Goal: Transaction & Acquisition: Purchase product/service

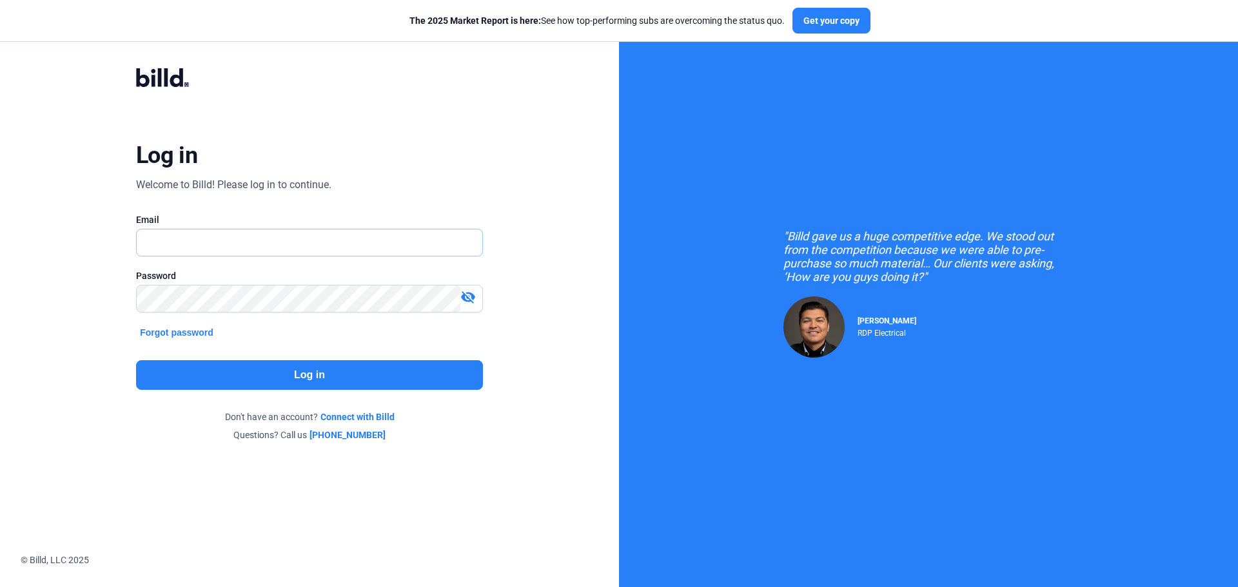
type input "[PERSON_NAME][EMAIL_ADDRESS][DOMAIN_NAME]"
click at [291, 376] on button "Log in" at bounding box center [309, 375] width 347 height 30
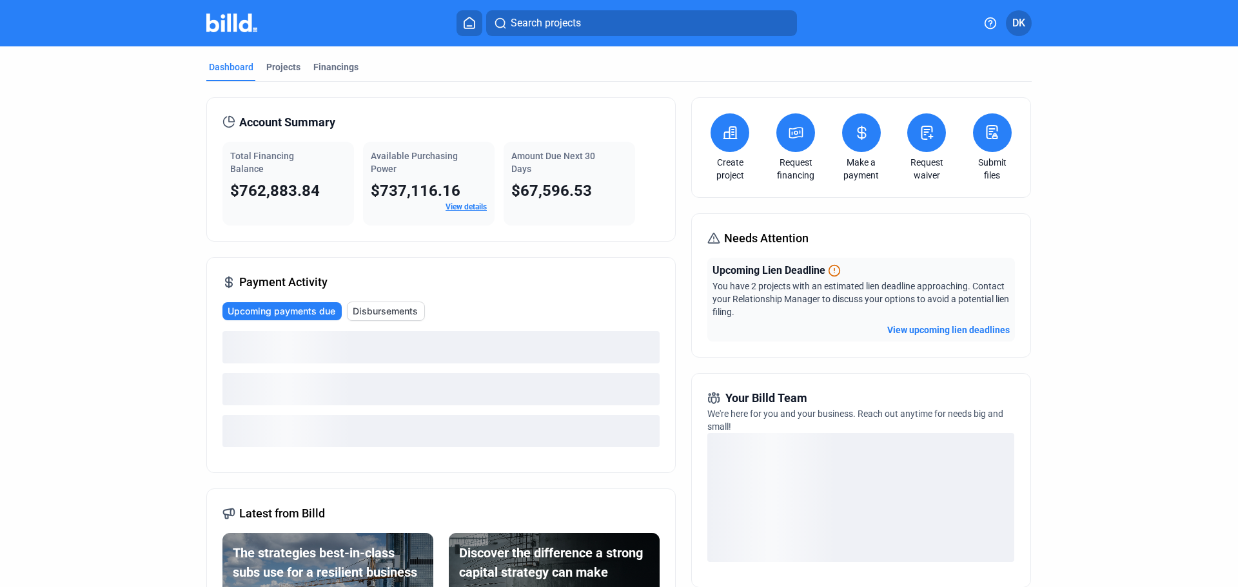
click at [346, 55] on mat-tab-group "Dashboard Projects Financings Account Summary Total Financing Balance $762,883.…" at bounding box center [618, 453] width 825 height 815
click at [341, 65] on div "Financings" at bounding box center [335, 67] width 45 height 13
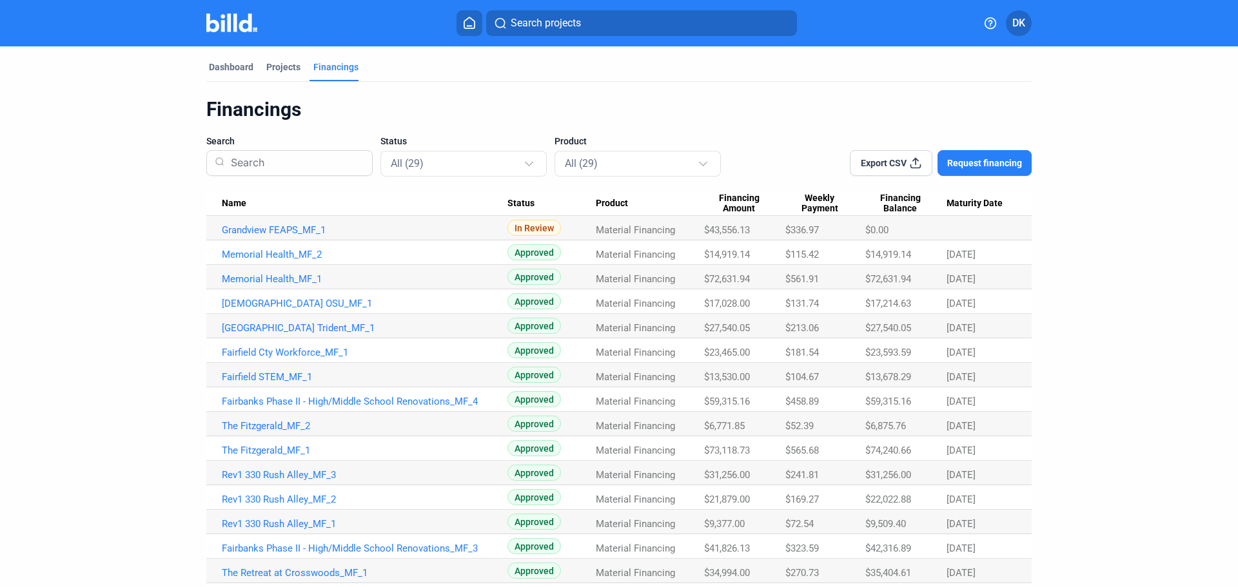
click at [237, 205] on span "Name" at bounding box center [234, 204] width 25 height 12
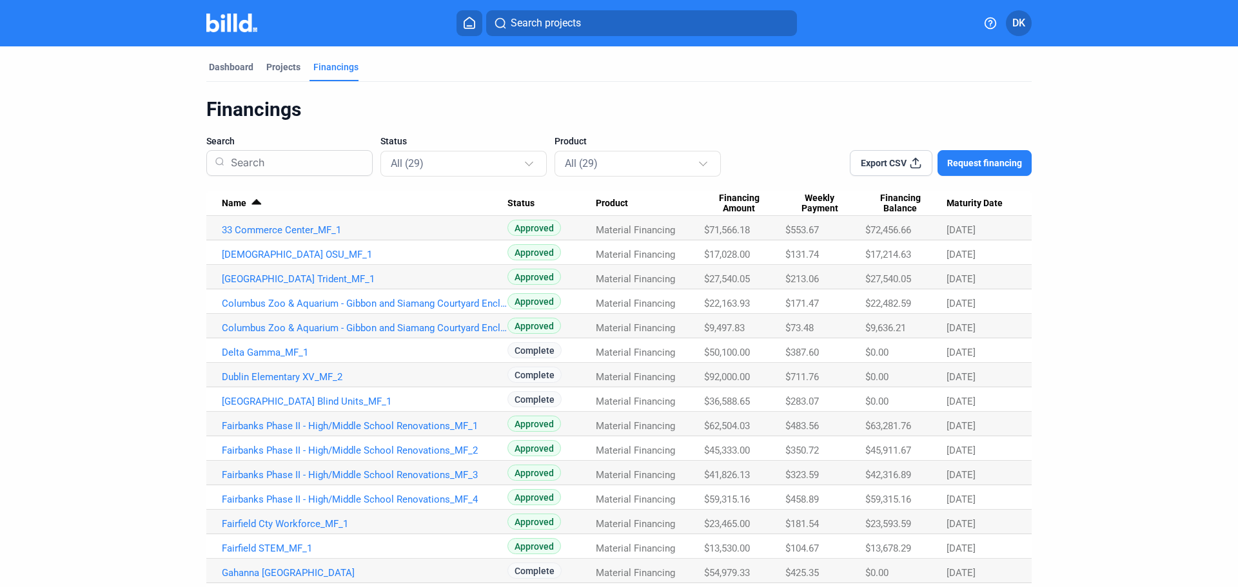
click at [896, 167] on span "Export CSV" at bounding box center [884, 163] width 46 height 13
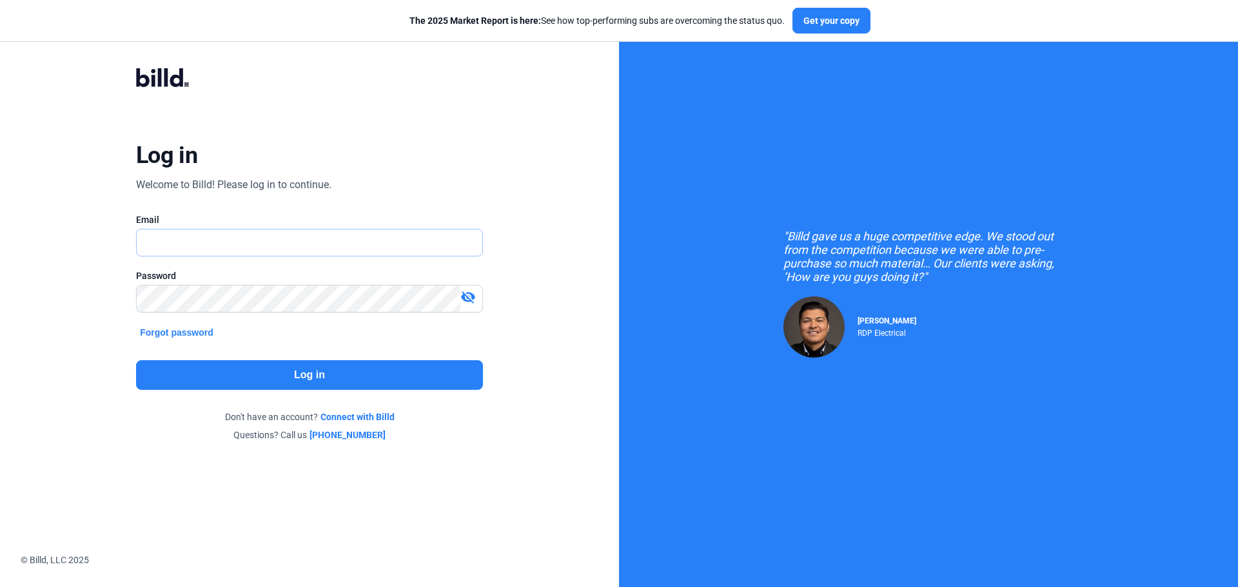
type input "[PERSON_NAME][EMAIL_ADDRESS][DOMAIN_NAME]"
click at [333, 392] on div "Log in Welcome to Billd! Please log in to continue. Email [PERSON_NAME][EMAIL_A…" at bounding box center [309, 254] width 446 height 423
click at [337, 378] on button "Log in" at bounding box center [309, 375] width 347 height 30
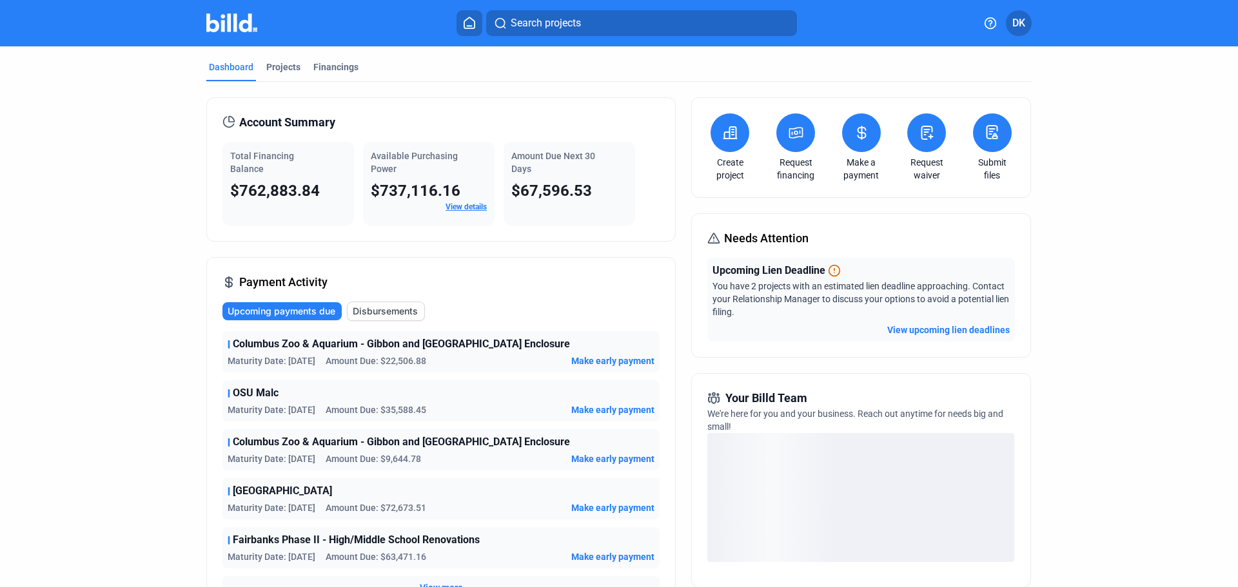
click at [233, 74] on div "Dashboard" at bounding box center [231, 71] width 50 height 21
click at [288, 72] on div "Projects" at bounding box center [283, 67] width 34 height 13
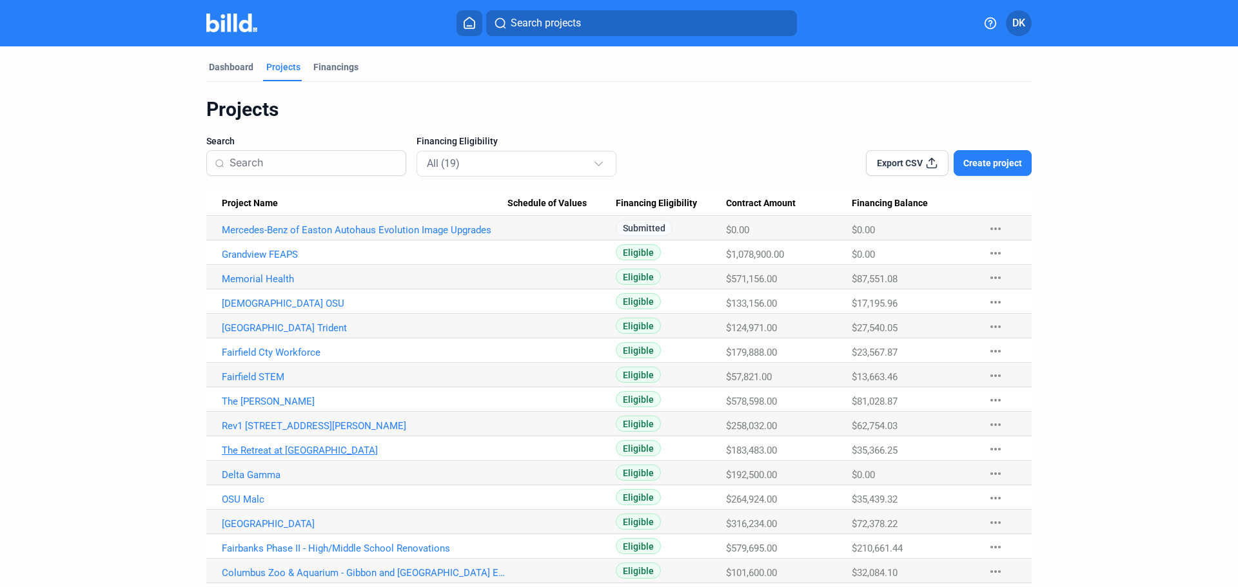
scroll to position [126, 0]
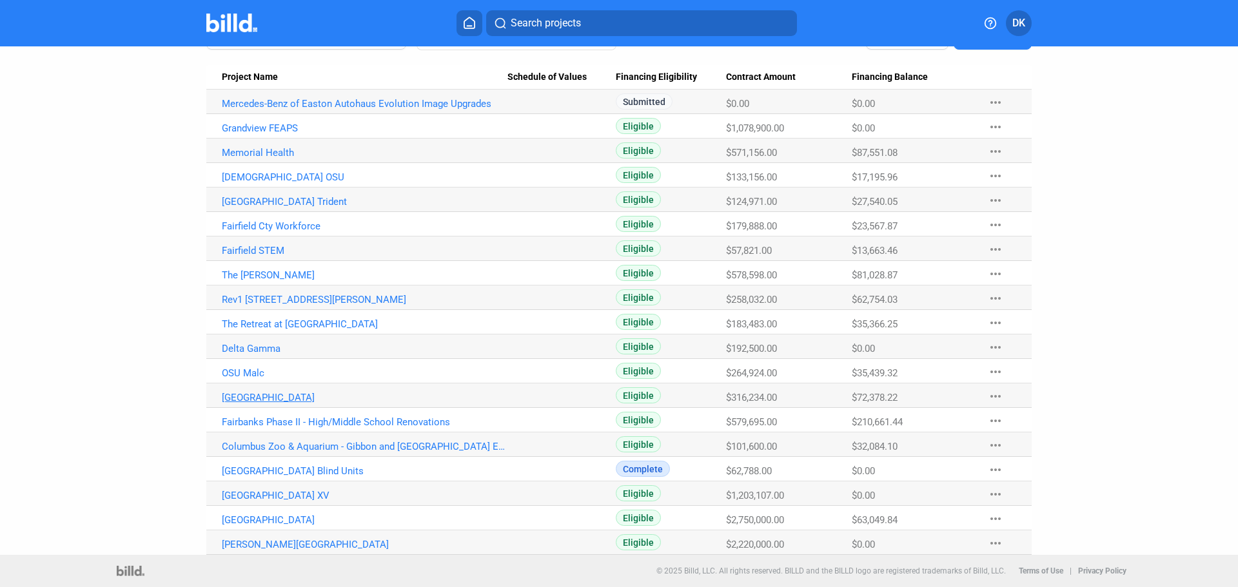
click at [267, 400] on link "[GEOGRAPHIC_DATA]" at bounding box center [365, 398] width 286 height 12
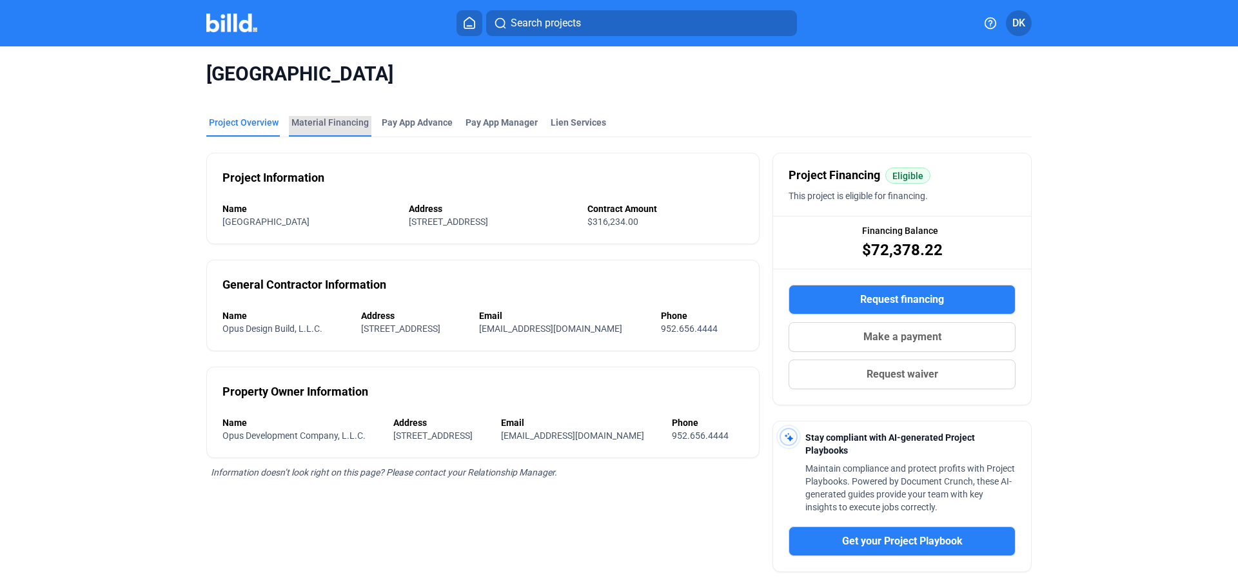
click at [333, 125] on div "Material Financing" at bounding box center [329, 122] width 77 height 13
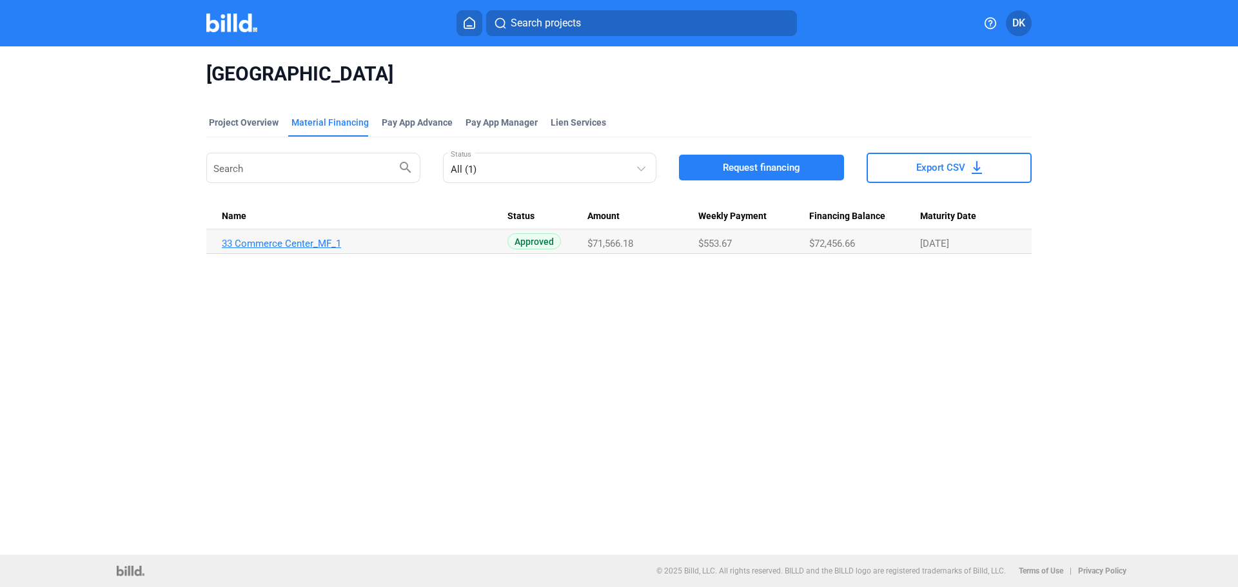
click at [265, 239] on link "33 Commerce Center_MF_1" at bounding box center [365, 244] width 286 height 12
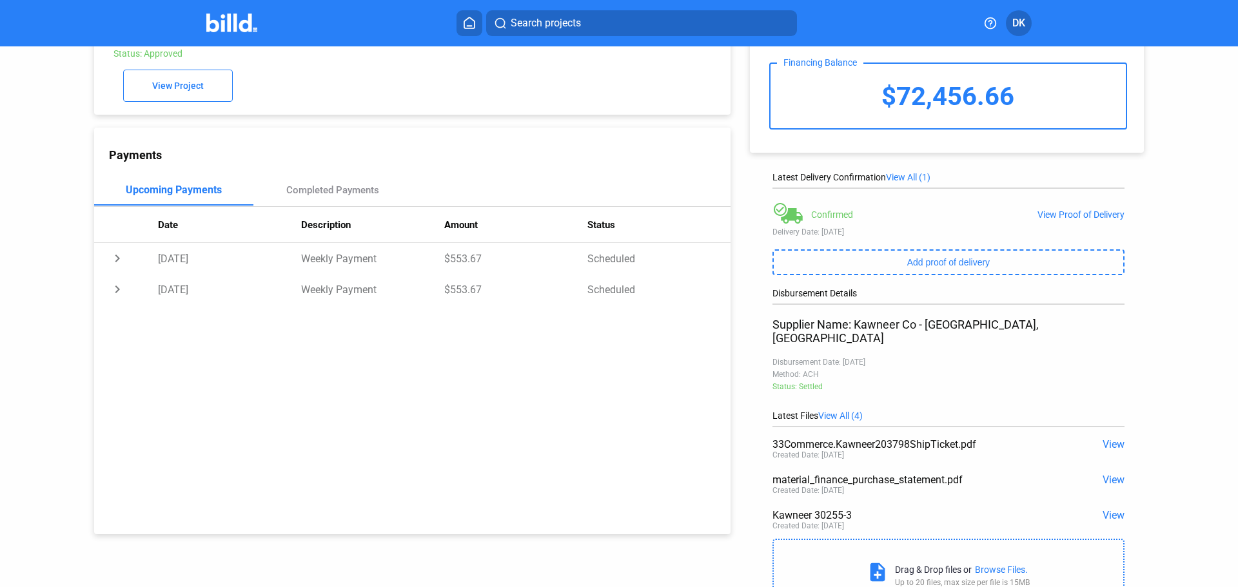
scroll to position [114, 0]
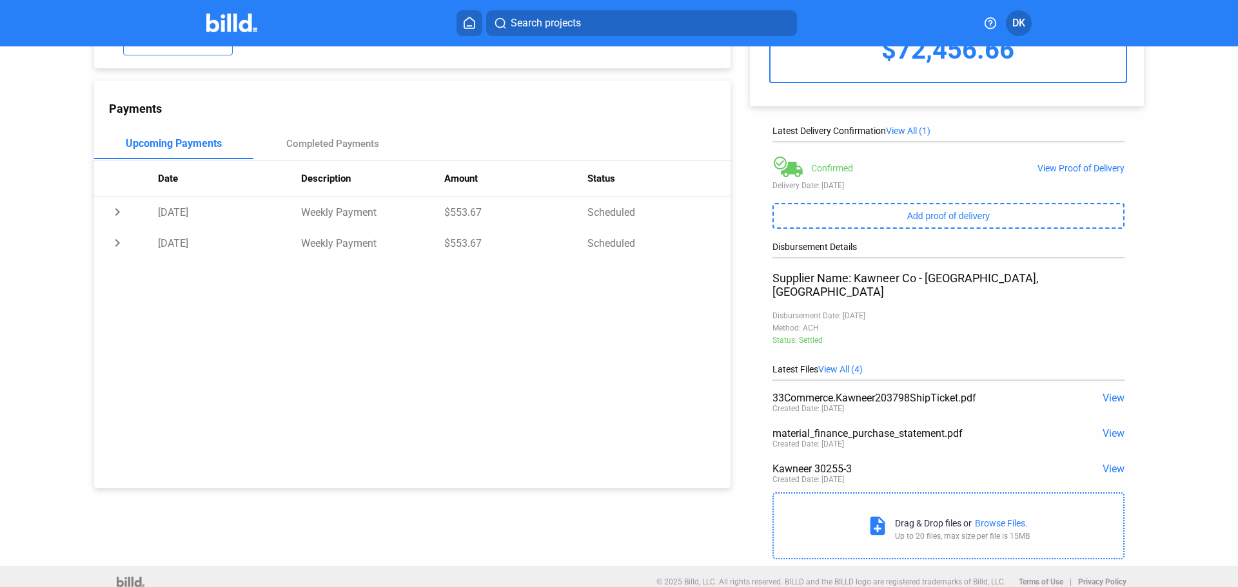
click at [1107, 463] on span "View" at bounding box center [1114, 469] width 22 height 12
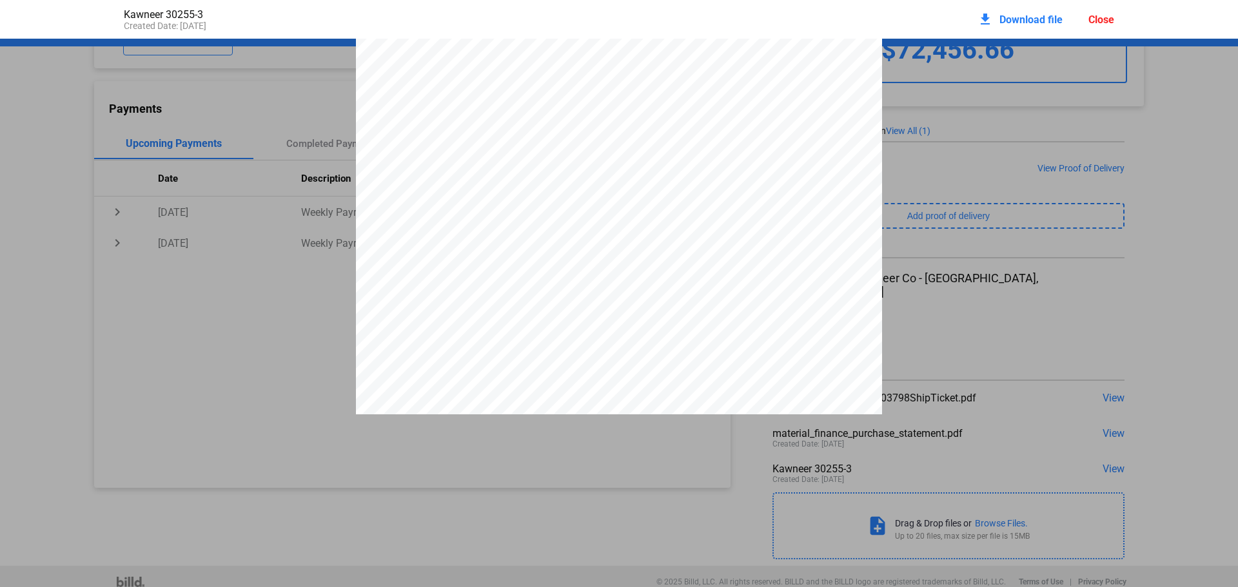
scroll to position [430, 0]
drag, startPoint x: 207, startPoint y: 400, endPoint x: 224, endPoint y: 405, distance: 17.5
click at [1100, 23] on div "Close" at bounding box center [1101, 20] width 26 height 12
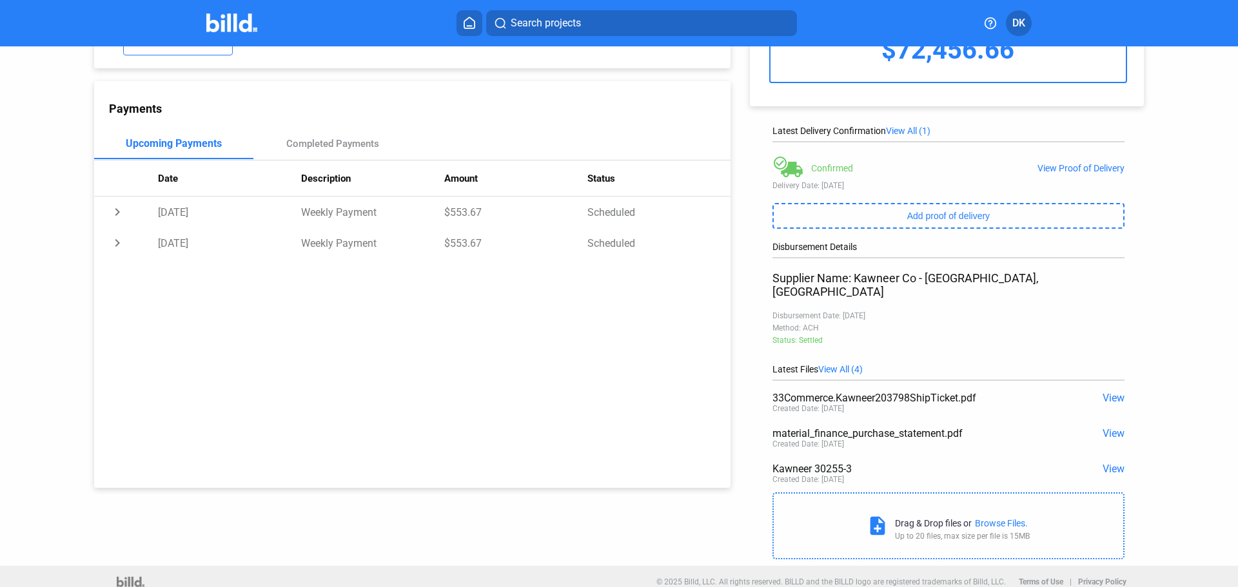
click at [1108, 398] on div "33Commerce.Kawneer203798ShipTicket.pdf View Created Date: [DATE]" at bounding box center [948, 403] width 352 height 35
click at [1108, 392] on span "View" at bounding box center [1114, 398] width 22 height 12
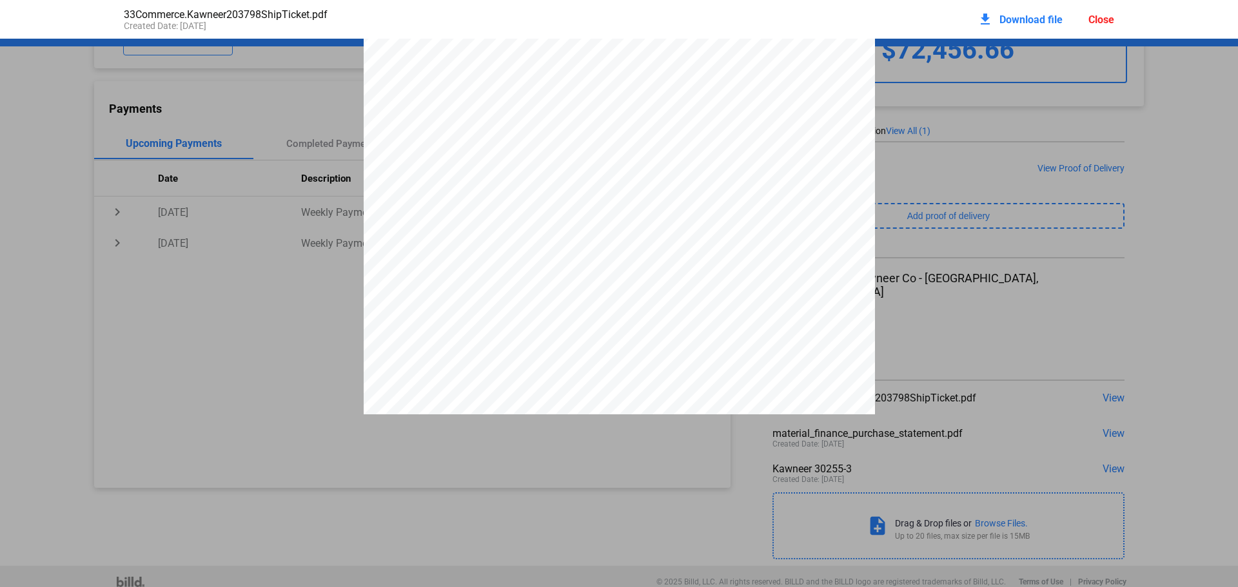
scroll to position [1821, 0]
click at [1099, 19] on div "Close" at bounding box center [1101, 20] width 26 height 12
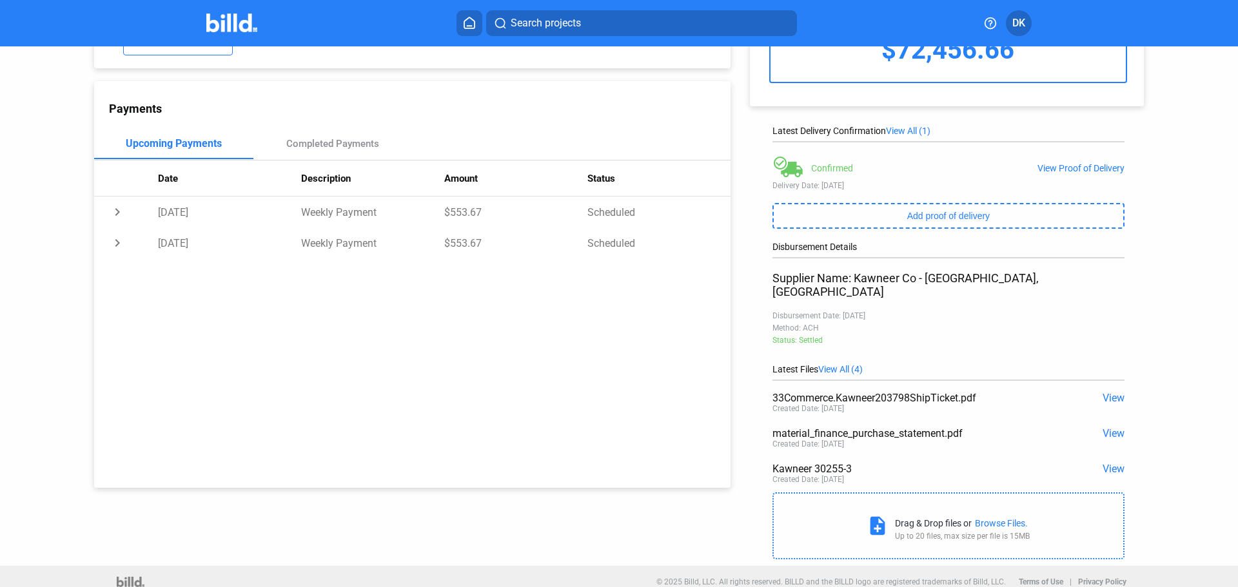
click at [853, 364] on span "View All (4)" at bounding box center [840, 369] width 44 height 10
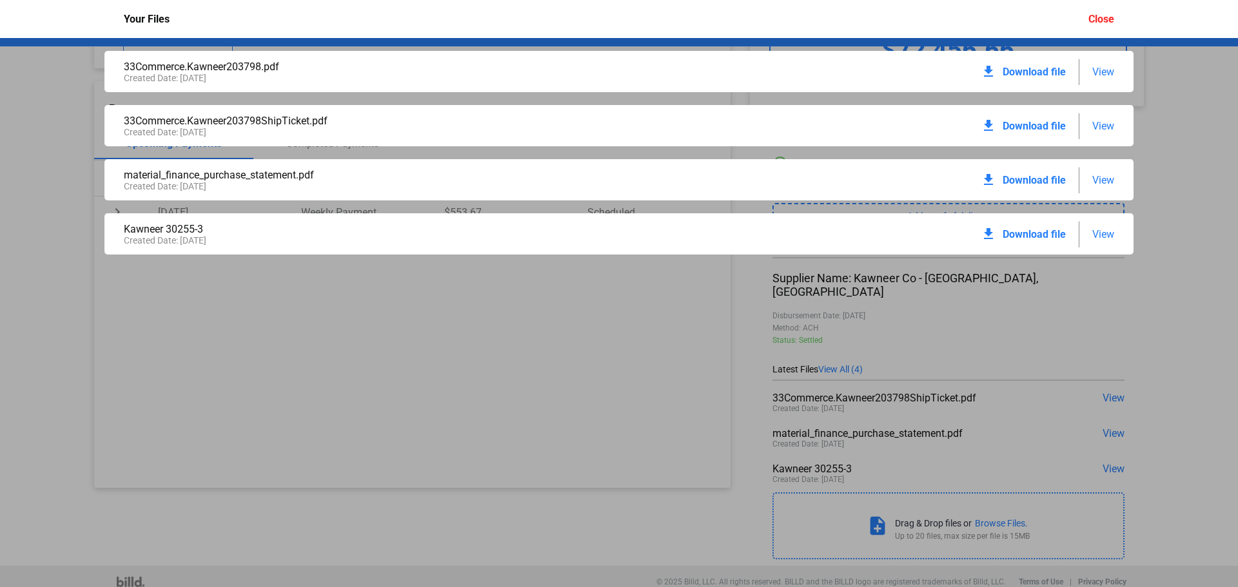
drag, startPoint x: 1108, startPoint y: 74, endPoint x: 1112, endPoint y: 93, distance: 19.7
click at [1112, 93] on div "33Commerce.Kawneer203798.pdf Created Date: [DATE] download Download file View 3…" at bounding box center [619, 312] width 1238 height 549
click at [1108, 72] on span "View" at bounding box center [1103, 72] width 22 height 12
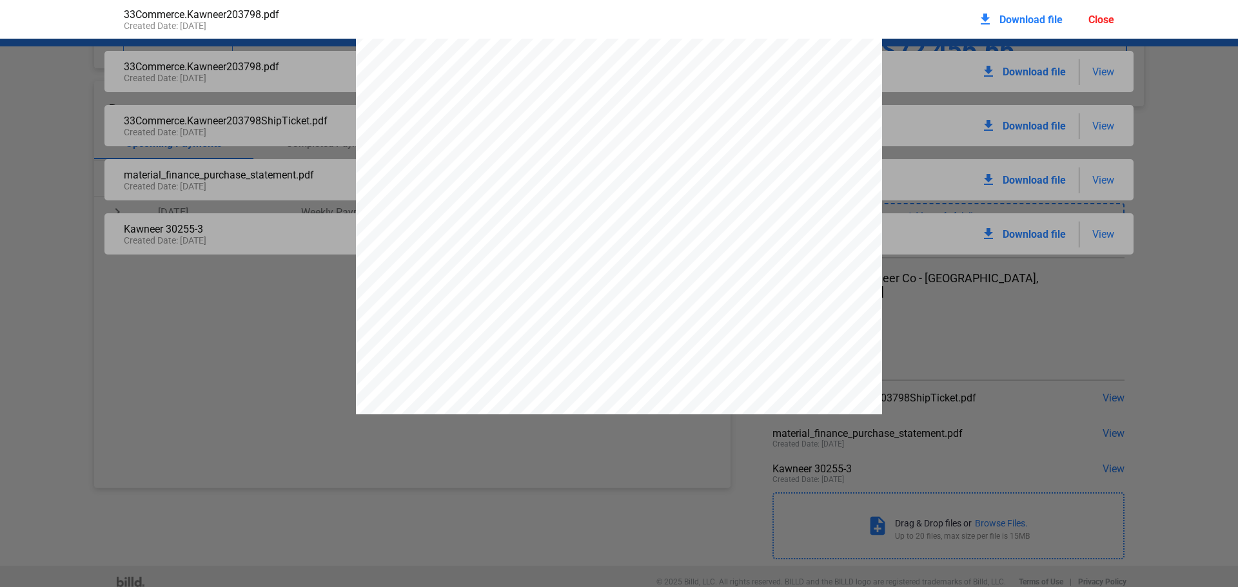
scroll to position [317, 0]
click at [1101, 25] on div "Close" at bounding box center [1101, 20] width 26 height 12
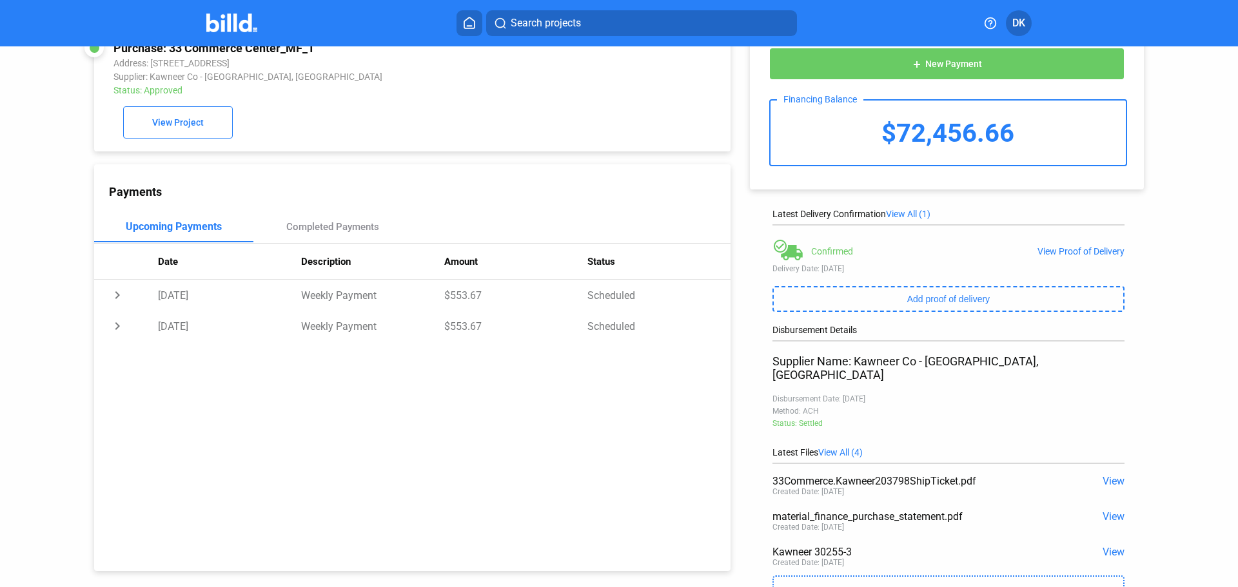
scroll to position [0, 0]
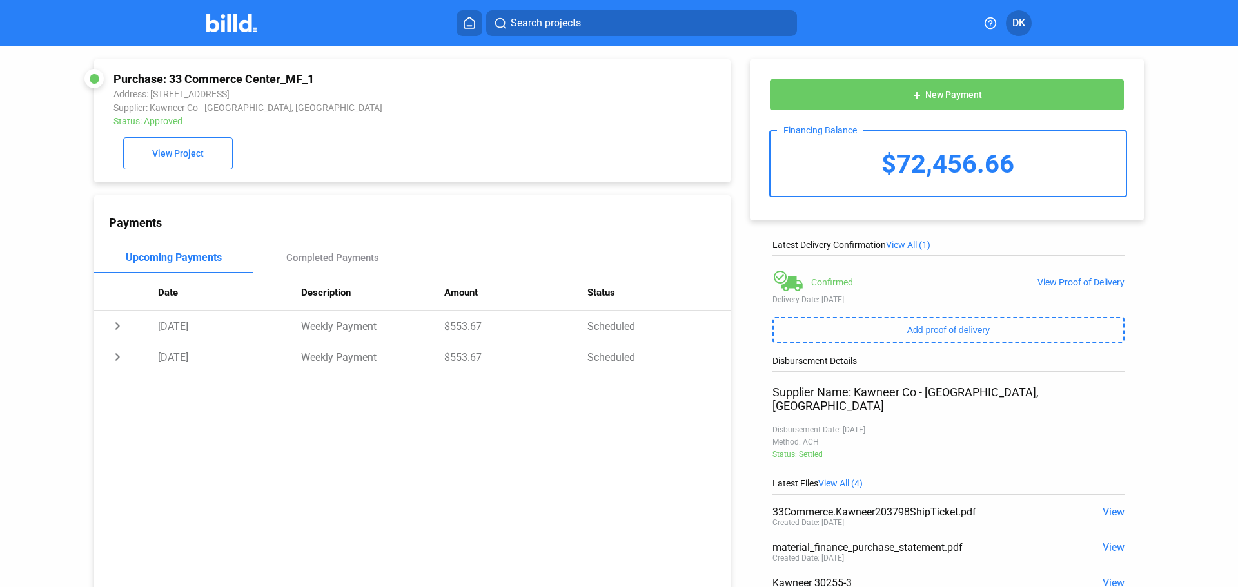
click at [495, 447] on div "Payments Upcoming Payments Completed Payments Date Description Amount Status ch…" at bounding box center [412, 398] width 636 height 407
click at [234, 17] on img at bounding box center [231, 23] width 51 height 19
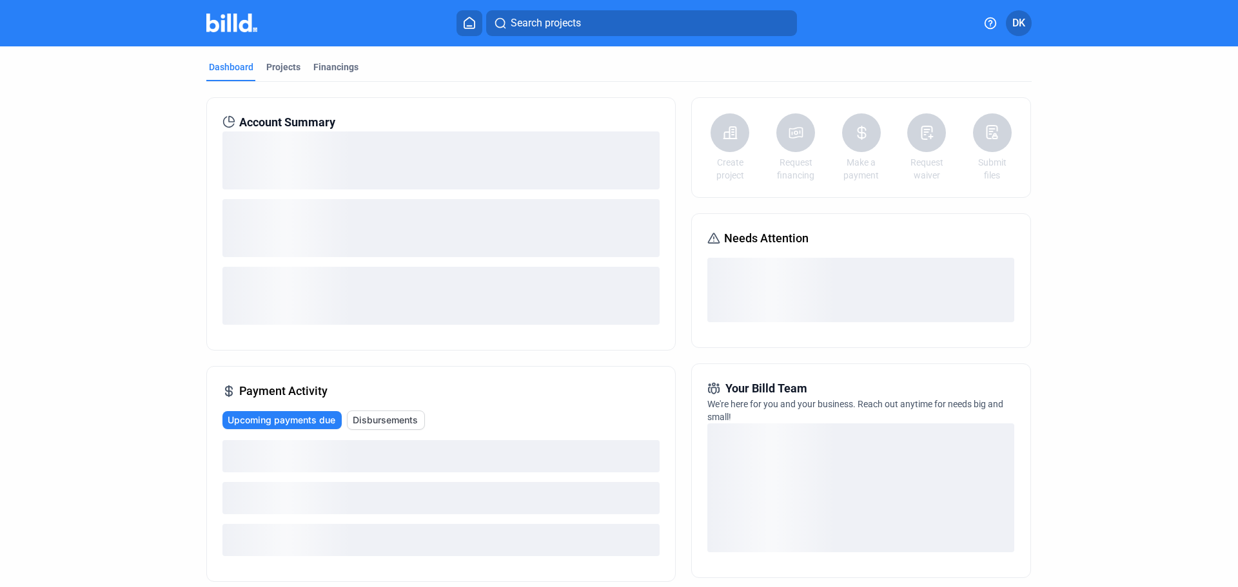
click at [277, 60] on mat-tab-group "Dashboard Projects Financings Account Summary Payment Activity Upcoming payment…" at bounding box center [618, 448] width 825 height 805
click at [278, 73] on div "Projects" at bounding box center [283, 67] width 34 height 13
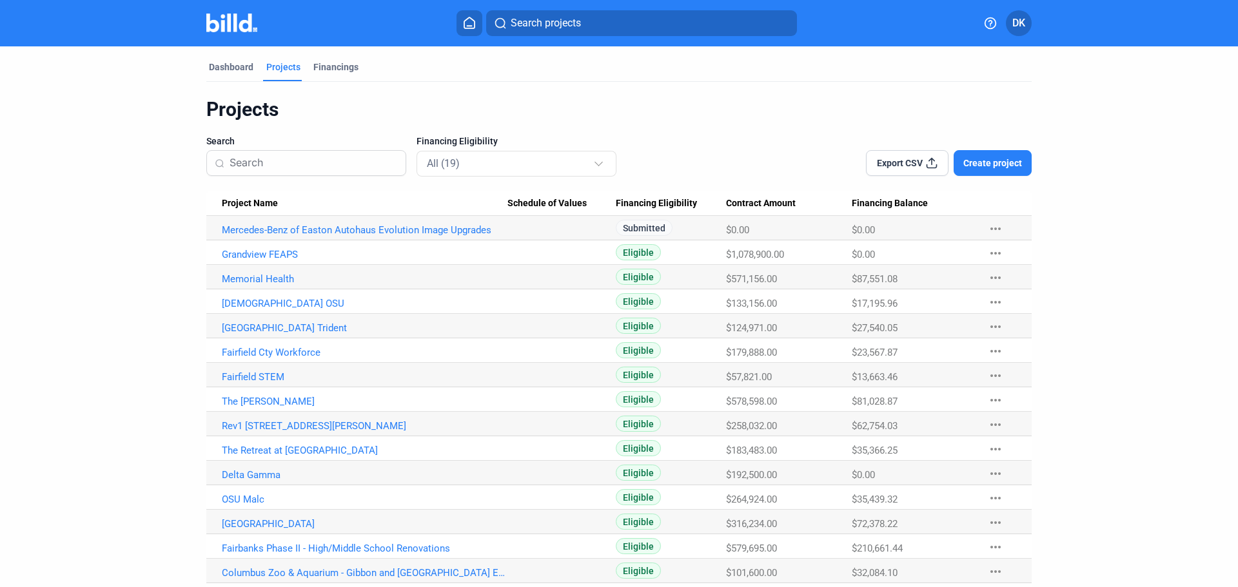
click at [256, 202] on span "Project Name" at bounding box center [250, 204] width 56 height 12
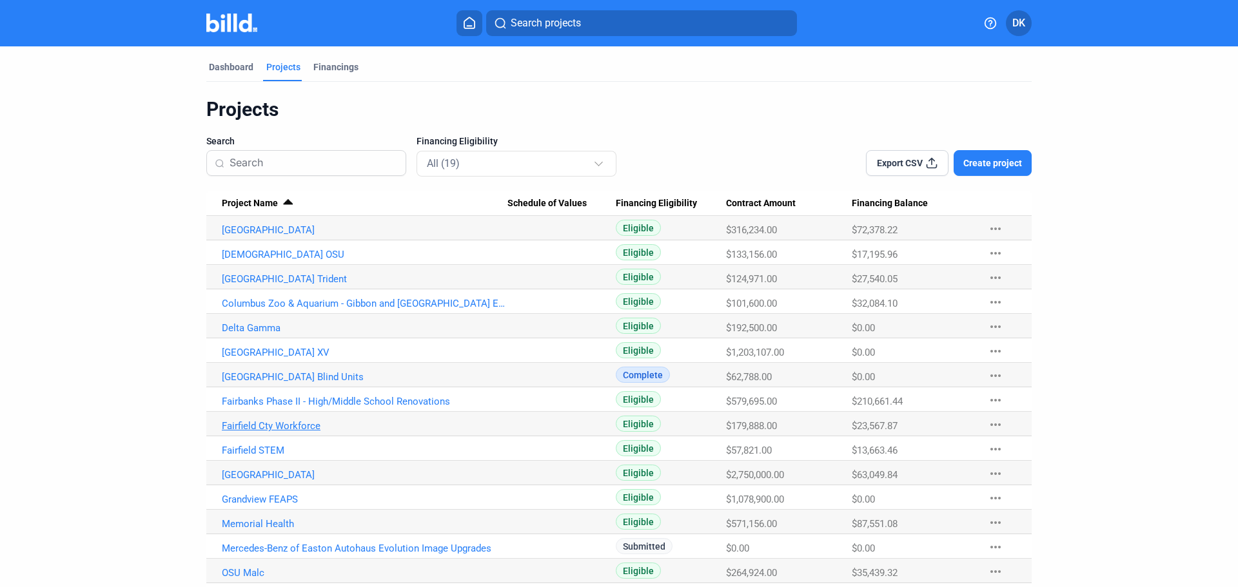
click at [262, 426] on link "Fairfield Cty Workforce" at bounding box center [365, 426] width 286 height 12
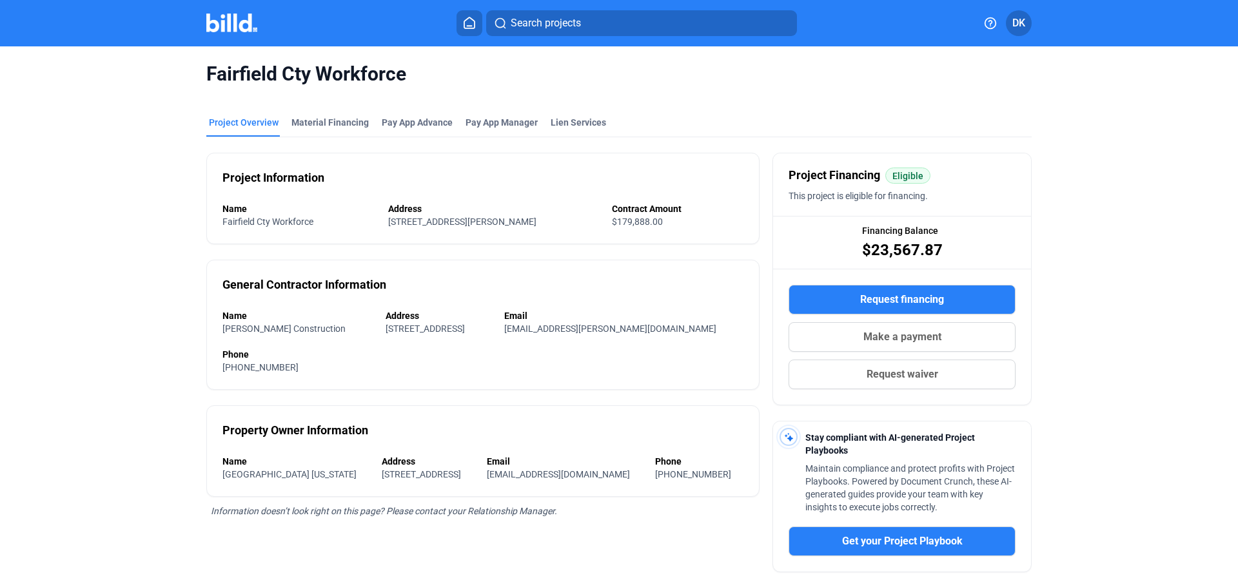
click at [335, 96] on div "Fairfield Cty Workforce" at bounding box center [618, 73] width 825 height 55
click at [329, 121] on div "Material Financing" at bounding box center [329, 122] width 77 height 13
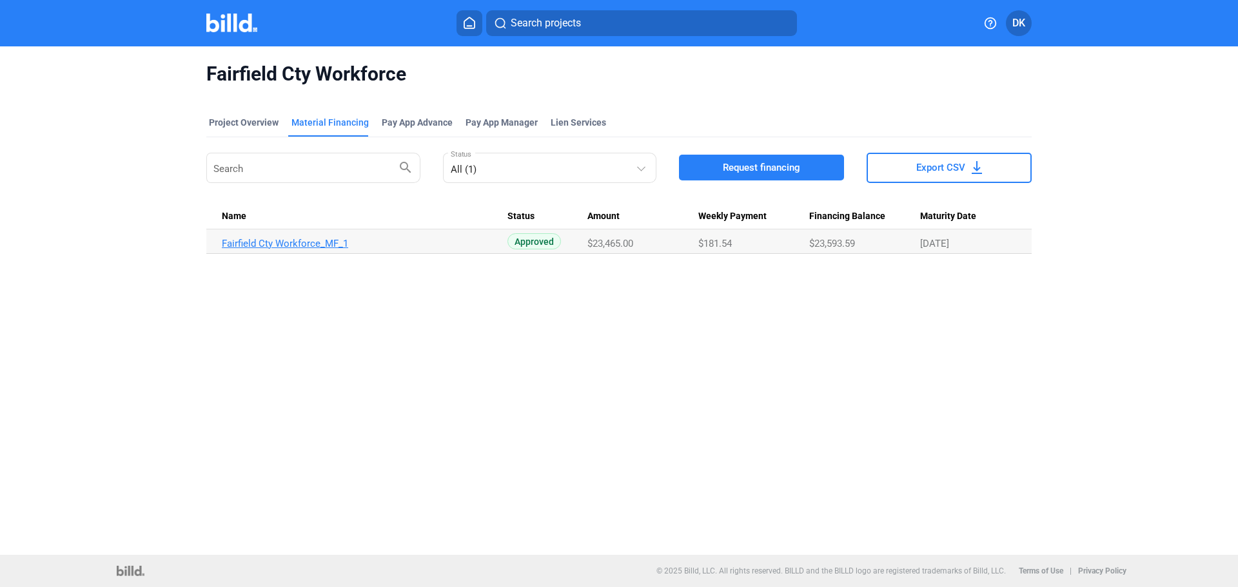
click at [287, 239] on link "Fairfield Cty Workforce_MF_1" at bounding box center [365, 244] width 286 height 12
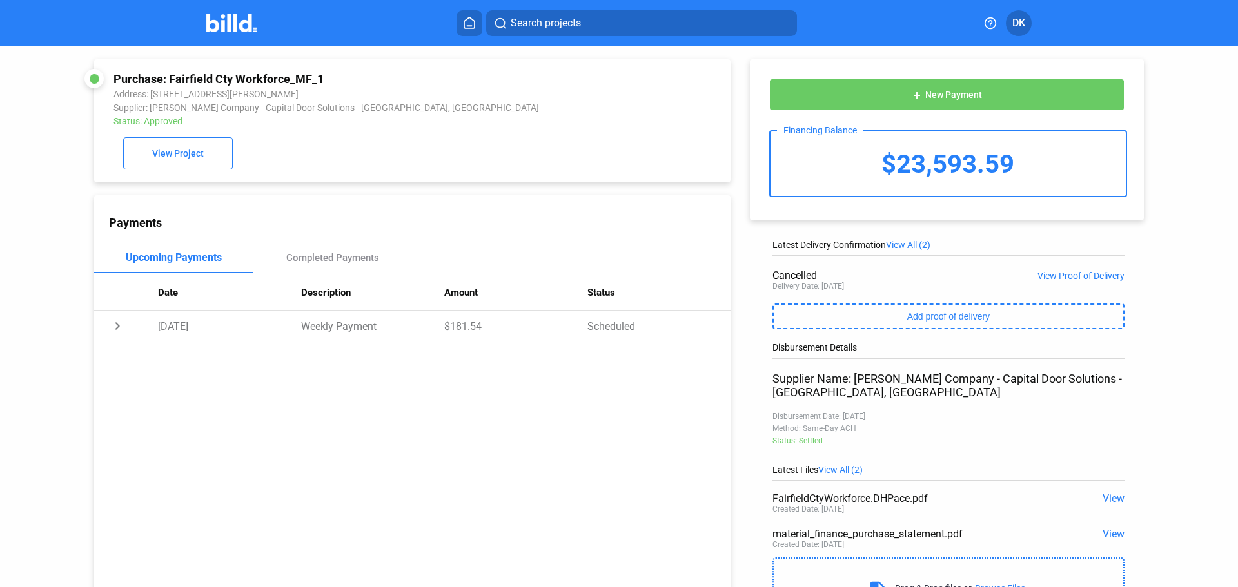
click at [235, 26] on img at bounding box center [231, 23] width 51 height 19
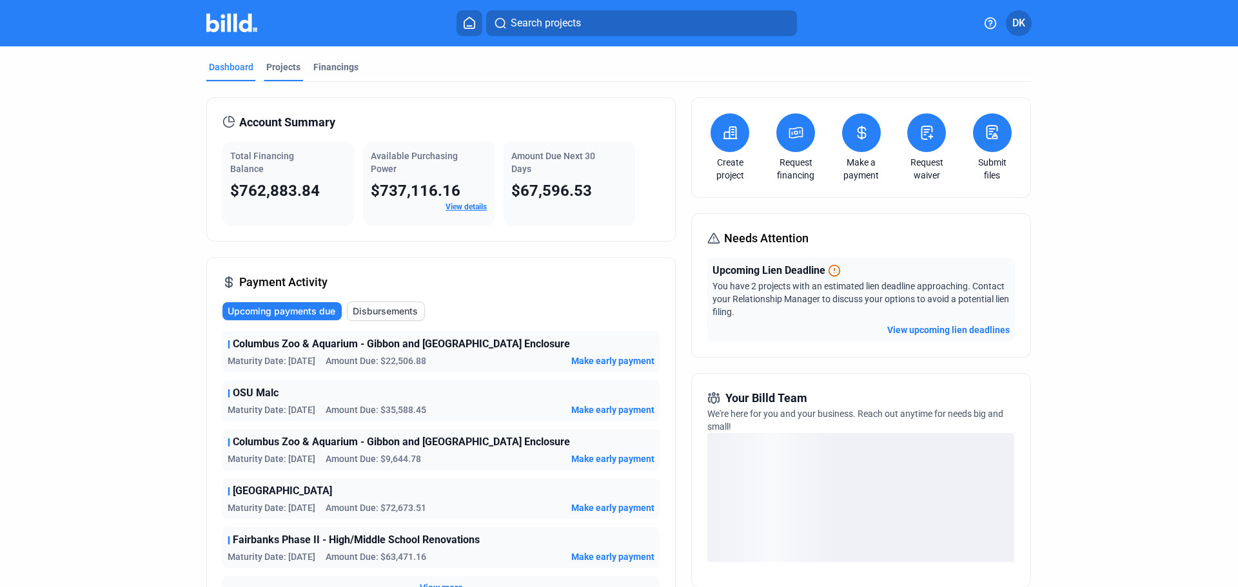
click at [284, 63] on div "Projects" at bounding box center [283, 67] width 34 height 13
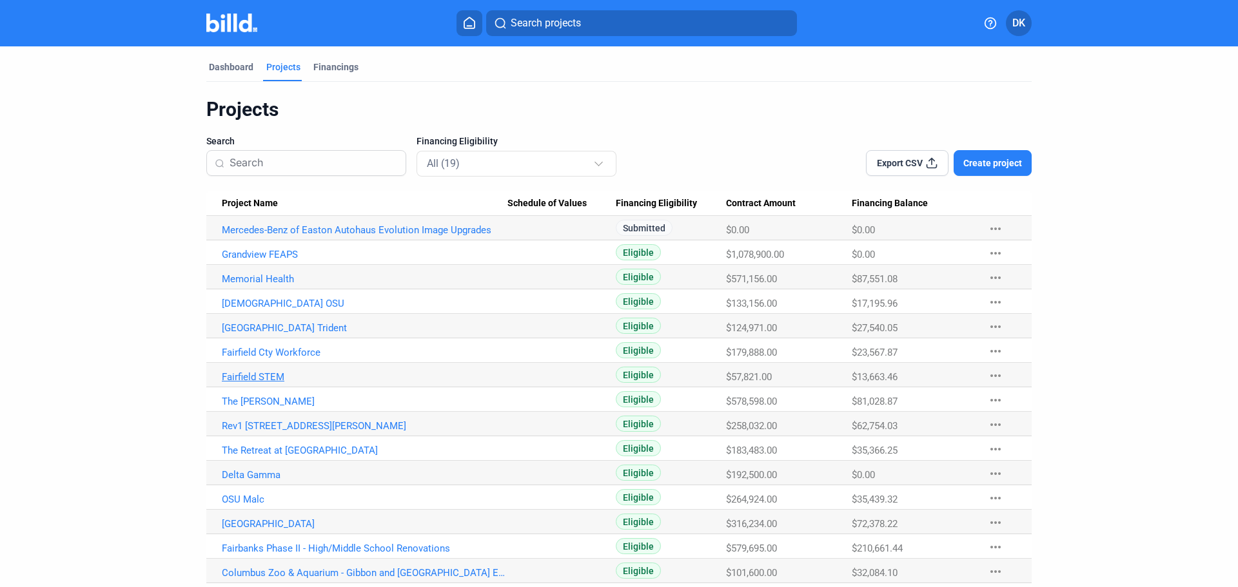
click at [259, 379] on link "Fairfield STEM" at bounding box center [365, 377] width 286 height 12
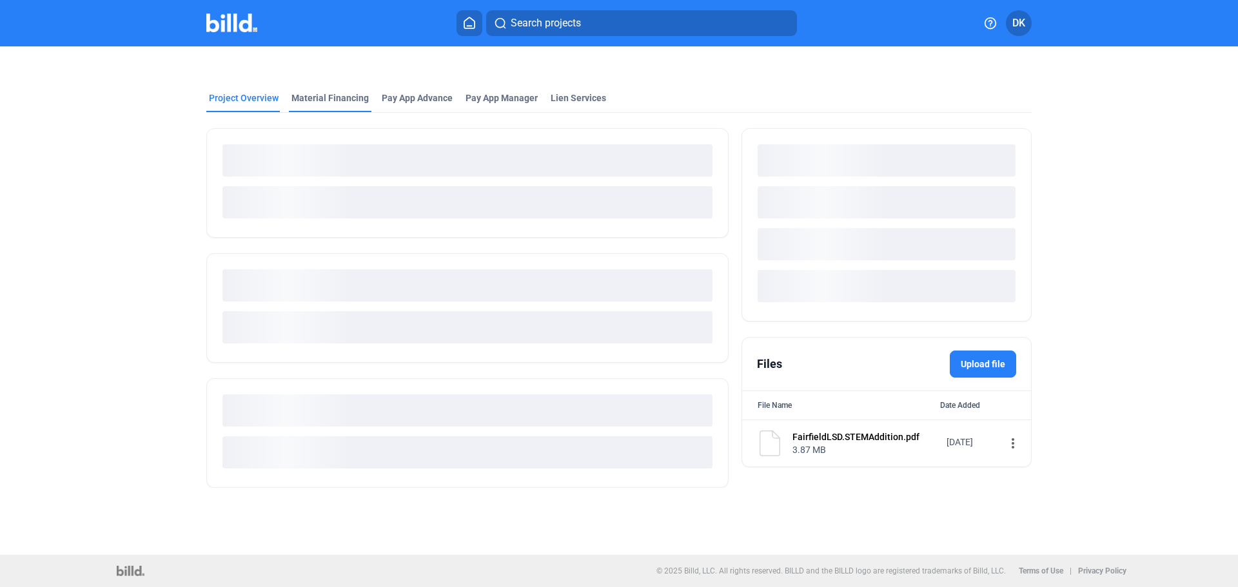
click at [332, 99] on div "Material Financing" at bounding box center [329, 98] width 77 height 13
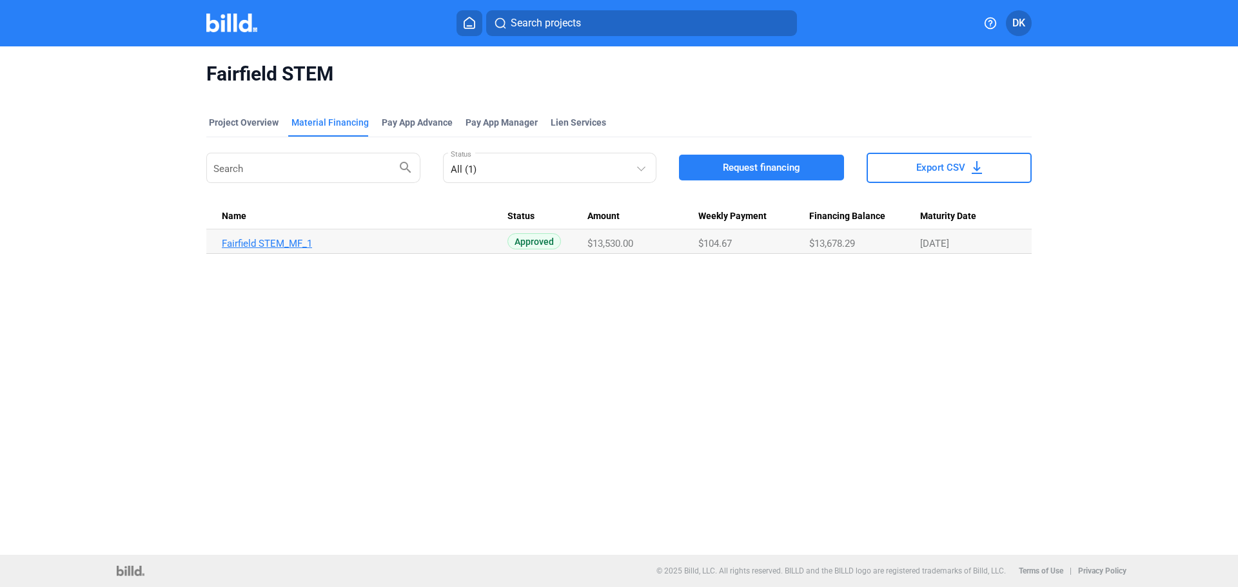
click at [253, 240] on link "Fairfield STEM_MF_1" at bounding box center [365, 244] width 286 height 12
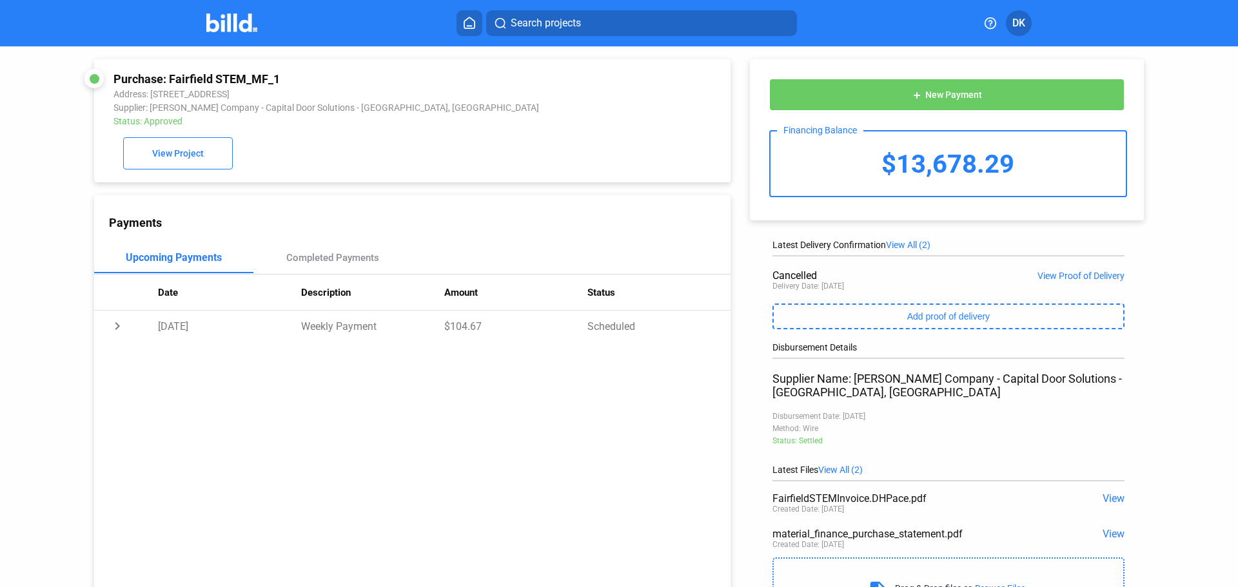
click at [236, 23] on img at bounding box center [231, 23] width 51 height 19
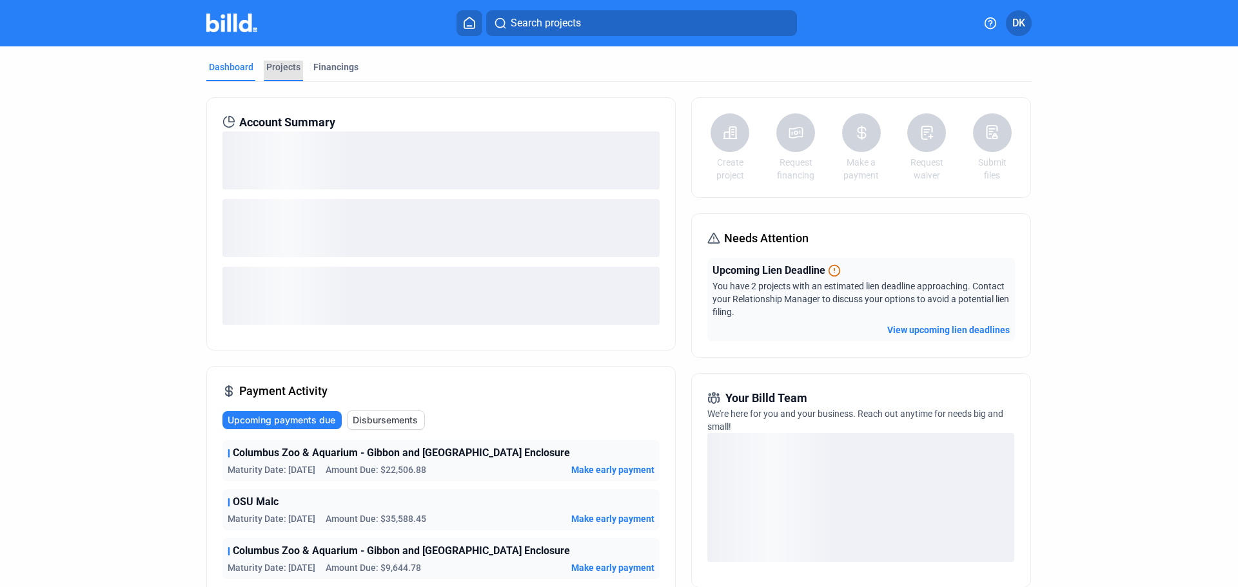
click at [273, 72] on div "Projects" at bounding box center [283, 67] width 34 height 13
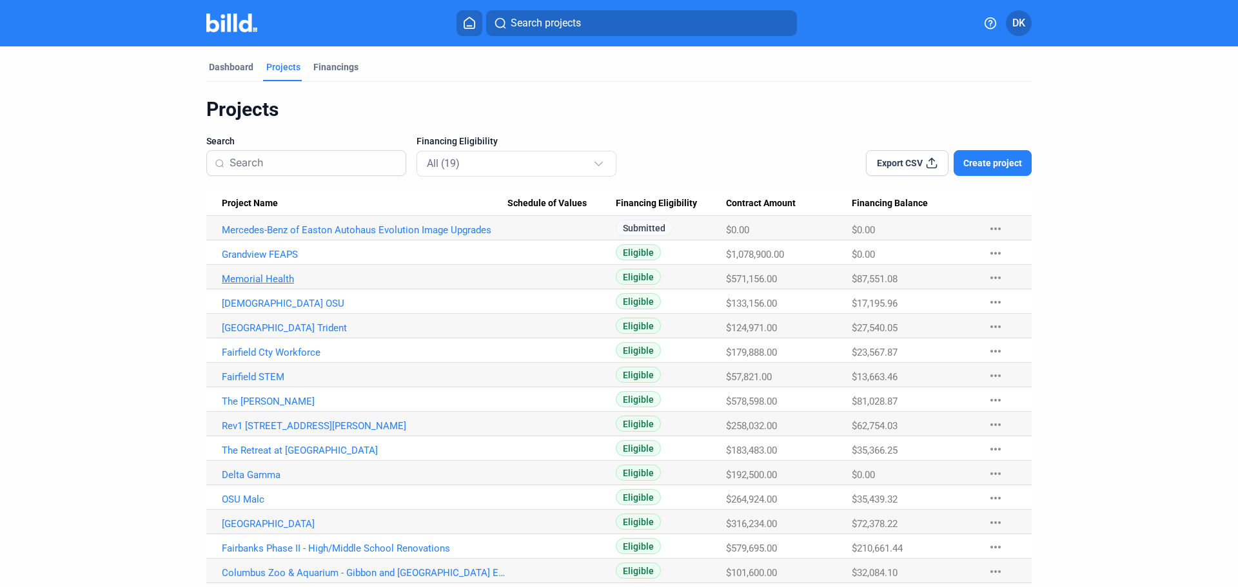
click at [267, 277] on link "Memorial Health" at bounding box center [365, 279] width 286 height 12
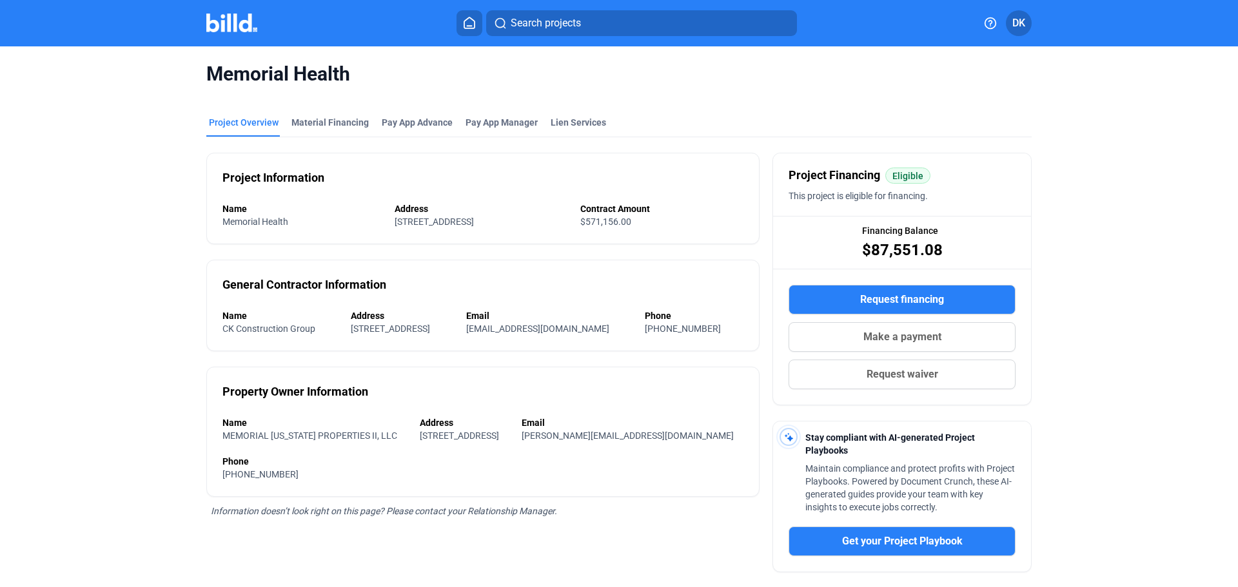
click at [330, 115] on mat-tab-group "Project Overview Material Financing Pay App Advance Pay App Manager Lien Servic…" at bounding box center [618, 410] width 825 height 616
click at [329, 123] on div "Material Financing" at bounding box center [329, 122] width 77 height 13
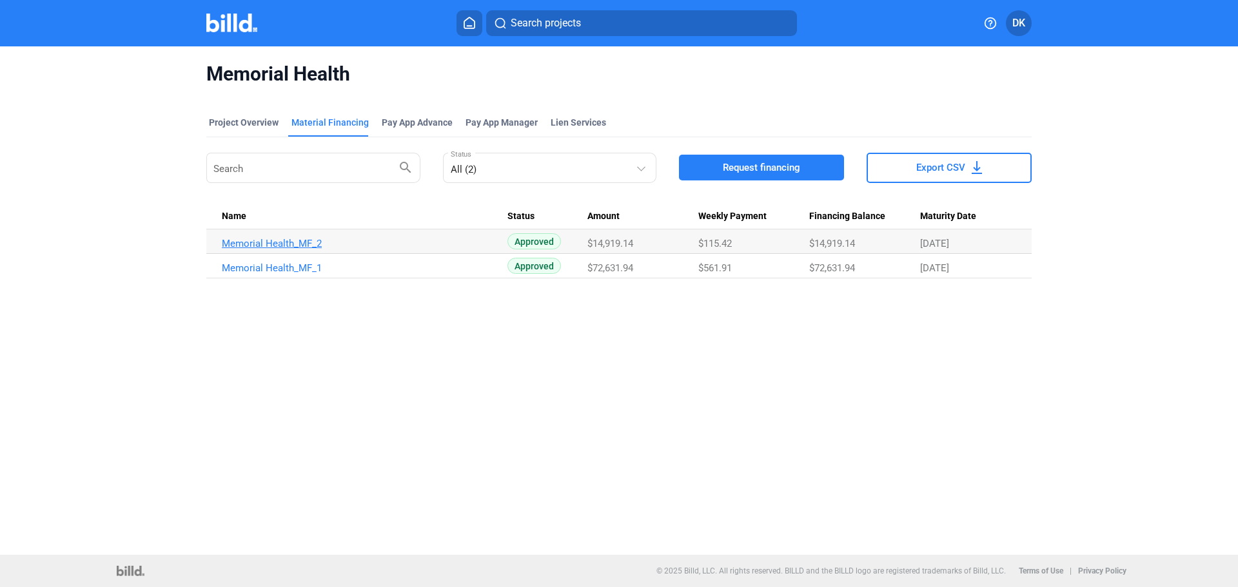
click at [239, 241] on link "Memorial Health_MF_2" at bounding box center [365, 244] width 286 height 12
click at [245, 259] on td "Memorial Health_MF_1" at bounding box center [356, 266] width 301 height 25
click at [251, 266] on link "Memorial Health_MF_1" at bounding box center [365, 268] width 286 height 12
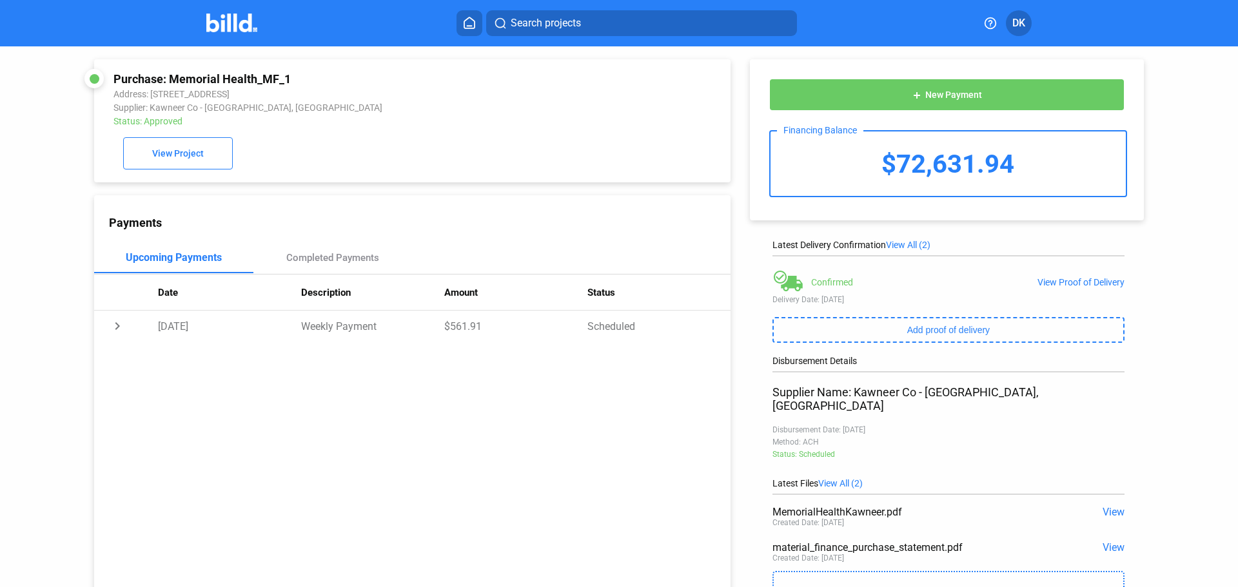
click at [222, 32] on img at bounding box center [231, 23] width 51 height 19
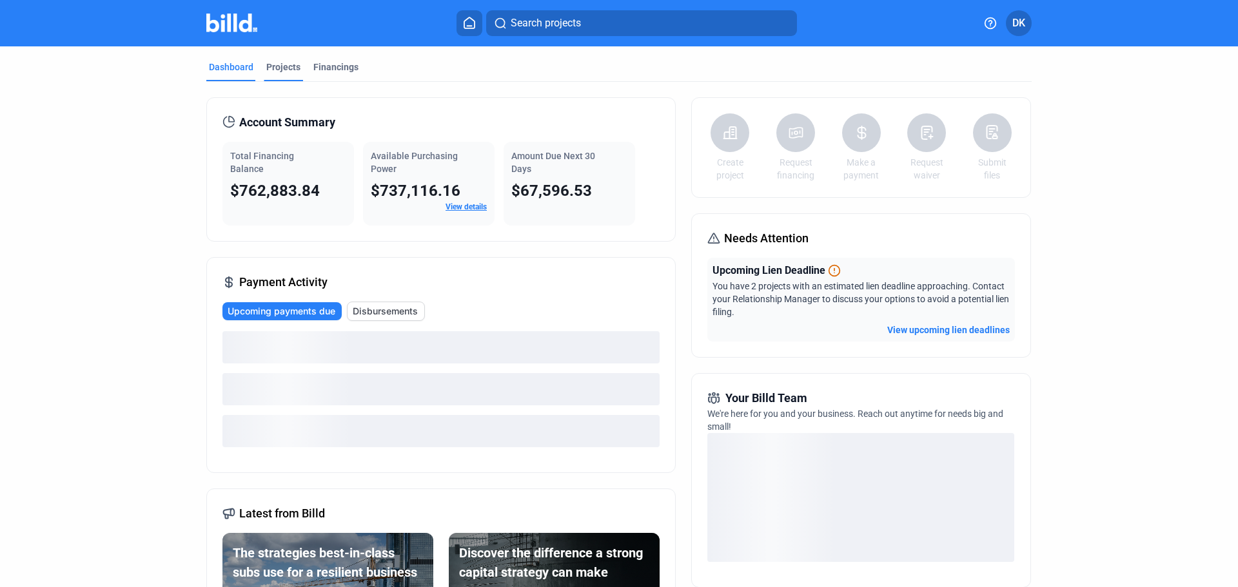
click at [286, 68] on div "Projects" at bounding box center [283, 67] width 34 height 13
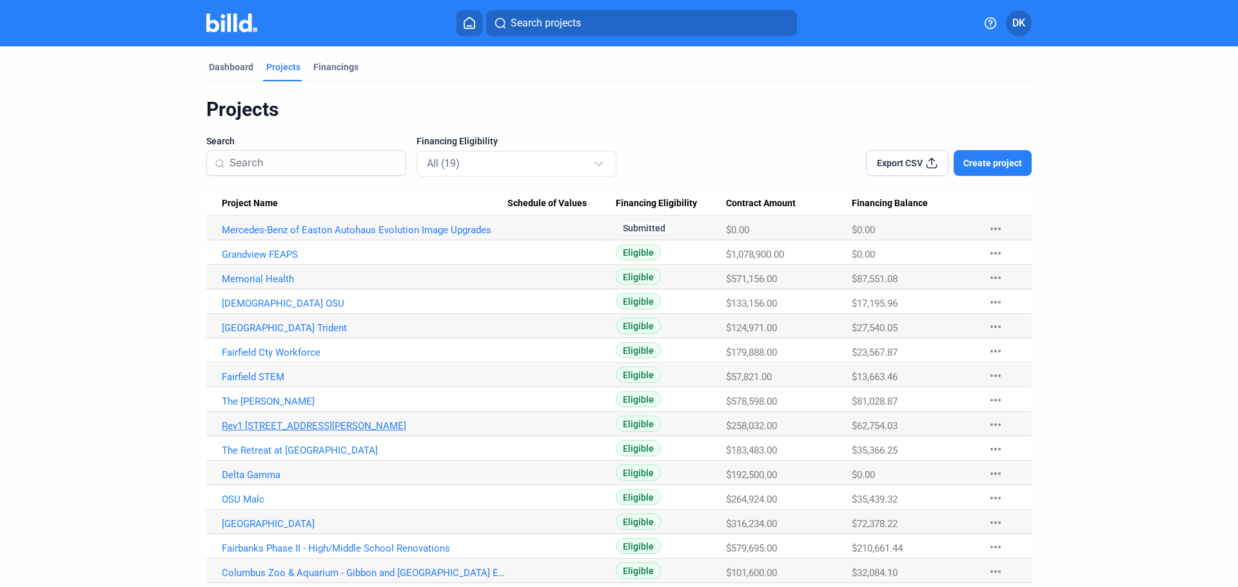
click at [267, 427] on link "Rev1 [STREET_ADDRESS][PERSON_NAME]" at bounding box center [365, 426] width 286 height 12
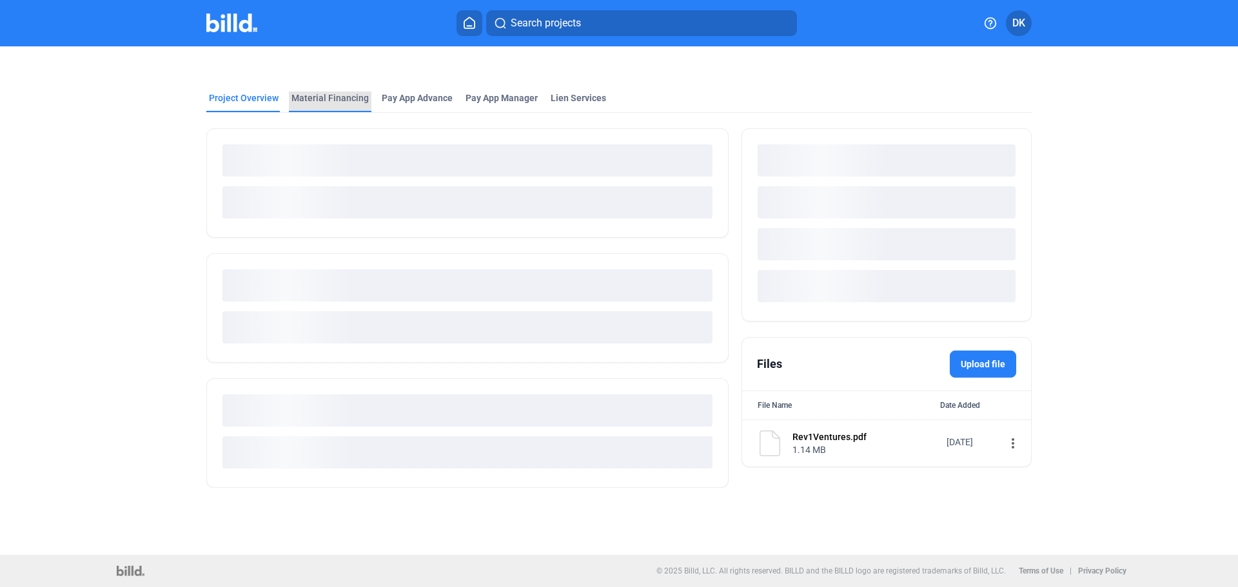
click at [341, 94] on div "Material Financing" at bounding box center [329, 98] width 77 height 13
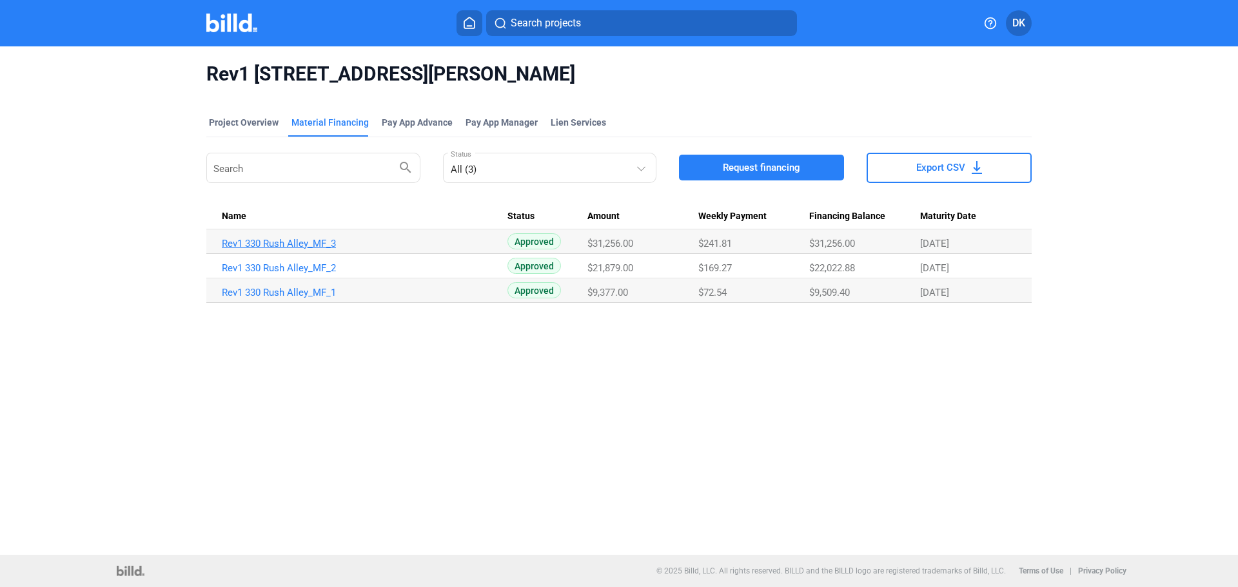
click at [282, 244] on link "Rev1 330 Rush Alley_MF_3" at bounding box center [365, 244] width 286 height 12
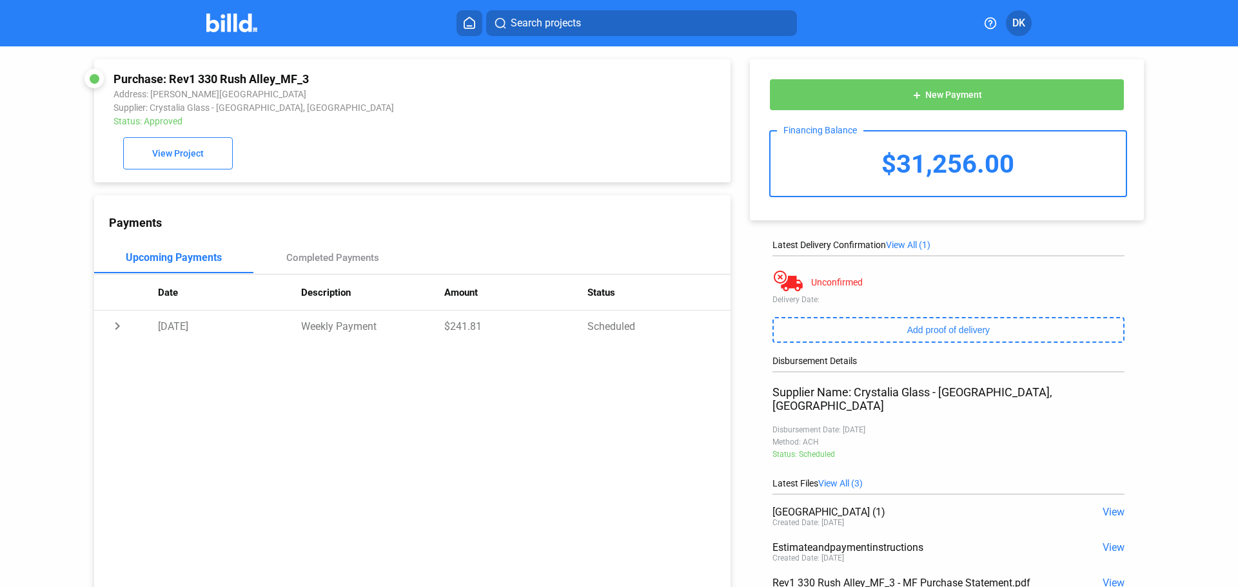
click at [1023, 28] on span "DK" at bounding box center [1018, 22] width 13 height 15
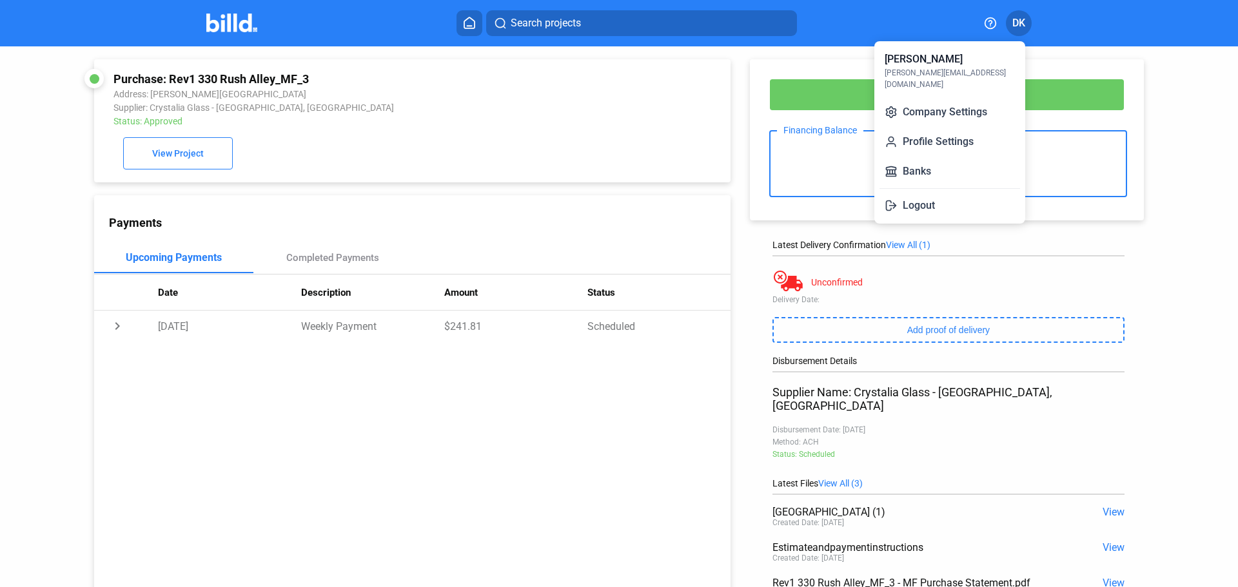
click at [26, 162] on div at bounding box center [619, 293] width 1238 height 587
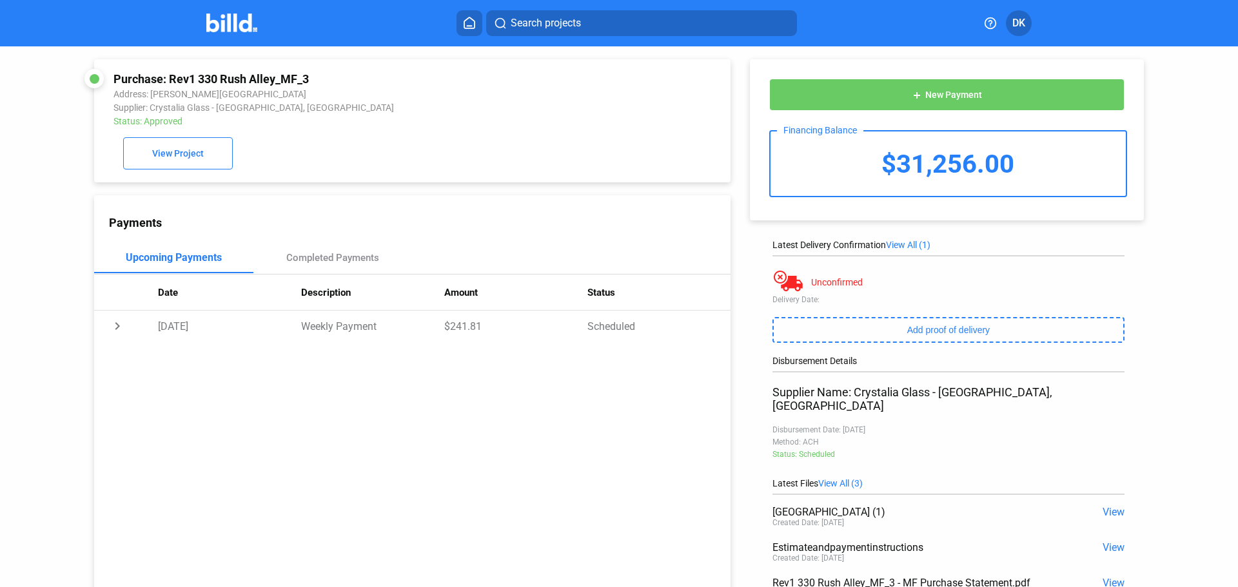
click at [229, 23] on img at bounding box center [231, 23] width 51 height 19
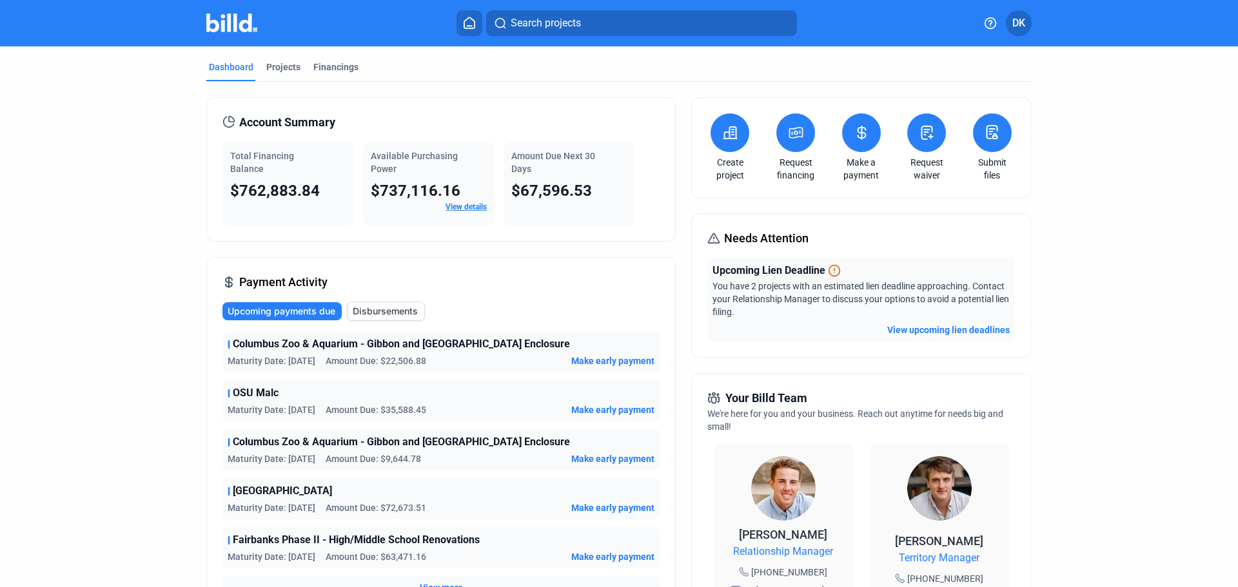
click at [471, 208] on link "View details" at bounding box center [466, 206] width 41 height 9
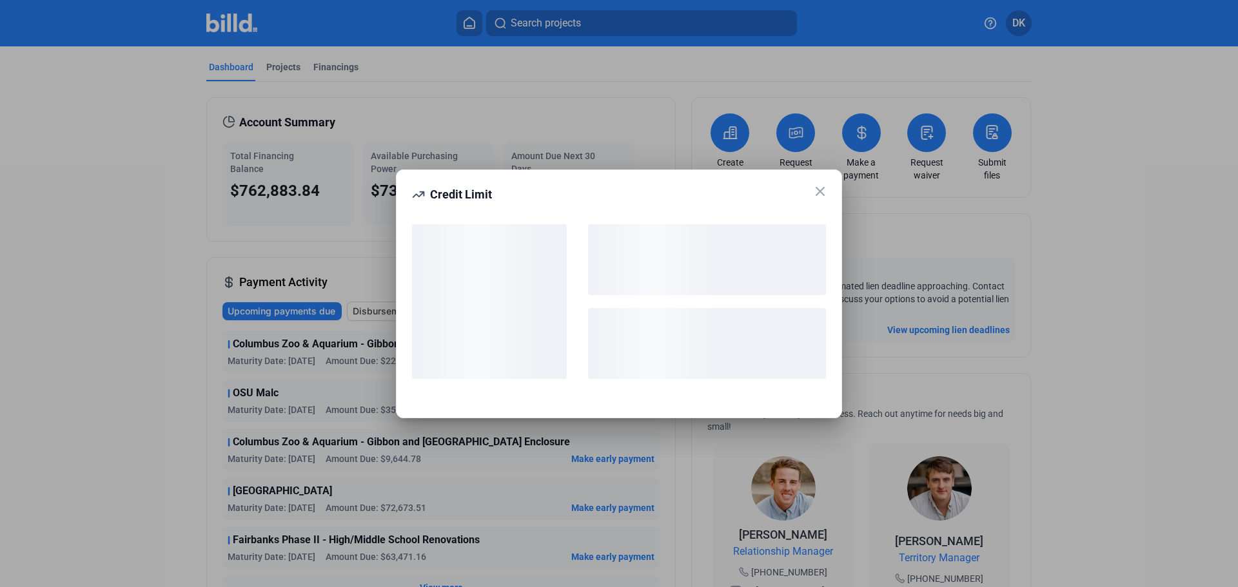
click at [824, 194] on icon at bounding box center [819, 191] width 15 height 15
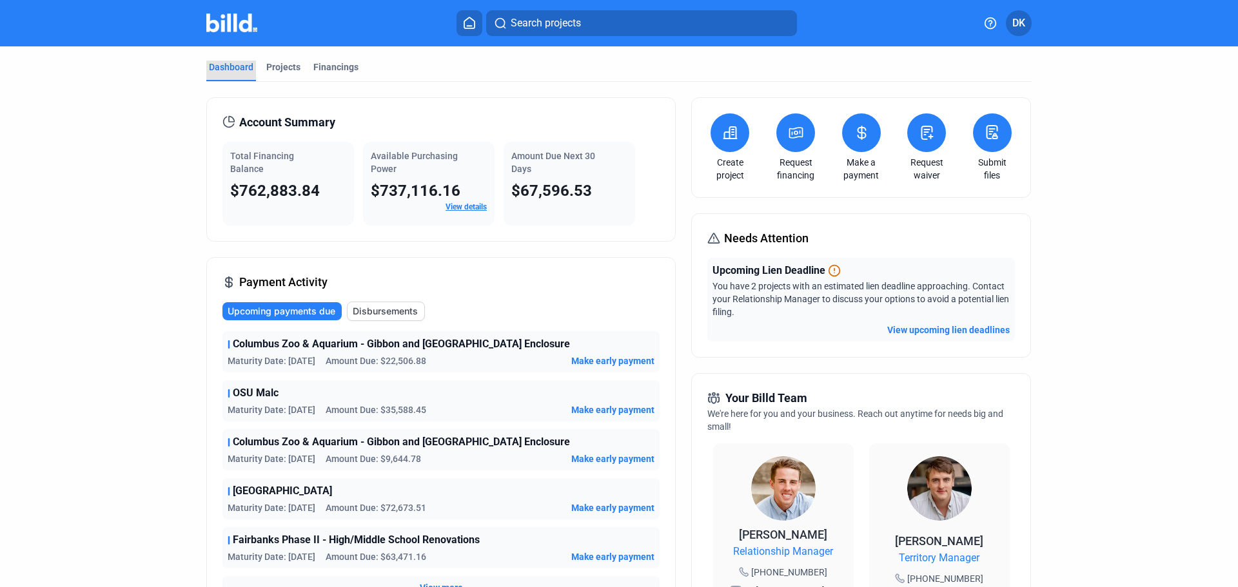
click at [220, 65] on div "Dashboard" at bounding box center [231, 67] width 44 height 13
click at [294, 188] on span "$762,883.84" at bounding box center [275, 191] width 90 height 18
click at [344, 68] on div "Financings" at bounding box center [335, 67] width 45 height 13
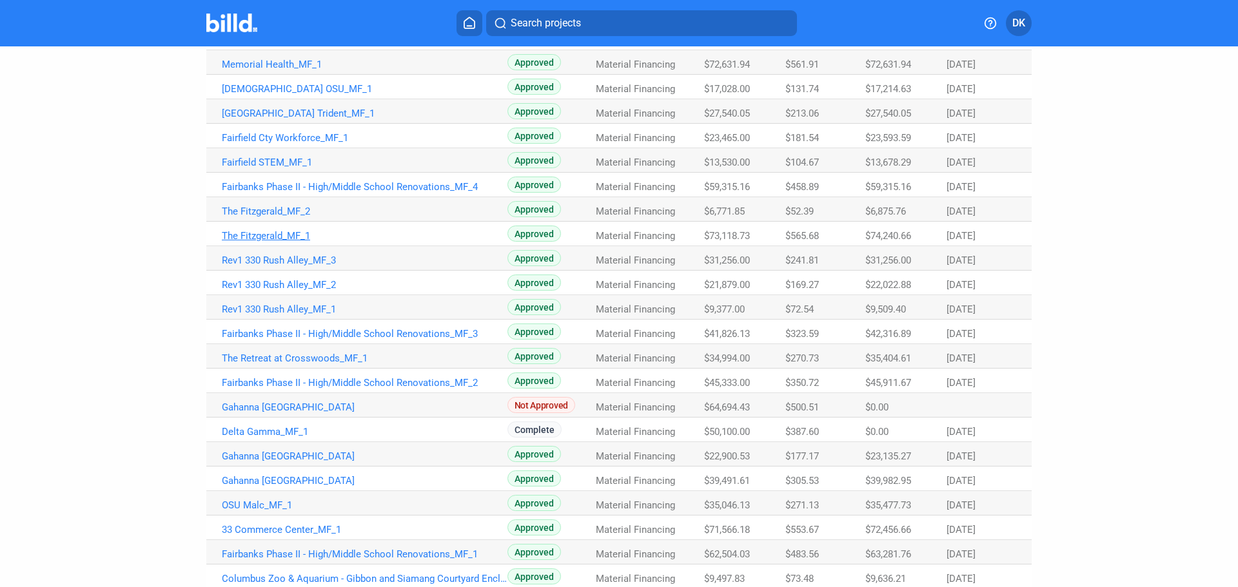
scroll to position [371, 0]
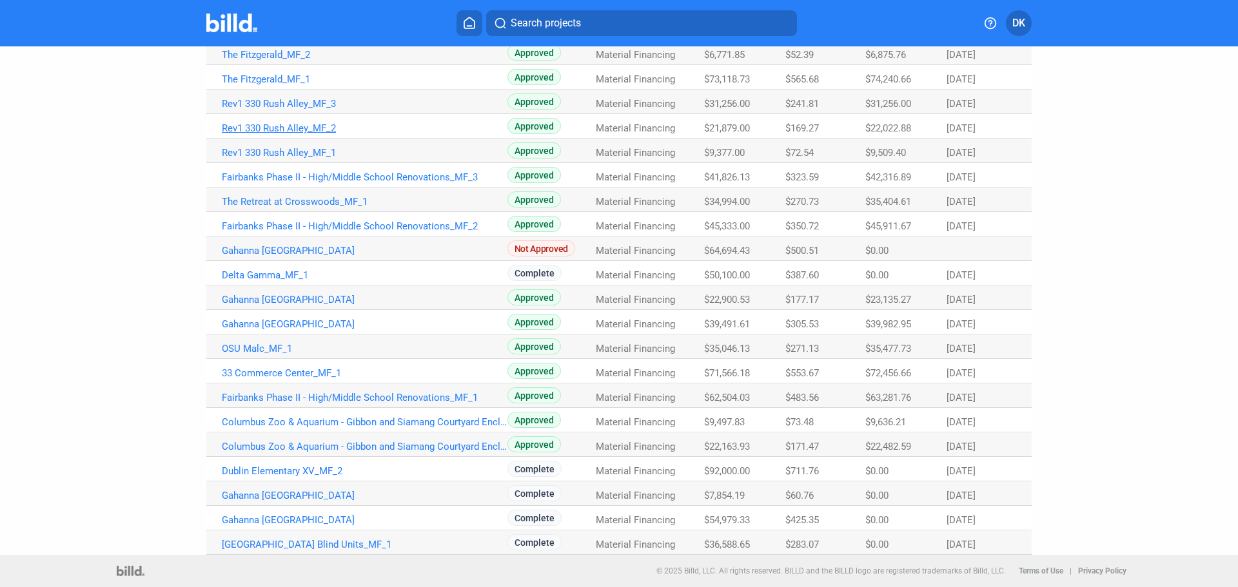
click at [288, 124] on link "Rev1 330 Rush Alley_MF_2" at bounding box center [365, 129] width 286 height 12
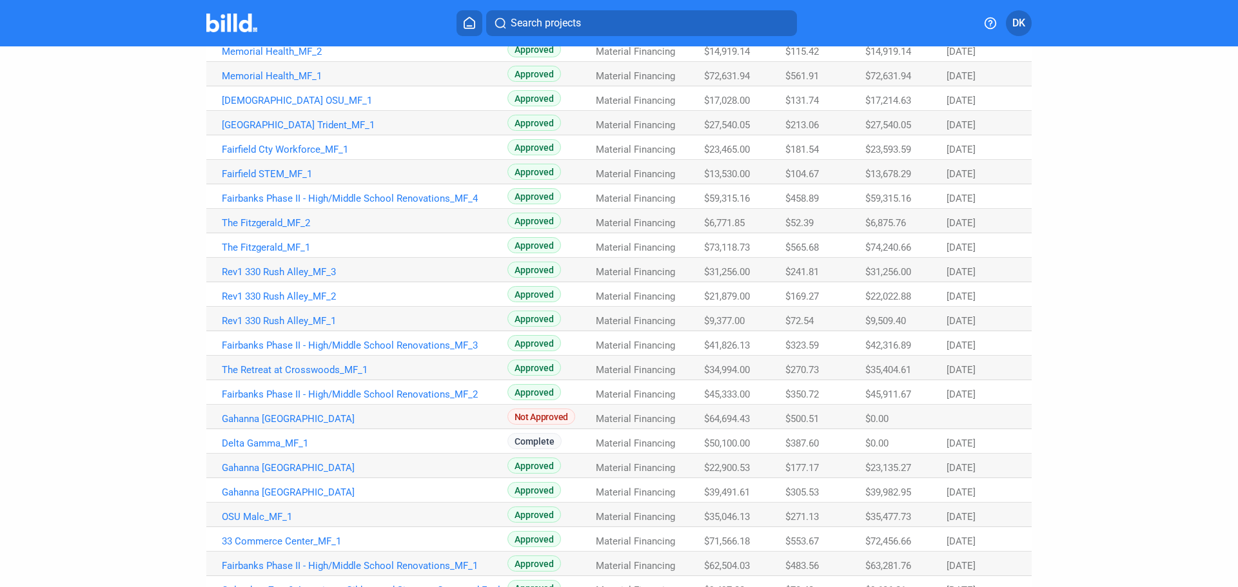
scroll to position [215, 0]
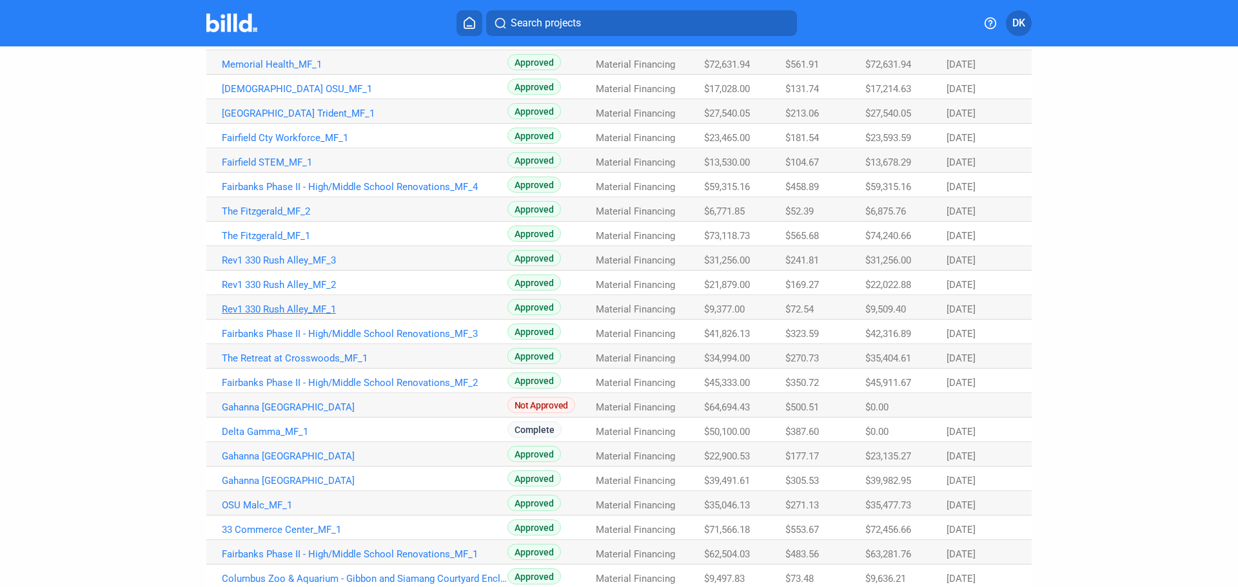
click at [300, 314] on link "Rev1 330 Rush Alley_MF_1" at bounding box center [365, 310] width 286 height 12
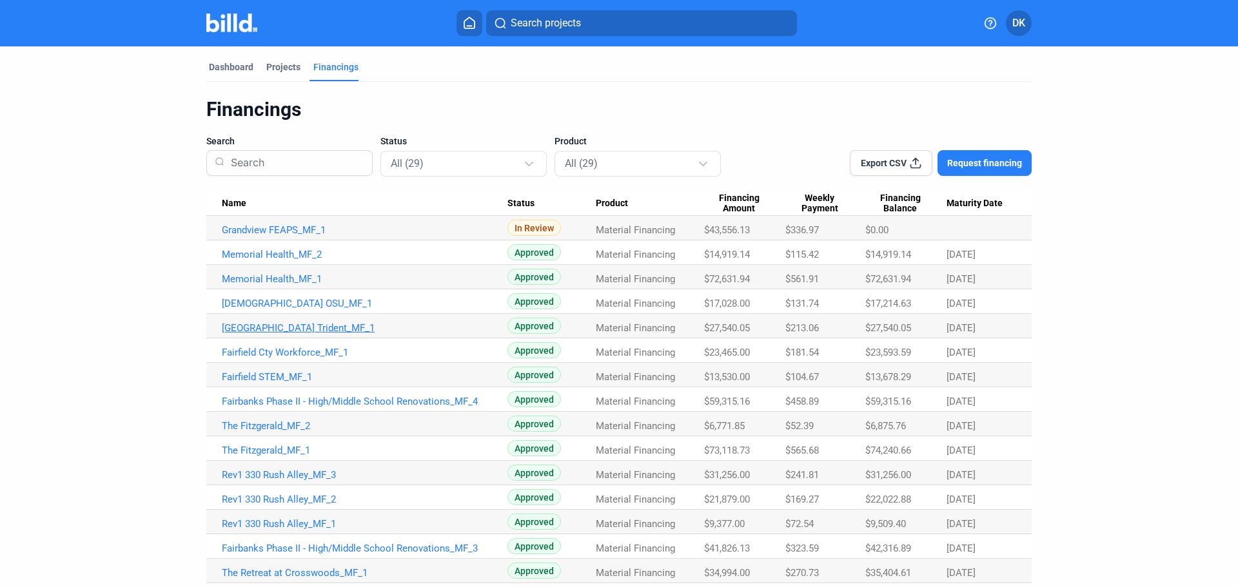
click at [349, 331] on link "[GEOGRAPHIC_DATA] Trident_MF_1" at bounding box center [365, 328] width 286 height 12
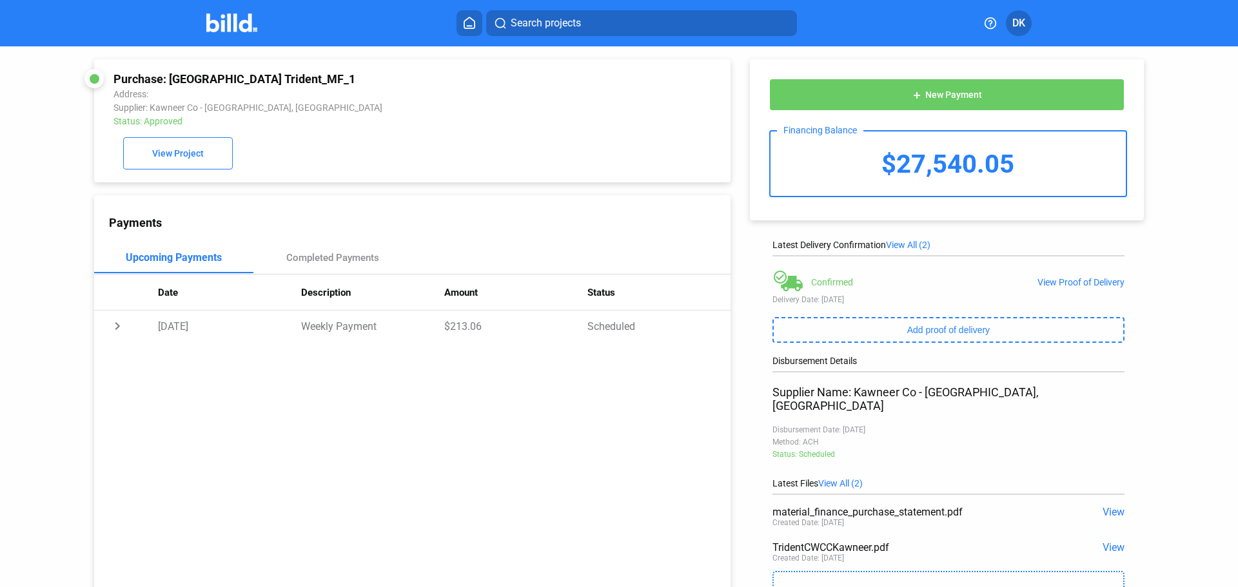
scroll to position [79, 0]
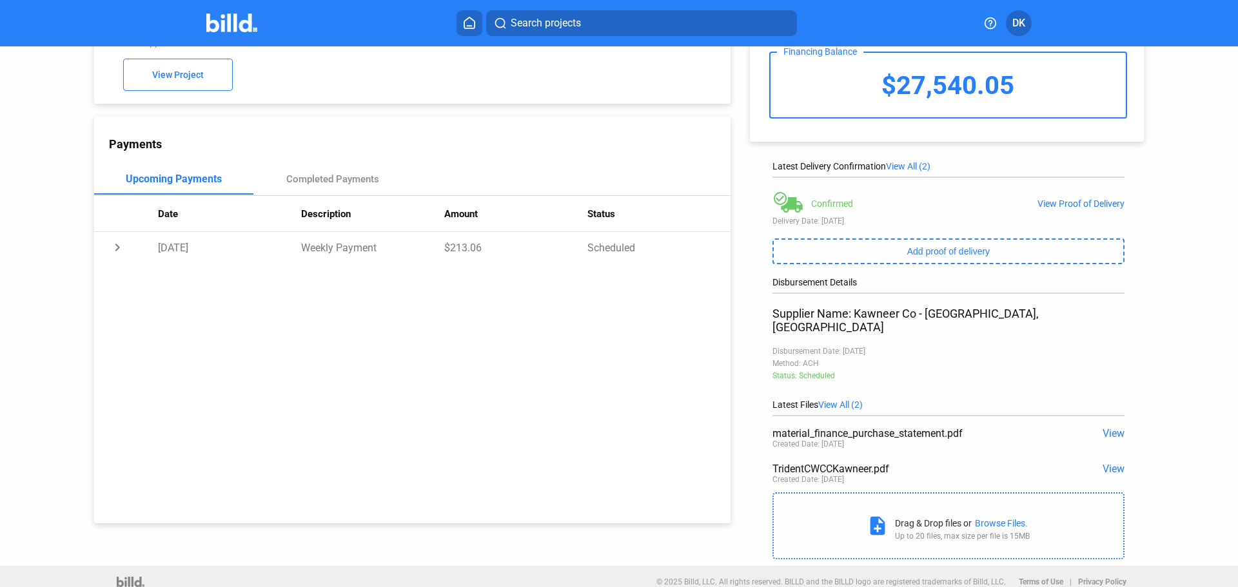
drag, startPoint x: 1021, startPoint y: 479, endPoint x: 1138, endPoint y: 448, distance: 120.7
click at [1142, 461] on div "add New Payment Financing Balance $27,540.05 Latest Delivery Confirmation View …" at bounding box center [954, 267] width 446 height 598
click at [1109, 463] on span "View" at bounding box center [1114, 469] width 22 height 12
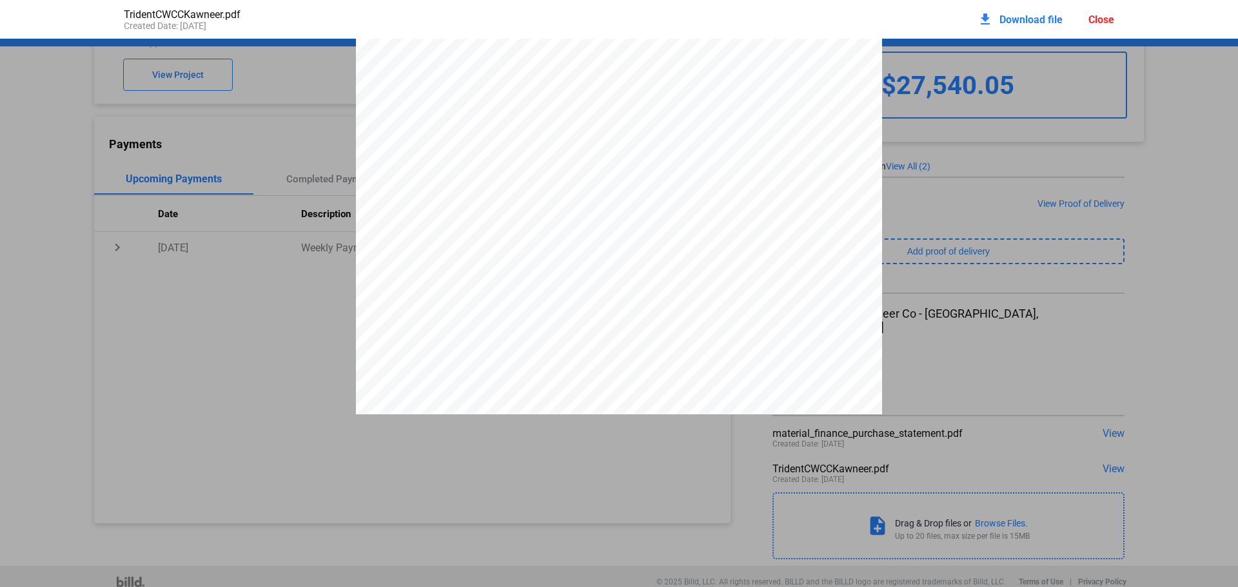
scroll to position [317, 0]
click at [149, 353] on div at bounding box center [619, 74] width 1238 height 681
click at [1092, 22] on div "Close" at bounding box center [1101, 20] width 26 height 12
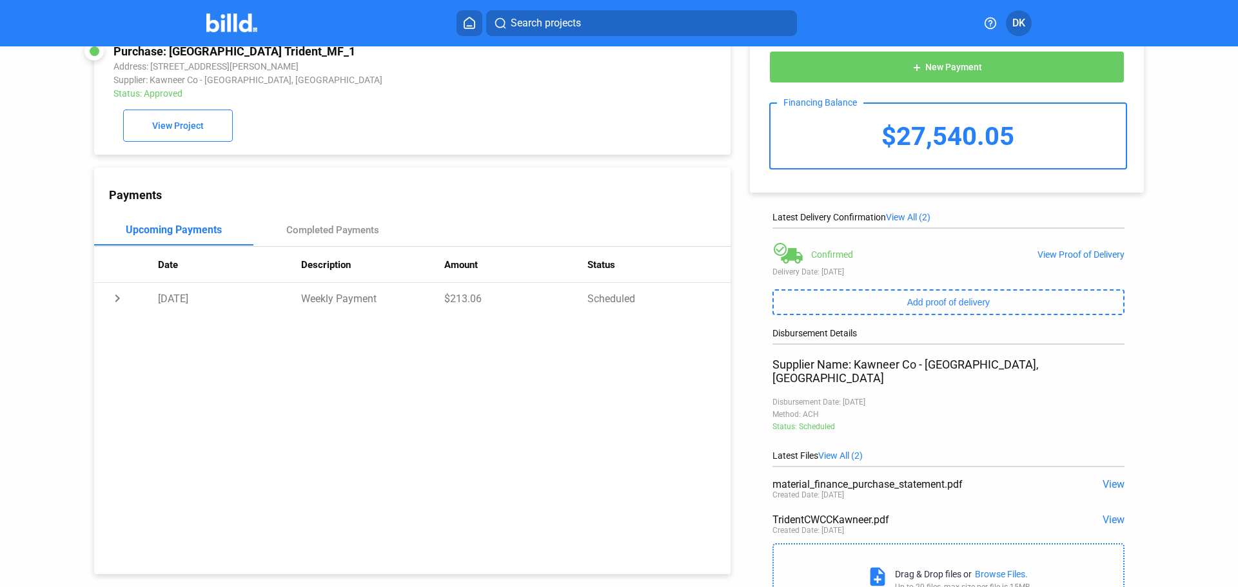
scroll to position [0, 0]
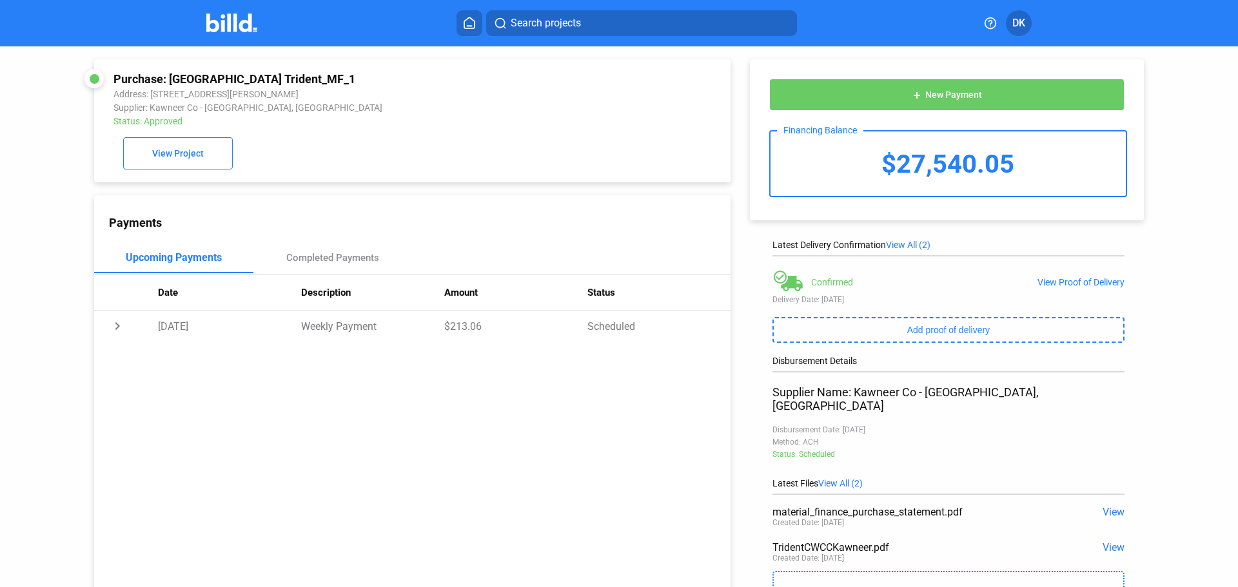
click at [209, 21] on img at bounding box center [231, 23] width 51 height 19
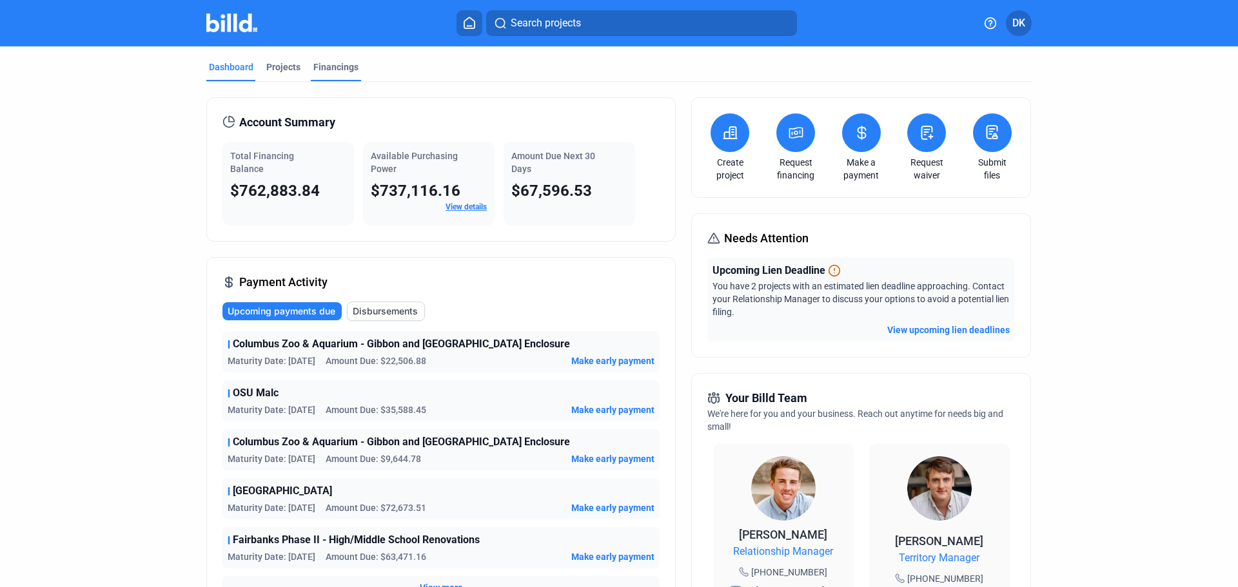
click at [313, 66] on div "Financings" at bounding box center [335, 67] width 45 height 13
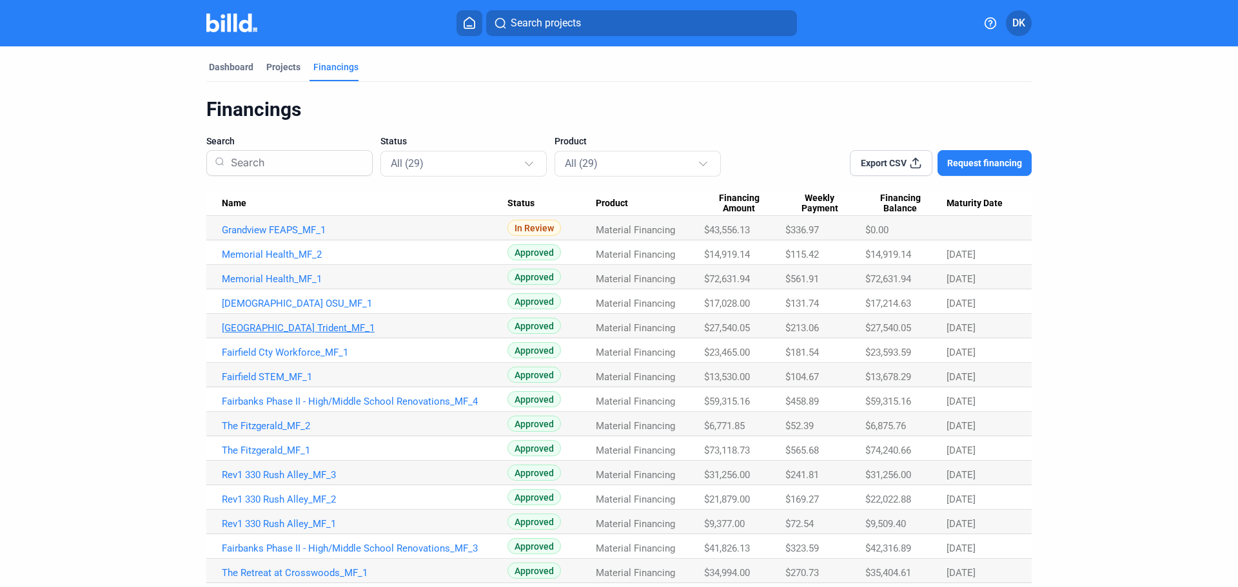
click at [264, 328] on link "[GEOGRAPHIC_DATA] Trident_MF_1" at bounding box center [365, 328] width 286 height 12
click at [737, 200] on span "Financing Amount" at bounding box center [739, 204] width 70 height 22
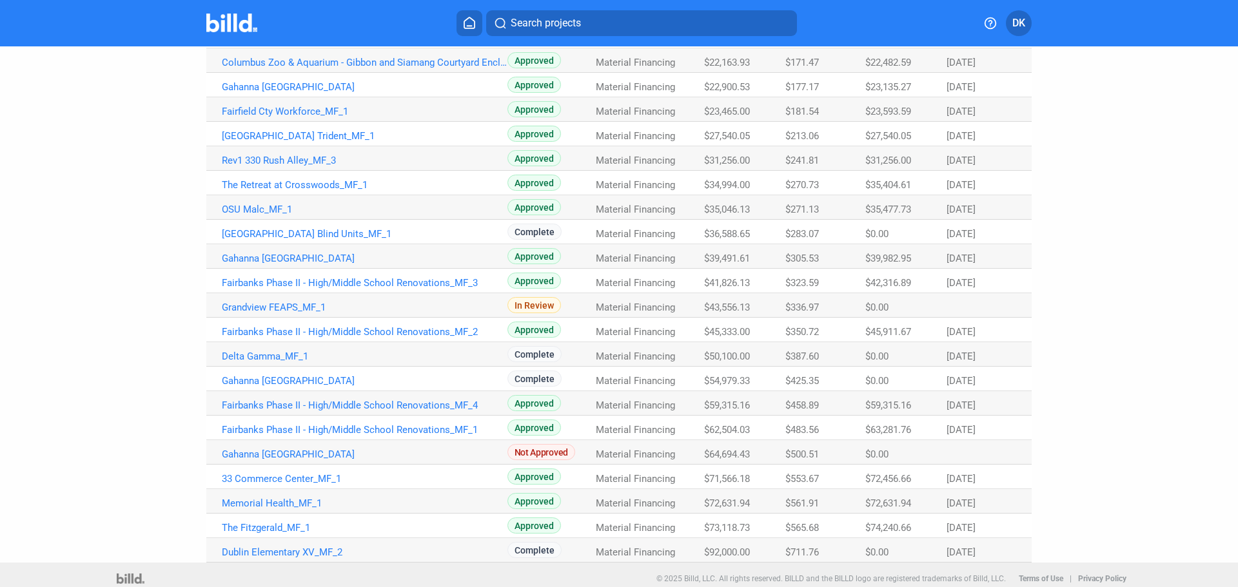
scroll to position [371, 0]
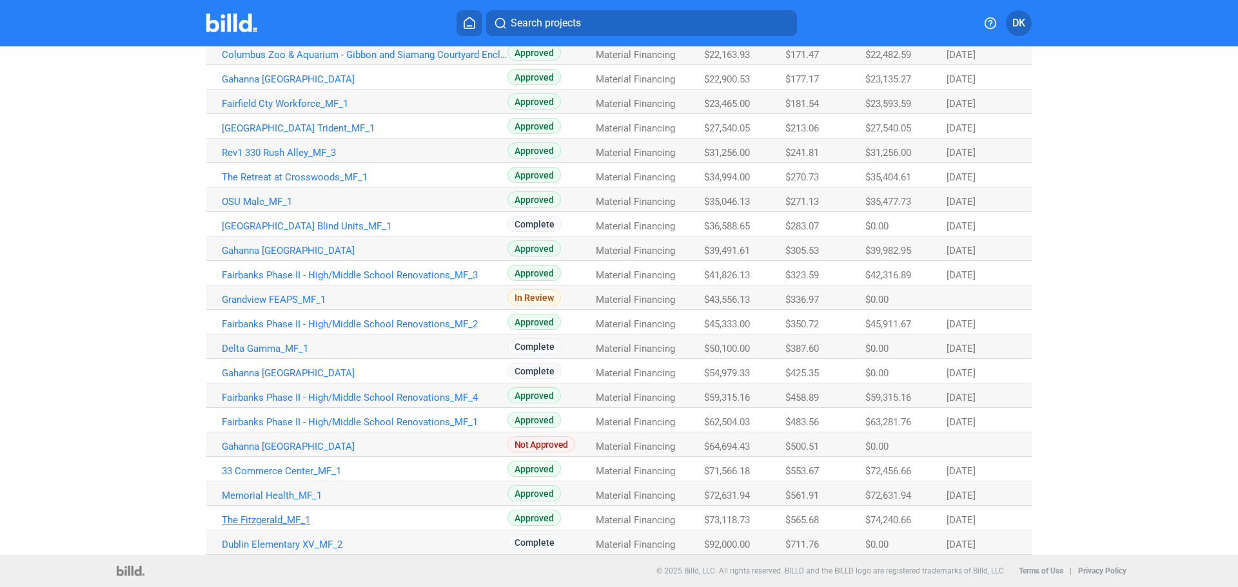
click at [243, 520] on link "The Fitzgerald_MF_1" at bounding box center [365, 521] width 286 height 12
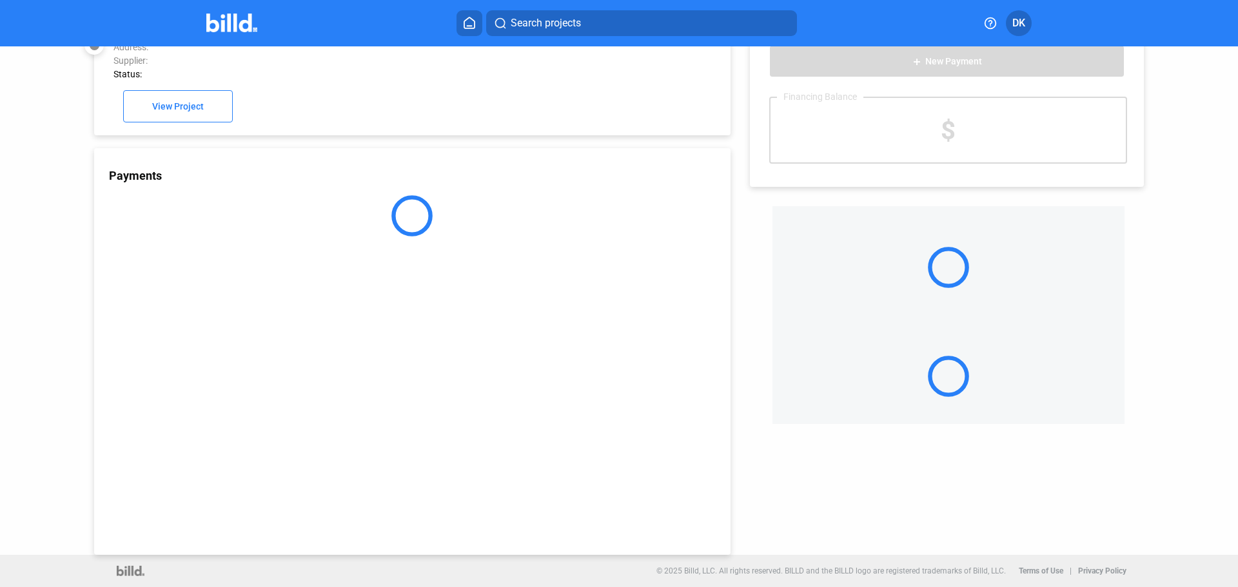
scroll to position [35, 0]
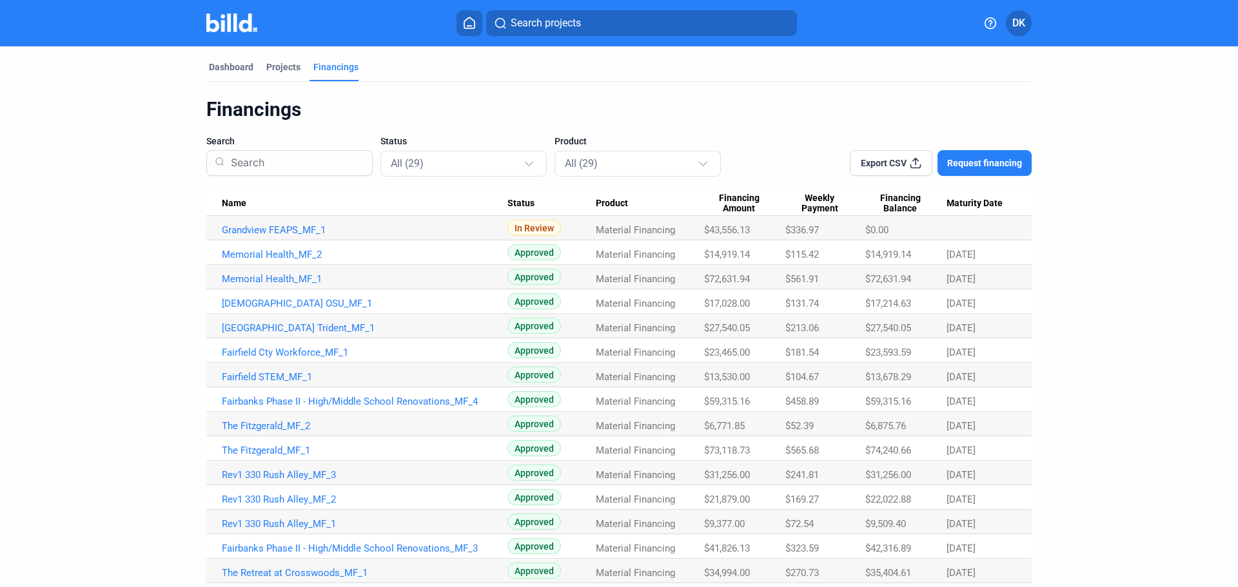
click at [728, 215] on Amount "Financing Amount" at bounding box center [744, 204] width 81 height 25
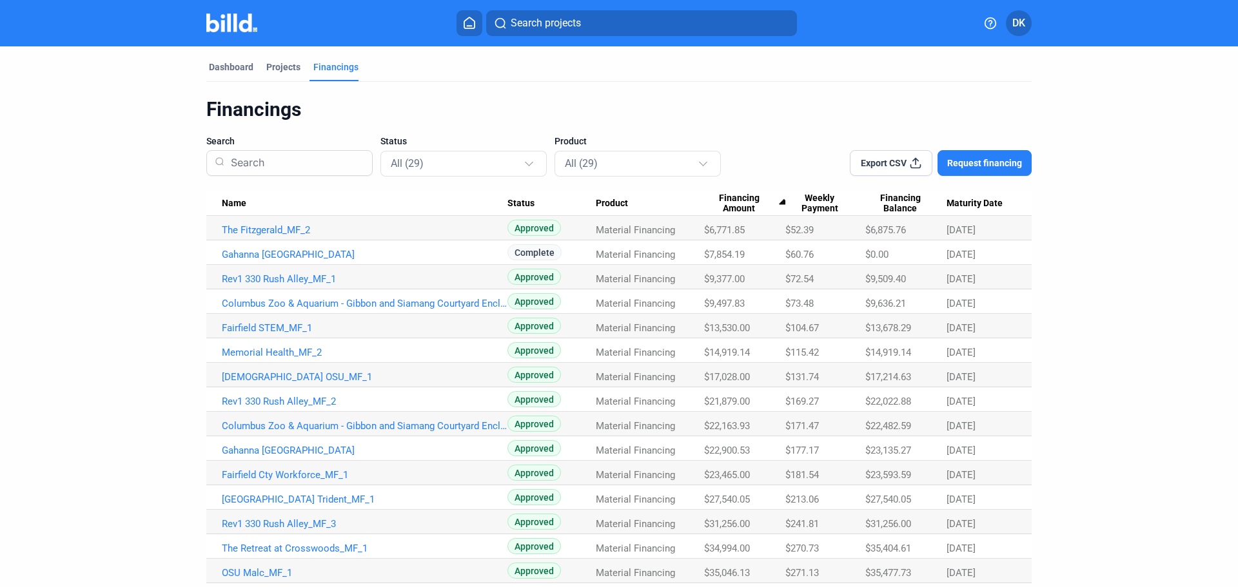
click at [732, 204] on span "Financing Amount" at bounding box center [739, 204] width 70 height 22
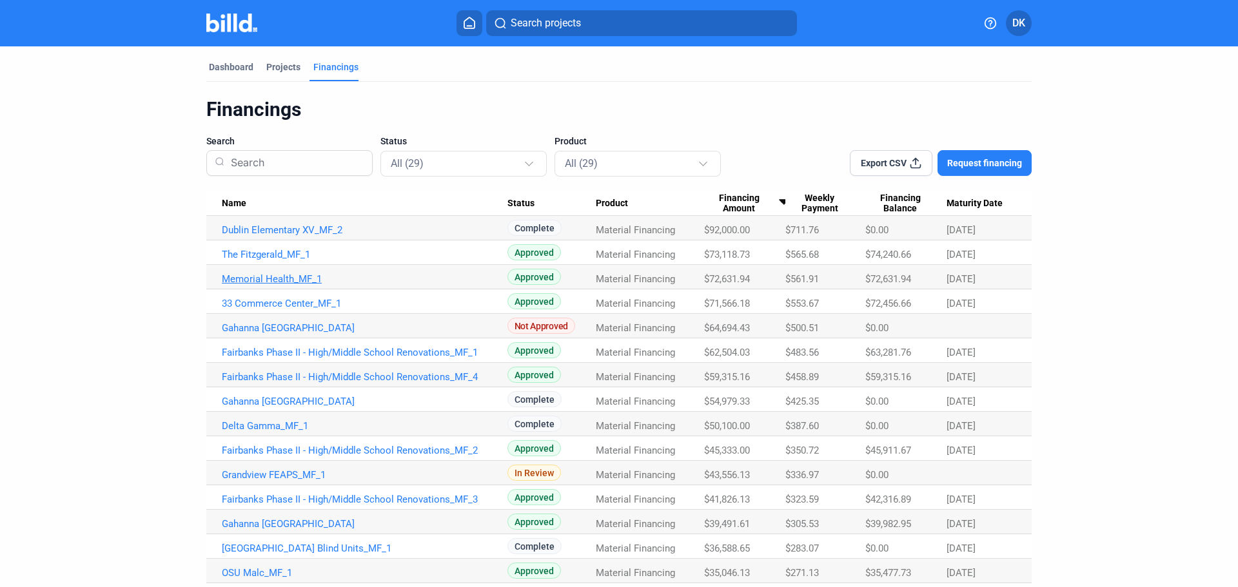
click at [277, 277] on link "Memorial Health_MF_1" at bounding box center [365, 279] width 286 height 12
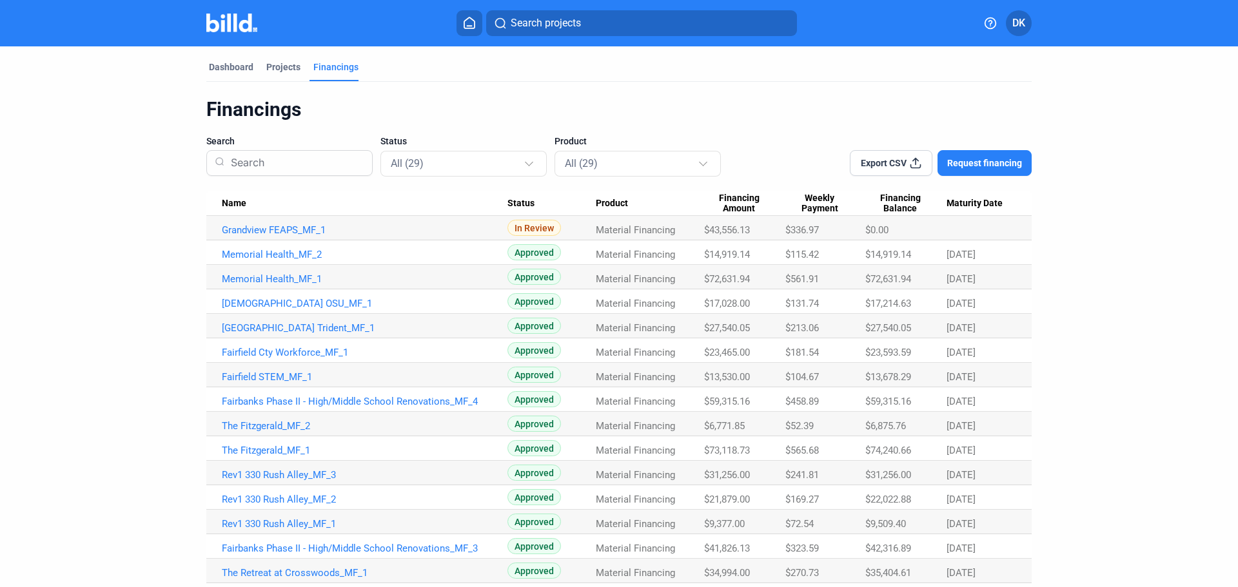
click at [733, 209] on span "Financing Amount" at bounding box center [739, 204] width 70 height 22
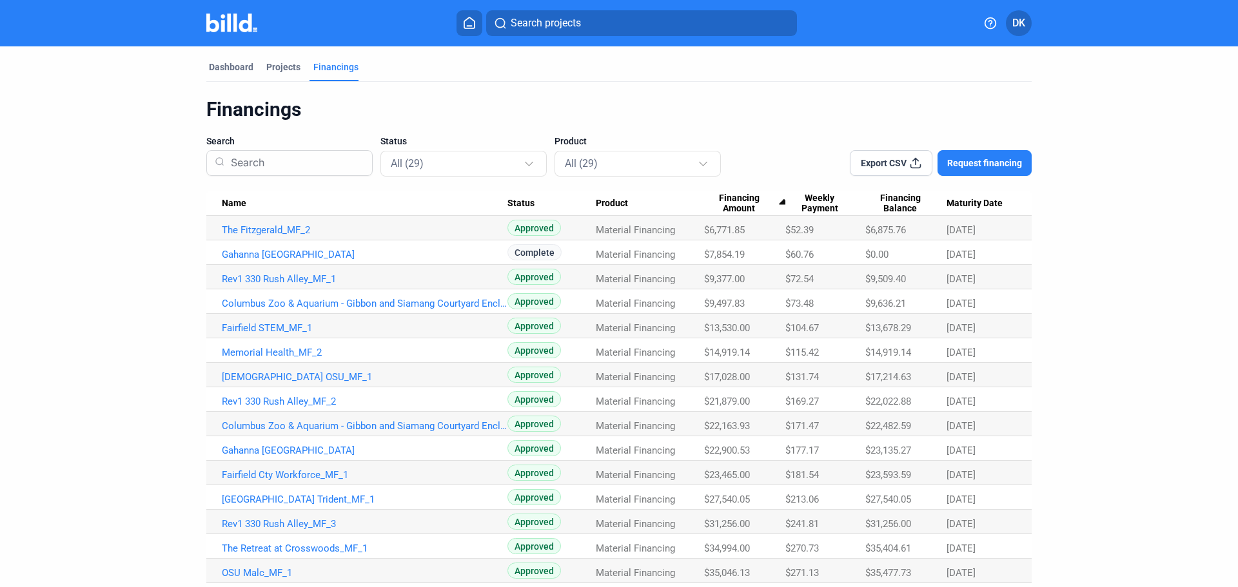
click at [277, 344] on td "Memorial Health_MF_2" at bounding box center [356, 351] width 301 height 25
click at [275, 348] on link "Memorial Health_MF_2" at bounding box center [365, 353] width 286 height 12
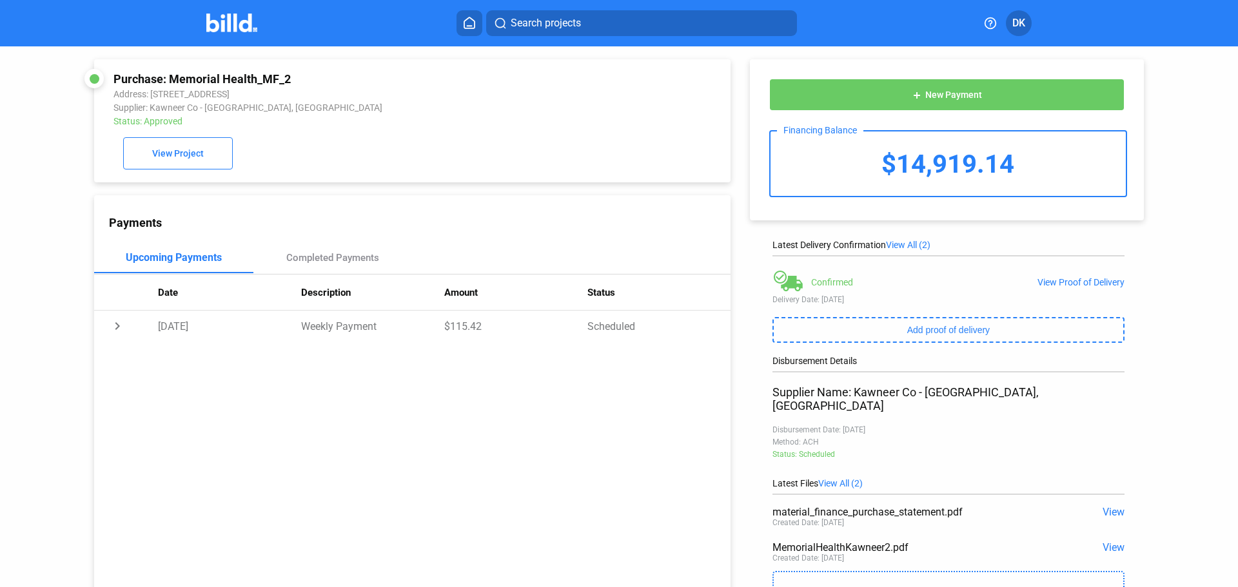
click at [378, 398] on div "Payments Upcoming Payments Completed Payments Date Description Amount Status ch…" at bounding box center [412, 398] width 636 height 407
click at [547, 384] on div "Payments Upcoming Payments Completed Payments Date Description Amount Status ch…" at bounding box center [412, 398] width 636 height 407
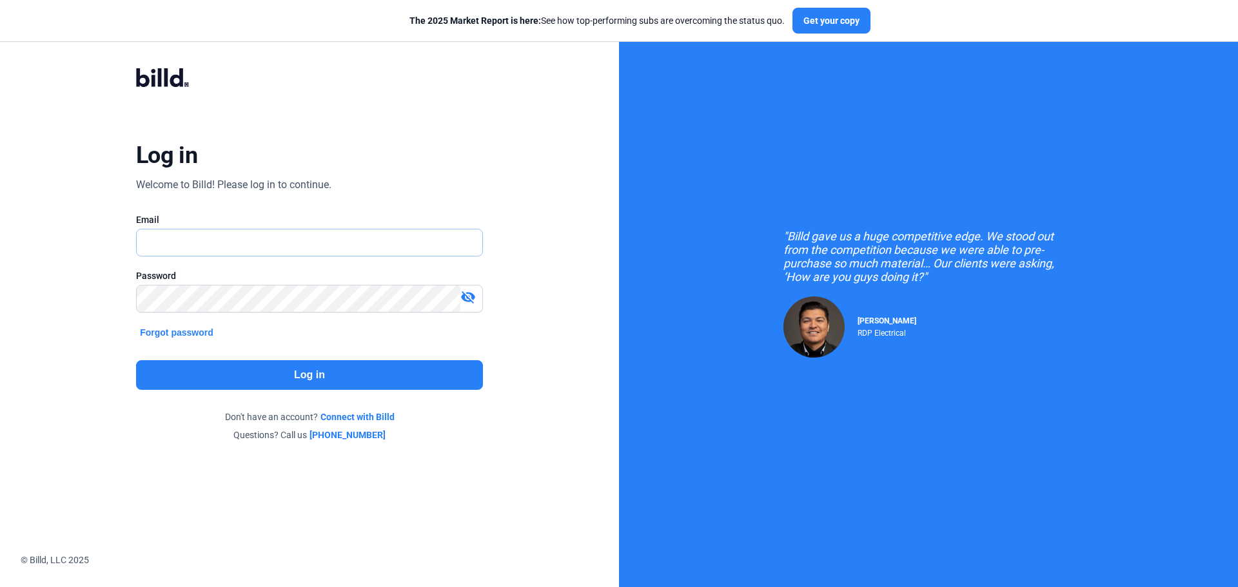
type input "[PERSON_NAME][EMAIL_ADDRESS][DOMAIN_NAME]"
click at [293, 246] on input "[PERSON_NAME][EMAIL_ADDRESS][DOMAIN_NAME]" at bounding box center [302, 243] width 331 height 26
click at [50, 342] on div "Log in Welcome to Billd! Please log in to continue. Email [PERSON_NAME][EMAIL_A…" at bounding box center [309, 254] width 619 height 509
click at [339, 386] on button "Log in" at bounding box center [309, 375] width 347 height 30
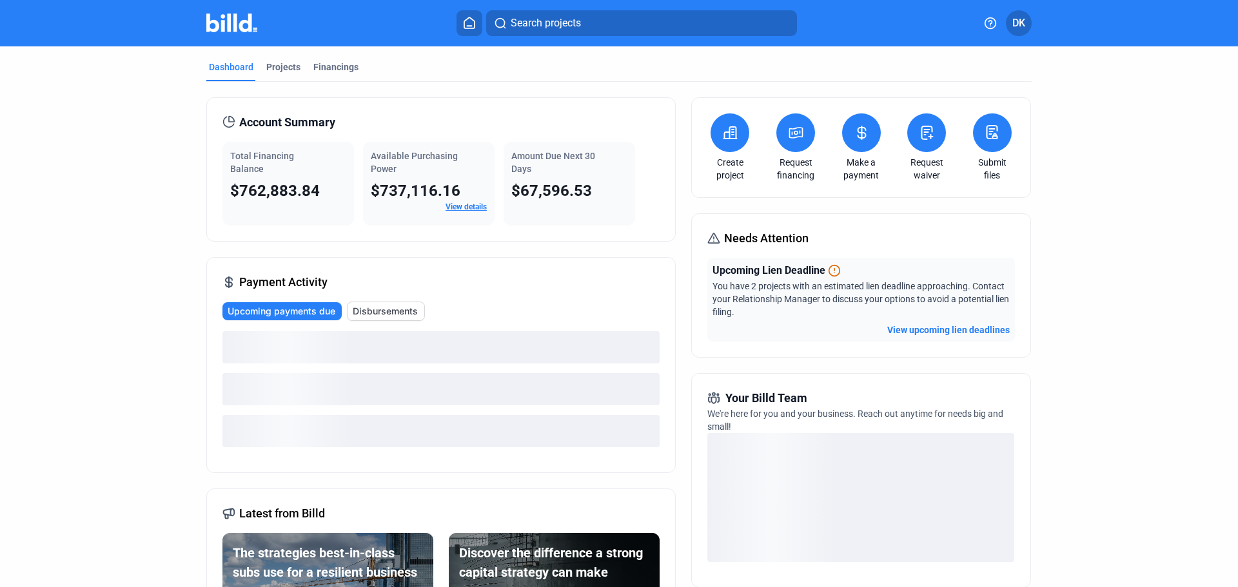
click at [320, 59] on mat-tab-group "Dashboard Projects Financings Account Summary Total Financing Balance $762,883.…" at bounding box center [618, 453] width 825 height 815
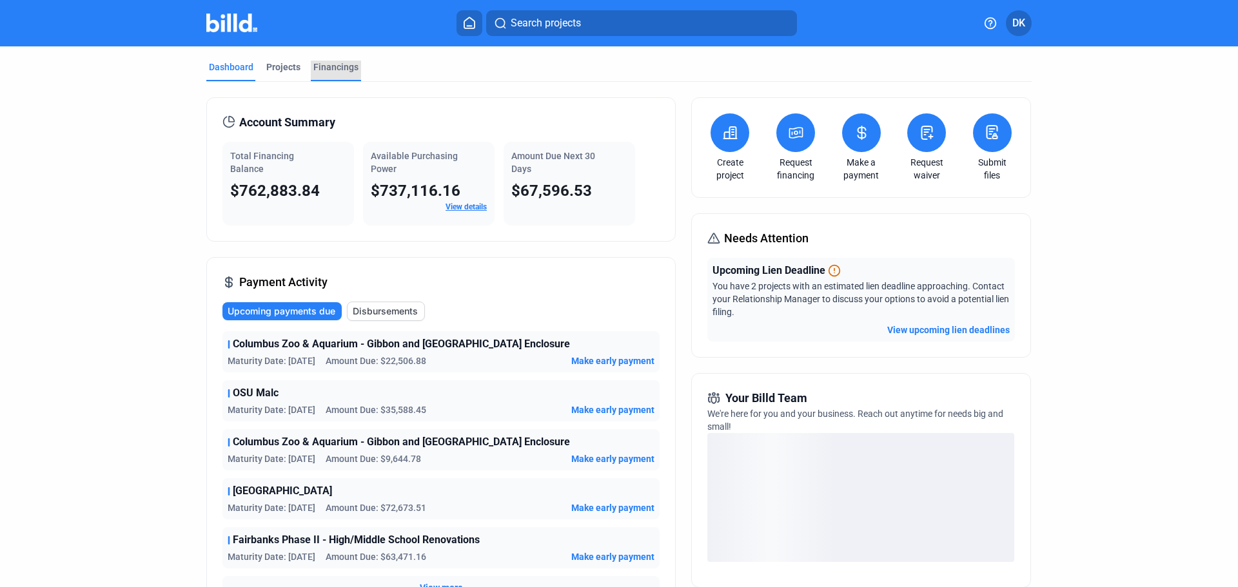
click at [320, 65] on div "Financings" at bounding box center [335, 67] width 45 height 13
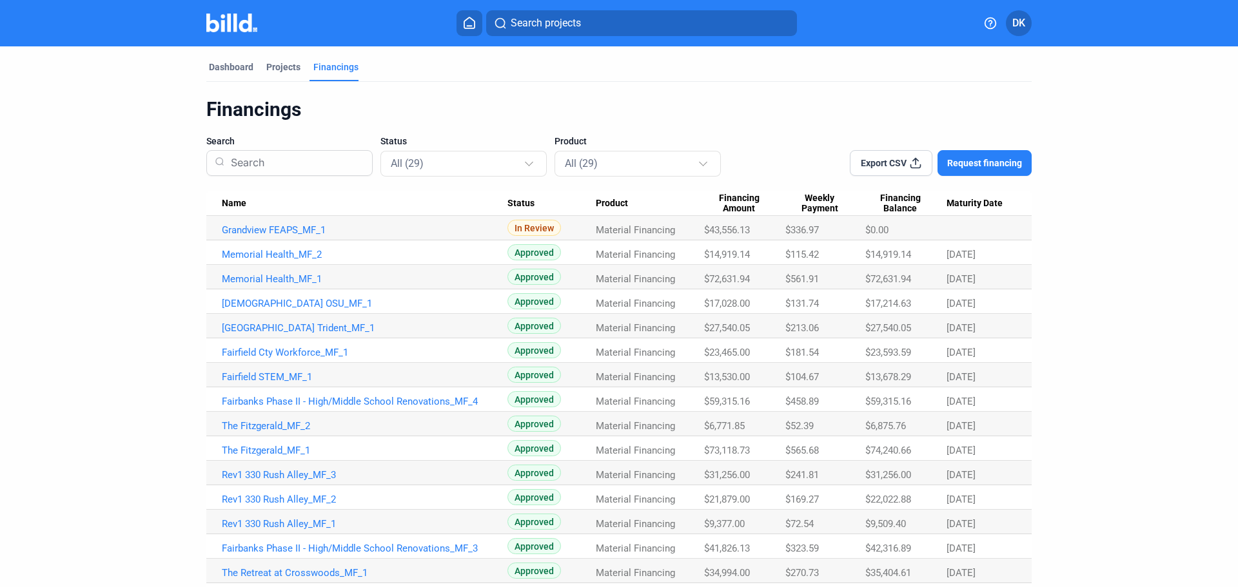
click at [742, 198] on span "Financing Amount" at bounding box center [739, 204] width 70 height 22
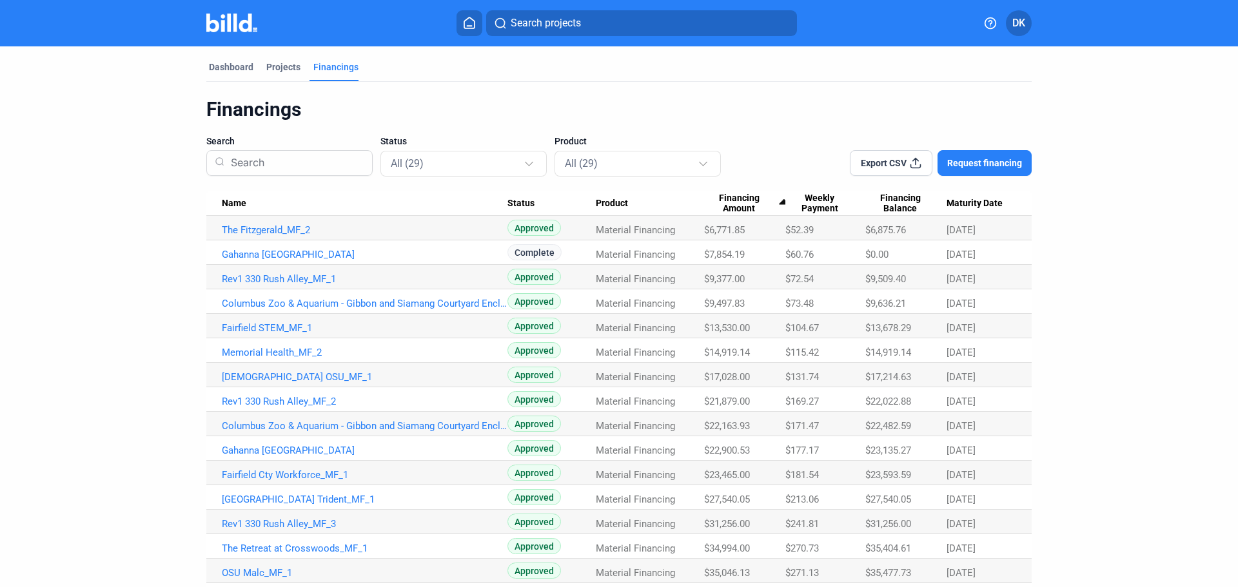
scroll to position [371, 0]
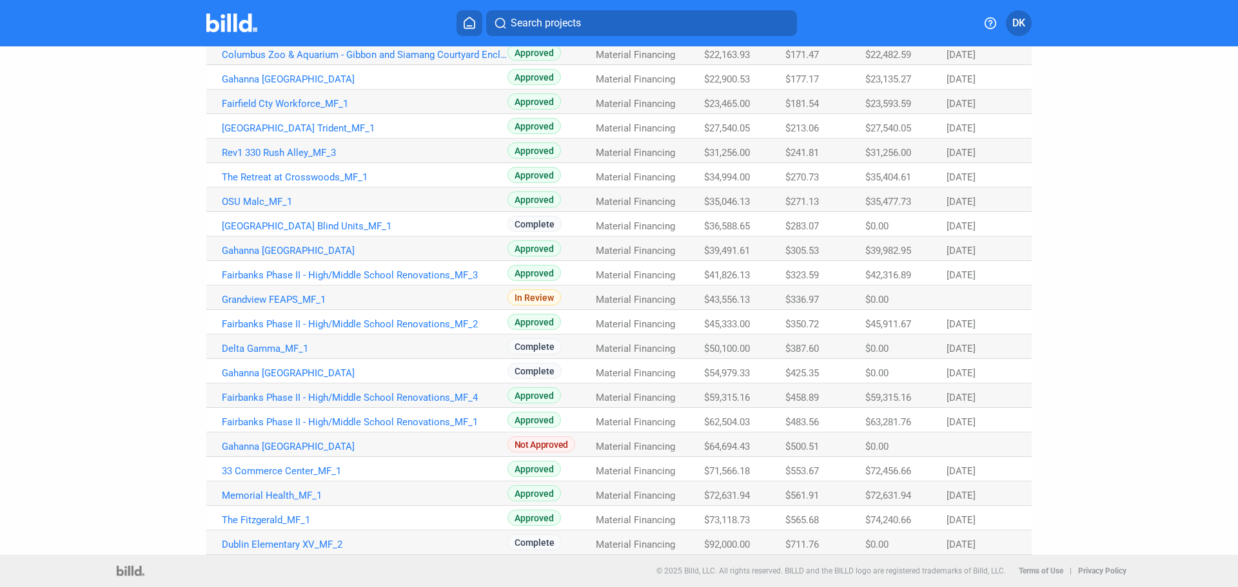
click at [728, 405] on Amount "$59,315.16" at bounding box center [744, 396] width 81 height 25
click at [364, 404] on td "Fairbanks Phase II - High/Middle School Renovations_MF_4" at bounding box center [356, 396] width 301 height 25
click at [364, 402] on link "Fairbanks Phase II - High/Middle School Renovations_MF_4" at bounding box center [365, 398] width 286 height 12
click at [420, 402] on link "Fairbanks Phase II - High/Middle School Renovations_MF_4" at bounding box center [365, 398] width 286 height 12
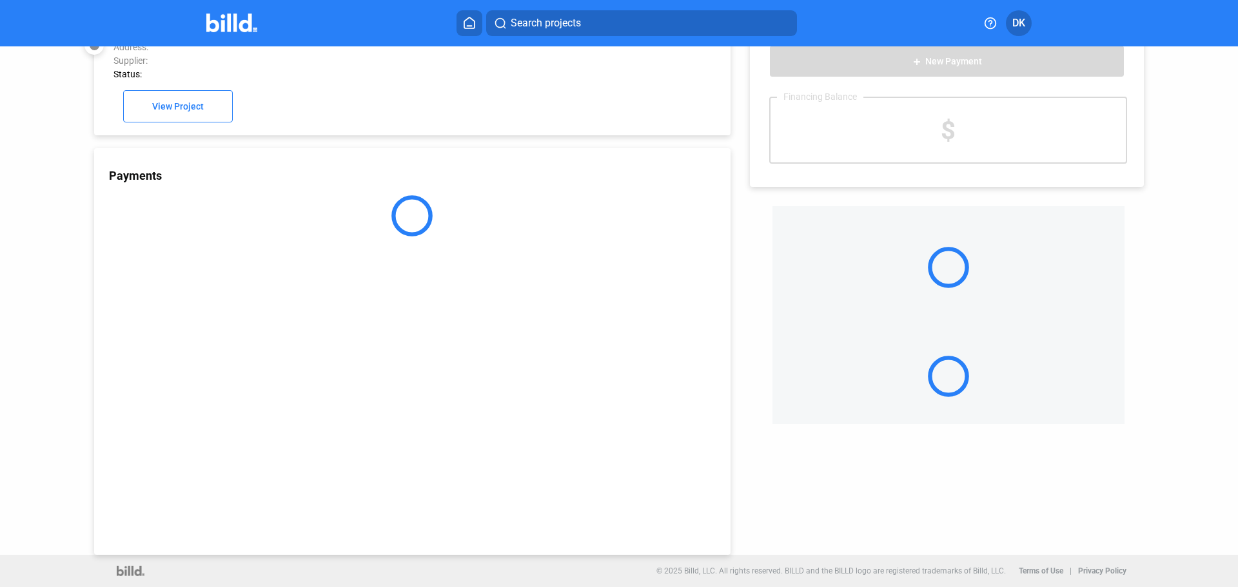
scroll to position [35, 0]
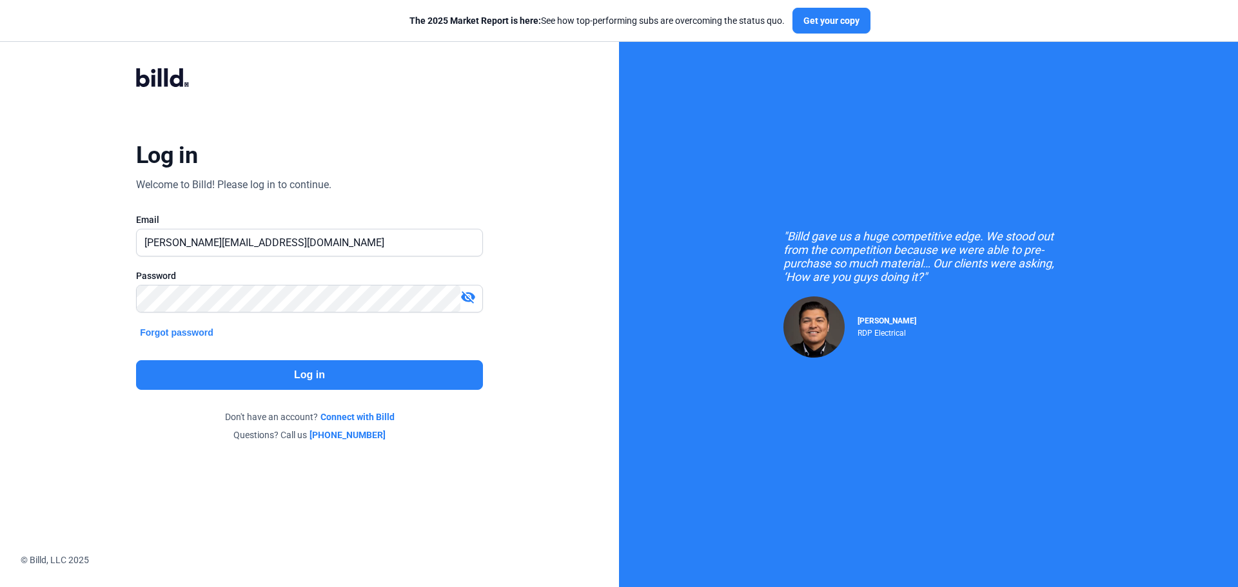
click at [308, 379] on button "Log in" at bounding box center [309, 375] width 347 height 30
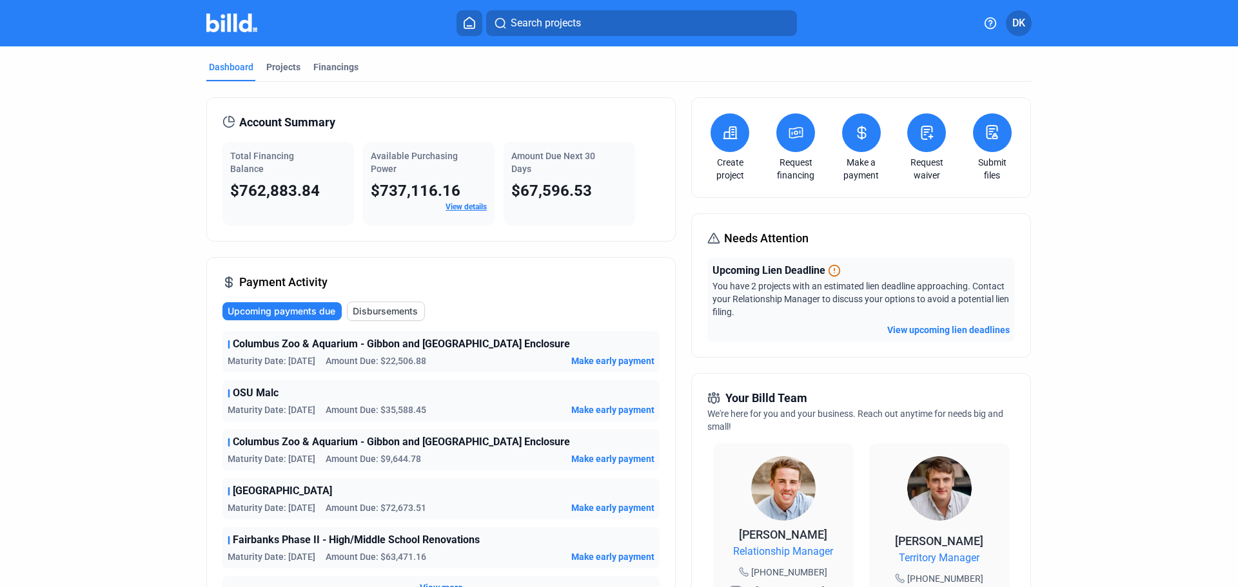
click at [738, 137] on button at bounding box center [730, 132] width 39 height 39
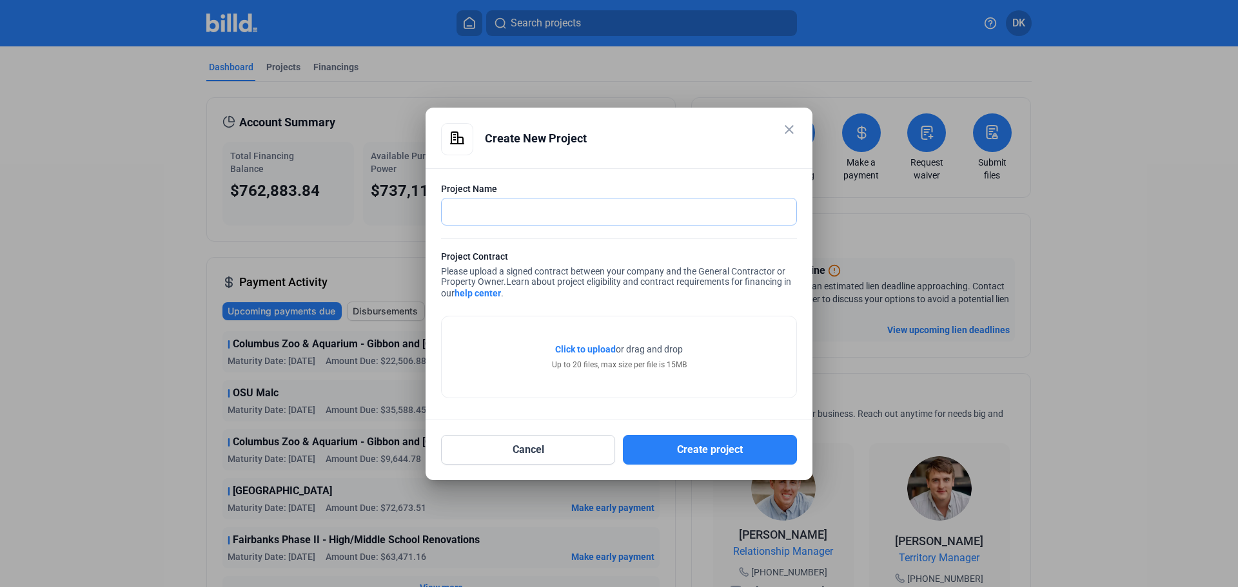
click at [495, 217] on input "text" at bounding box center [619, 212] width 355 height 26
click at [562, 208] on input "Grant Flue" at bounding box center [612, 212] width 340 height 26
type input "Grant Flue Enclosure"
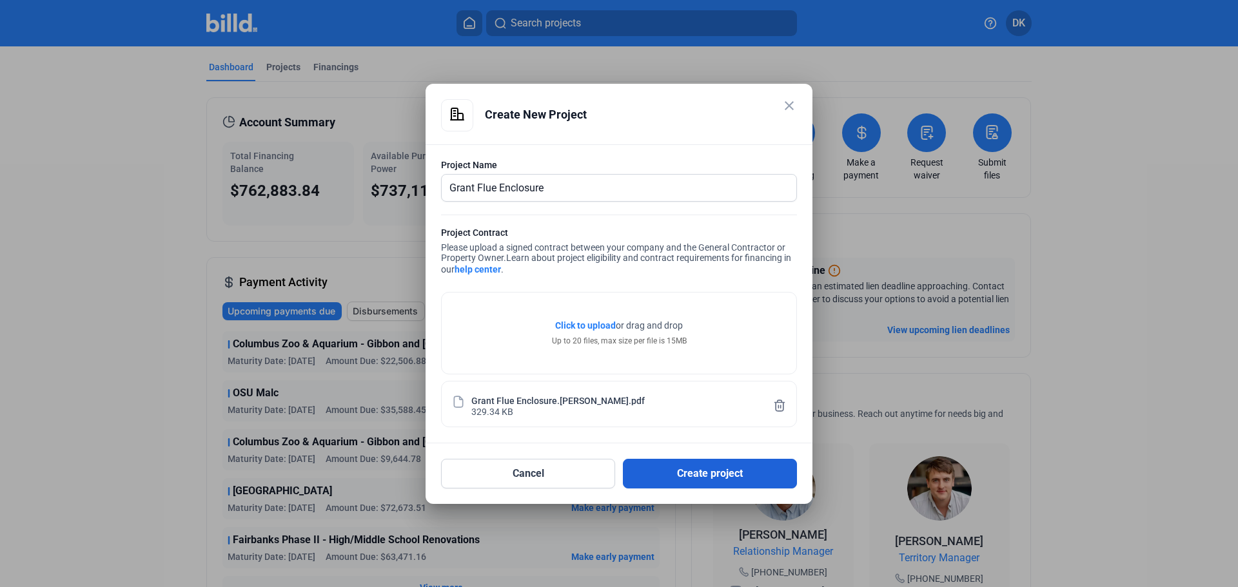
click at [702, 473] on button "Create project" at bounding box center [710, 474] width 174 height 30
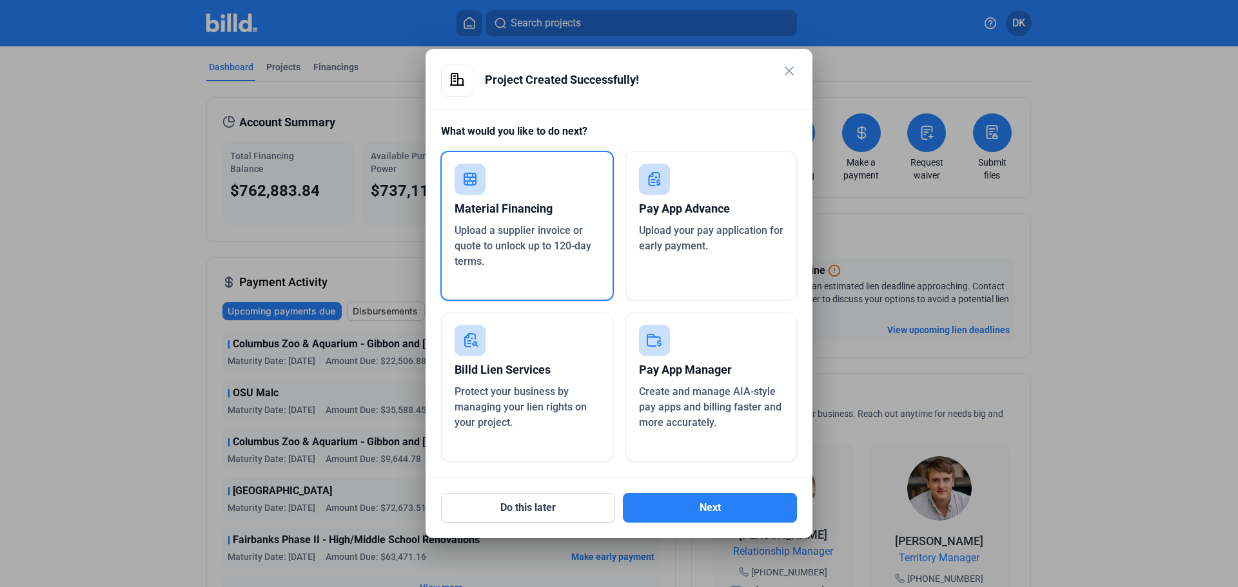
click at [525, 251] on span "Upload a supplier invoice or quote to unlock up to 120-day terms." at bounding box center [523, 245] width 137 height 43
click at [749, 507] on button "Next" at bounding box center [710, 508] width 174 height 30
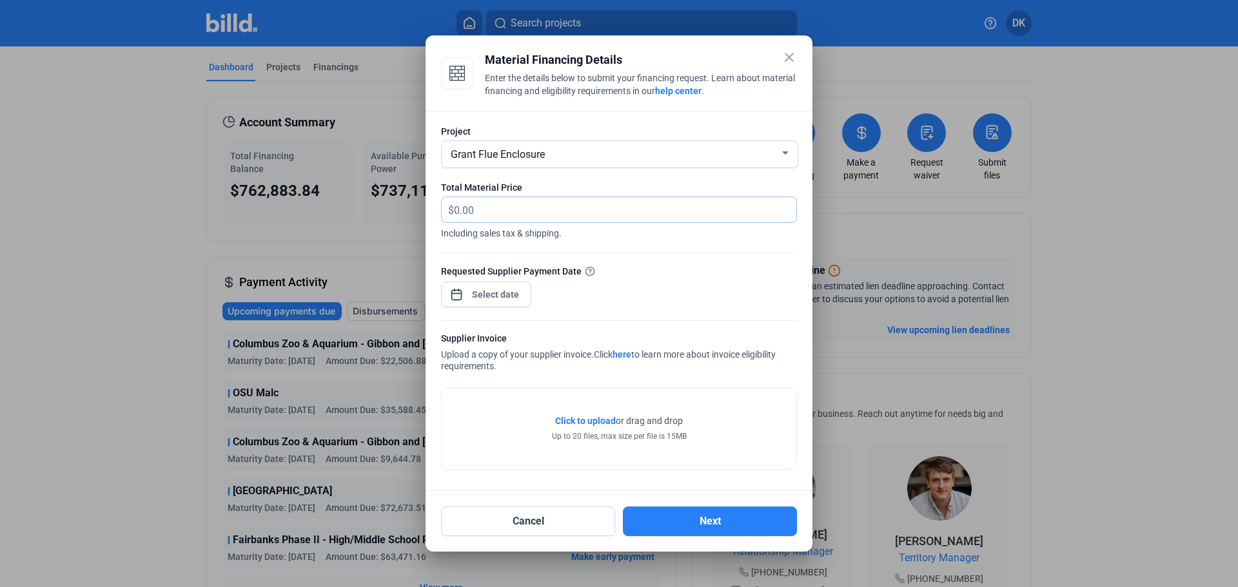
click at [506, 210] on input "text" at bounding box center [625, 209] width 342 height 25
type input "58,080.25"
click at [495, 295] on div "close Material Financing Details Enter the details below to submit your financi…" at bounding box center [619, 293] width 1238 height 587
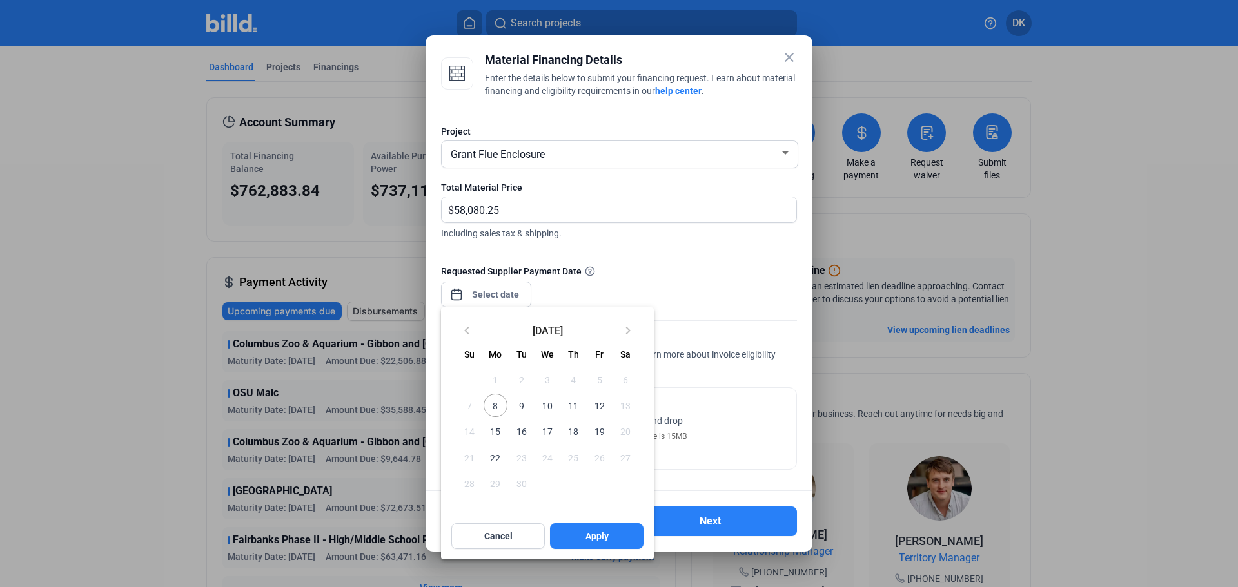
drag, startPoint x: 491, startPoint y: 461, endPoint x: 499, endPoint y: 461, distance: 7.7
click at [499, 461] on span "22" at bounding box center [495, 457] width 23 height 23
click at [623, 538] on button "Apply" at bounding box center [596, 537] width 93 height 26
drag, startPoint x: 489, startPoint y: 458, endPoint x: 496, endPoint y: 457, distance: 7.1
click at [489, 457] on span "22" at bounding box center [495, 457] width 23 height 23
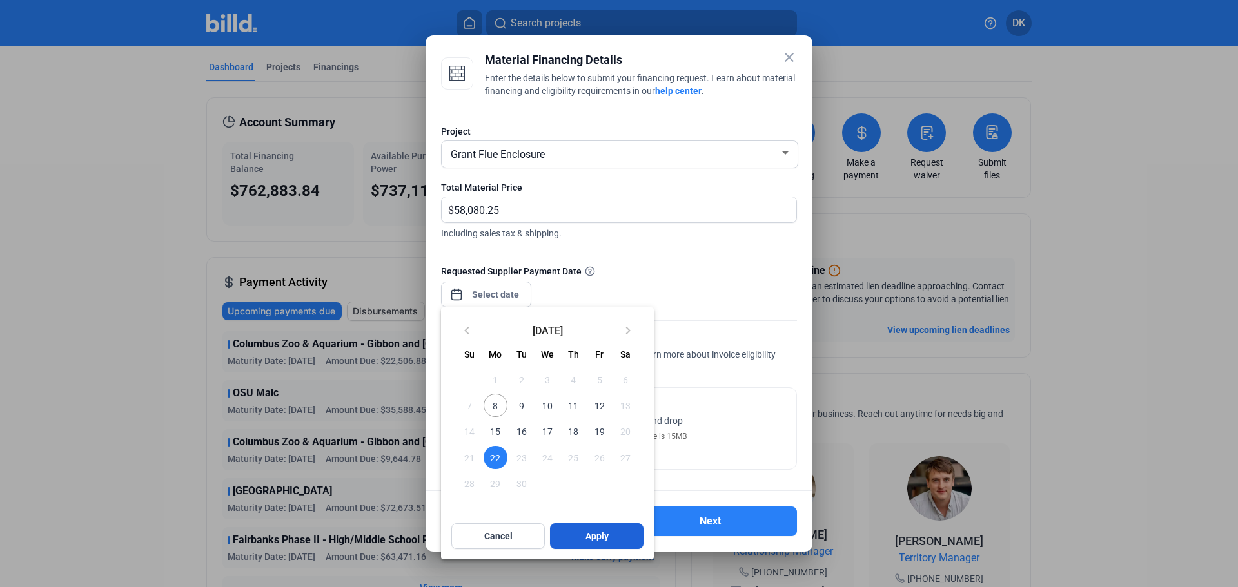
click at [598, 542] on span "Apply" at bounding box center [596, 536] width 23 height 13
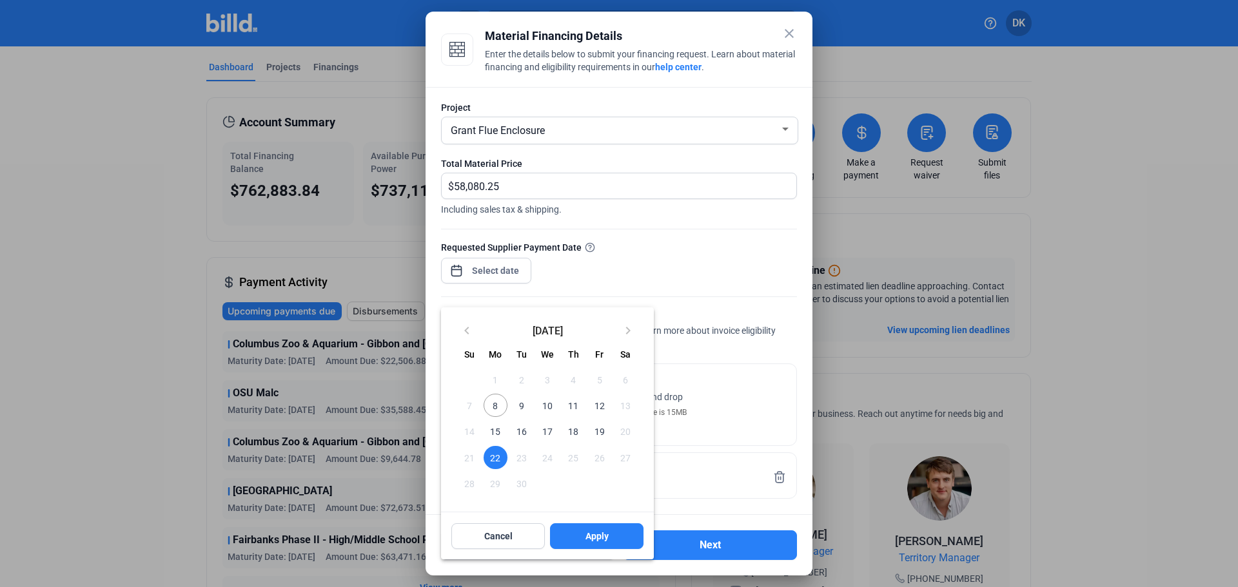
click at [491, 458] on span "22" at bounding box center [495, 457] width 23 height 23
click at [627, 538] on button "Apply" at bounding box center [596, 537] width 93 height 26
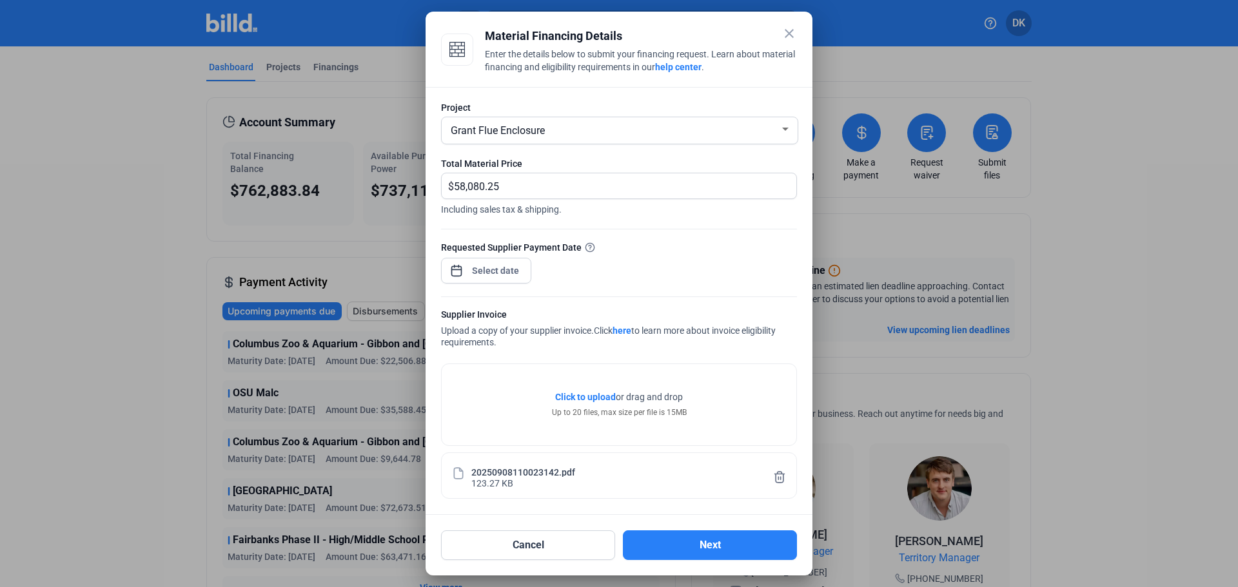
click at [518, 467] on div "20250908110023142.pdf" at bounding box center [523, 471] width 104 height 11
click at [819, 235] on div at bounding box center [619, 293] width 1238 height 587
click at [982, 283] on div at bounding box center [619, 293] width 1238 height 587
click at [783, 477] on icon at bounding box center [780, 477] width 10 height 11
click at [711, 553] on button "Next" at bounding box center [710, 546] width 174 height 30
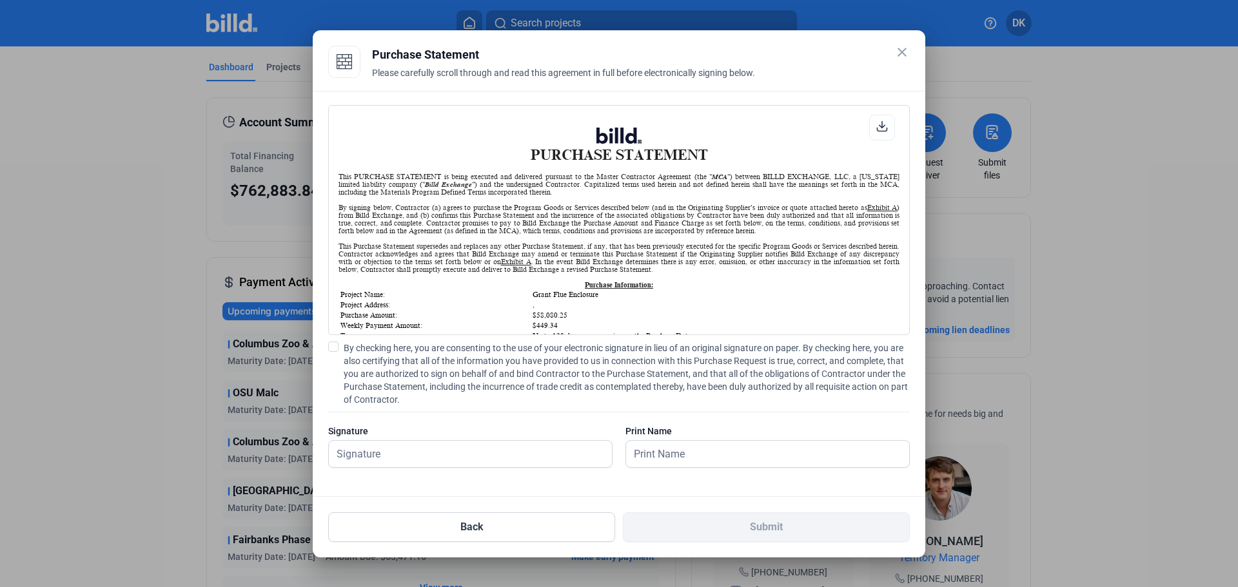
scroll to position [1, 0]
click at [333, 347] on span at bounding box center [333, 347] width 10 height 10
click at [0, 0] on input "By checking here, you are consenting to the use of your electronic signature in…" at bounding box center [0, 0] width 0 height 0
click at [378, 457] on input "text" at bounding box center [463, 454] width 269 height 26
type input "[PERSON_NAME]"
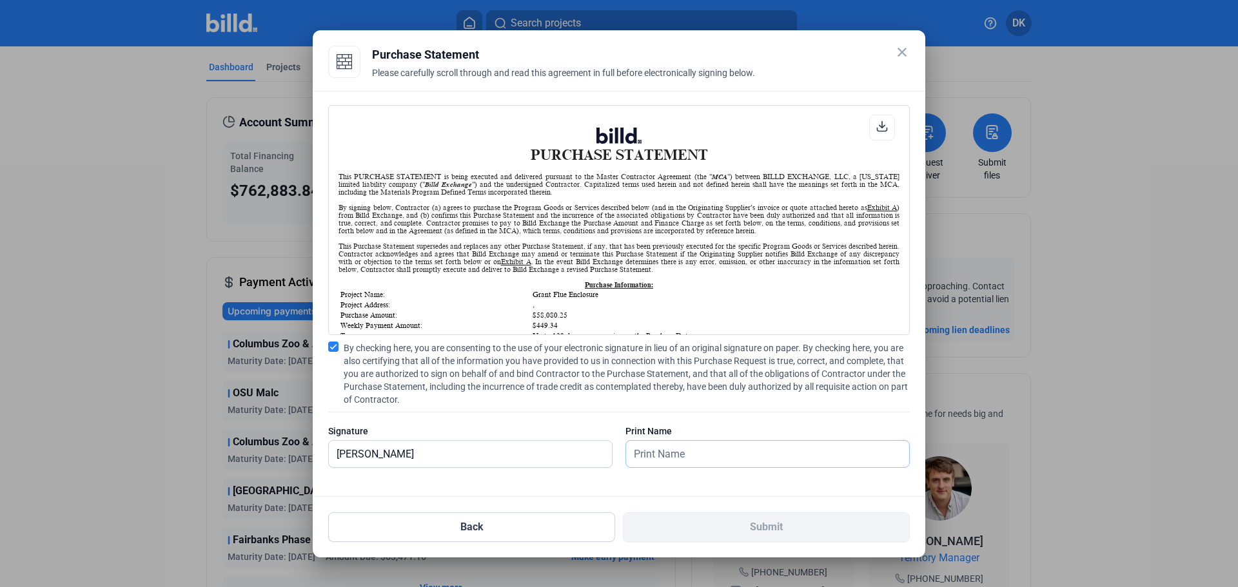
type input "[PERSON_NAME]"
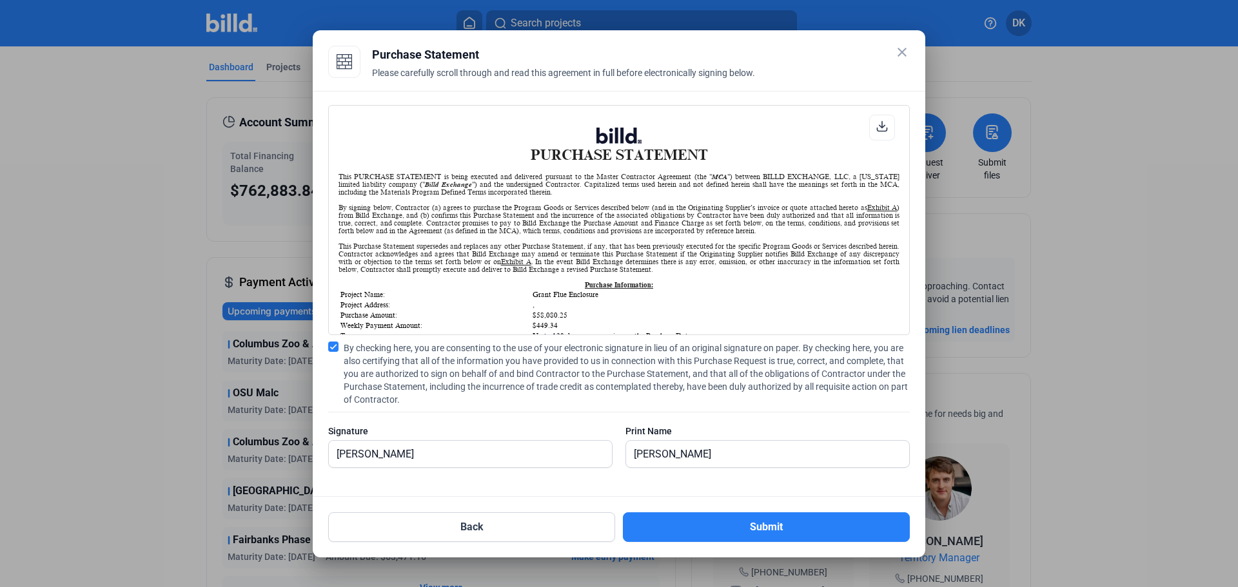
click at [723, 552] on mat-dialog-container "close Purchase Statement Please carefully scroll through and read this agreemen…" at bounding box center [619, 293] width 613 height 527
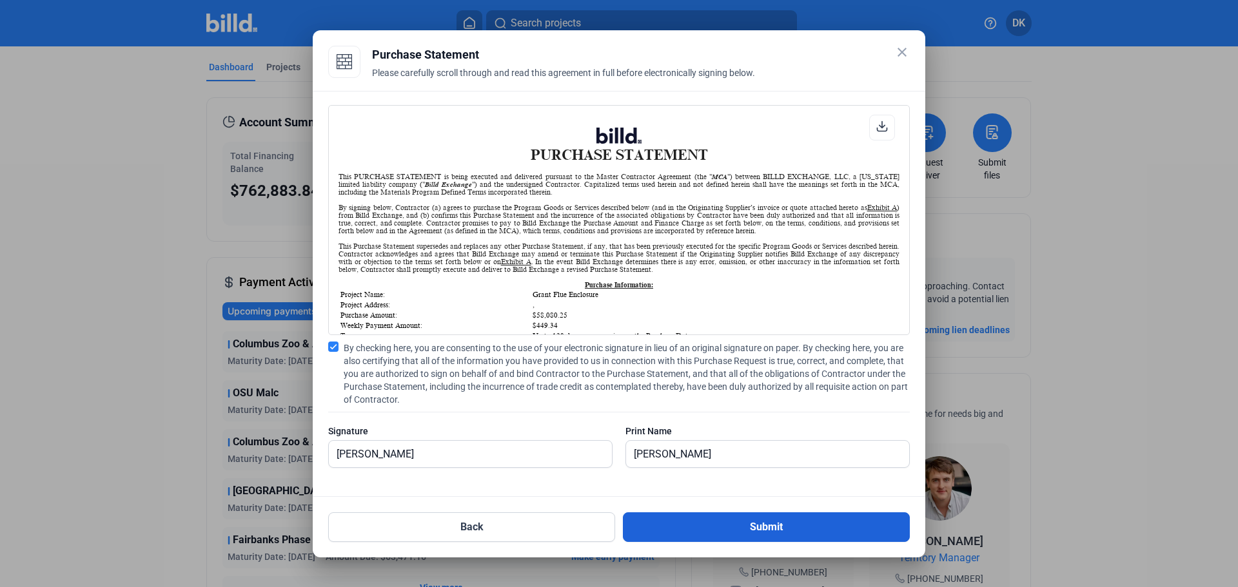
click at [725, 531] on button "Submit" at bounding box center [766, 528] width 287 height 30
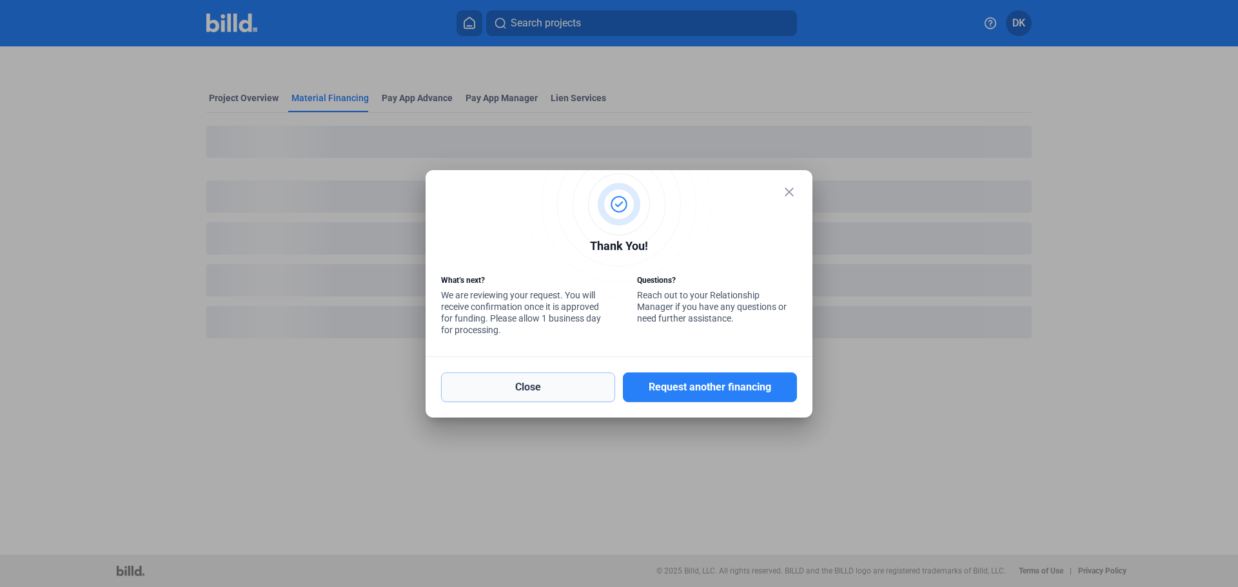
click at [547, 383] on button "Close" at bounding box center [528, 388] width 174 height 30
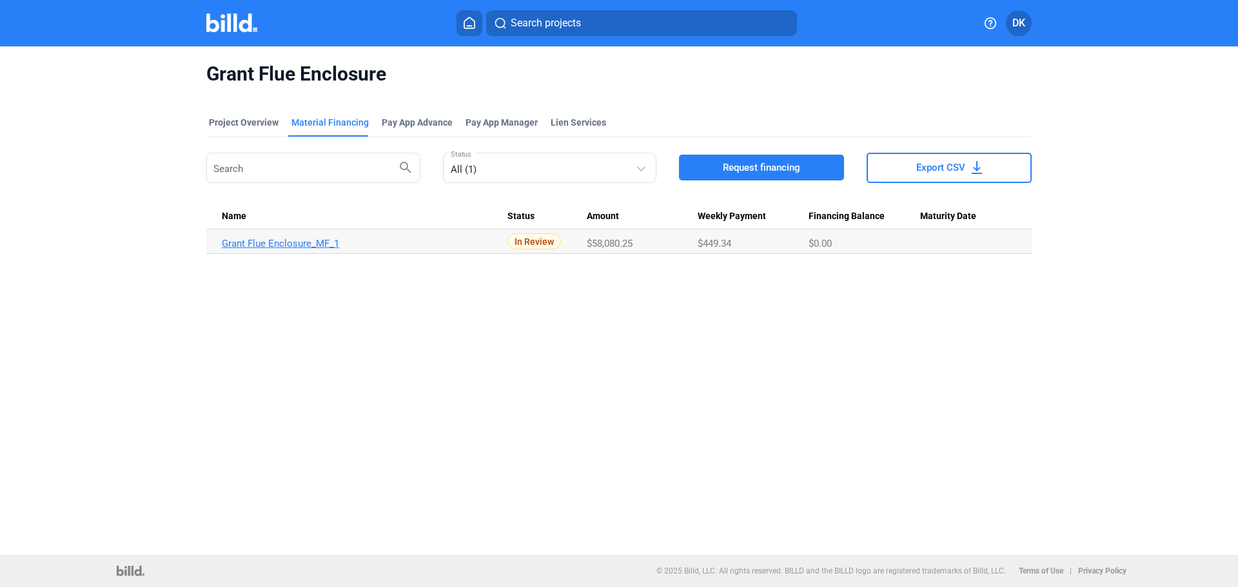
click at [280, 241] on link "Grant Flue Enclosure_MF_1" at bounding box center [365, 244] width 286 height 12
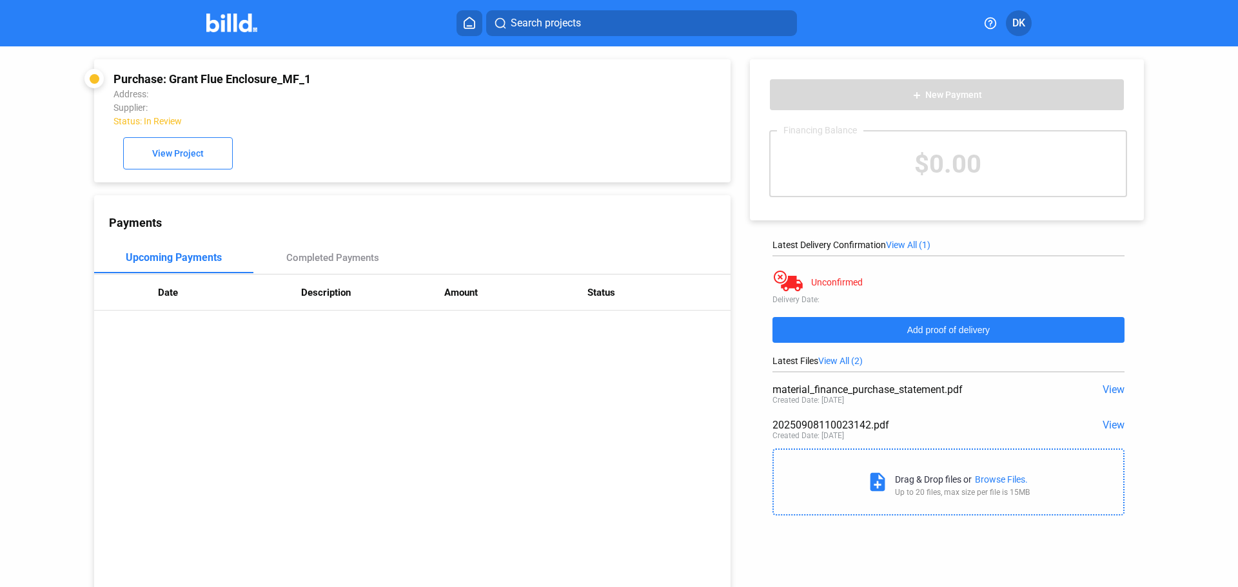
click at [958, 333] on span "Add proof of delivery" at bounding box center [948, 330] width 83 height 10
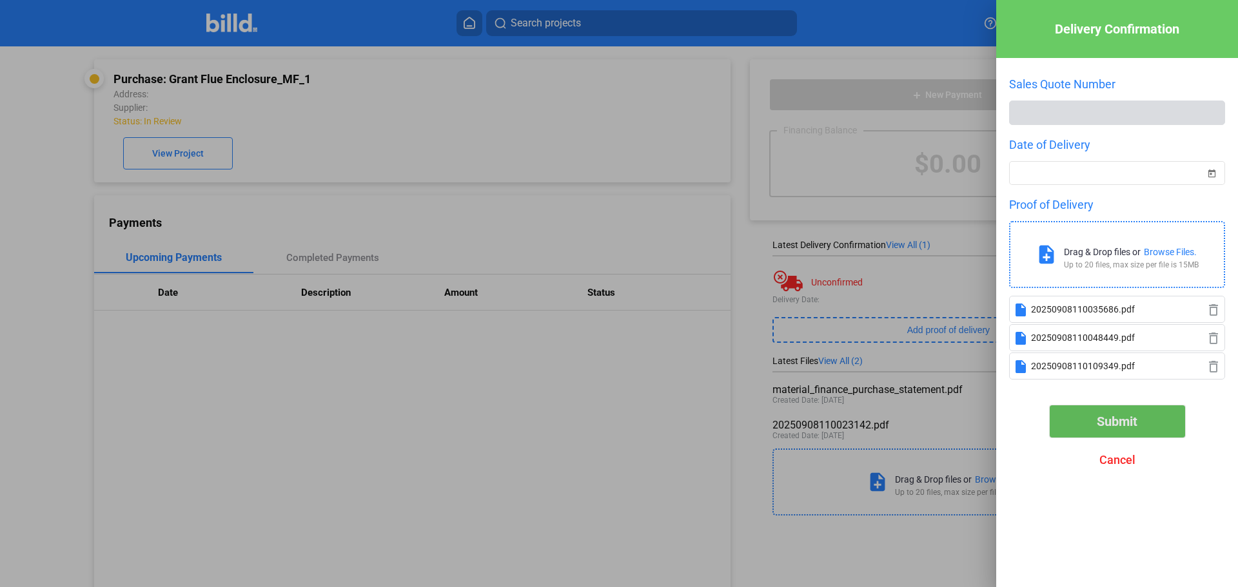
click at [1116, 420] on span "Submit" at bounding box center [1117, 421] width 41 height 15
click at [1214, 174] on span "Open calendar" at bounding box center [1211, 165] width 31 height 31
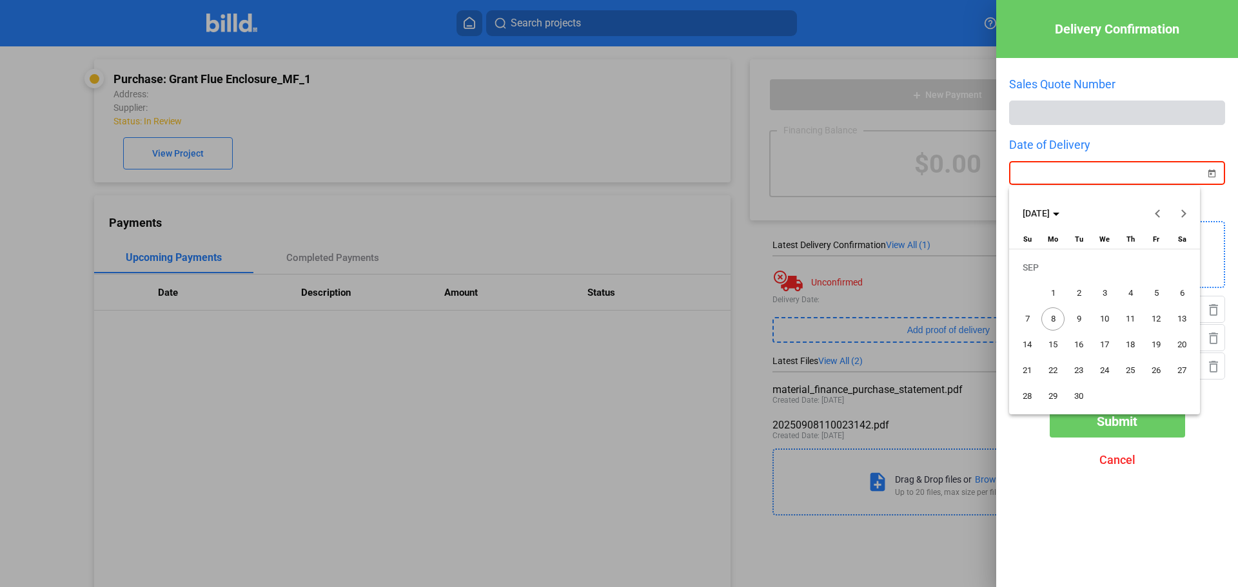
click at [1155, 217] on span "Previous month" at bounding box center [1158, 213] width 31 height 31
click at [1125, 290] on span "7" at bounding box center [1130, 293] width 23 height 23
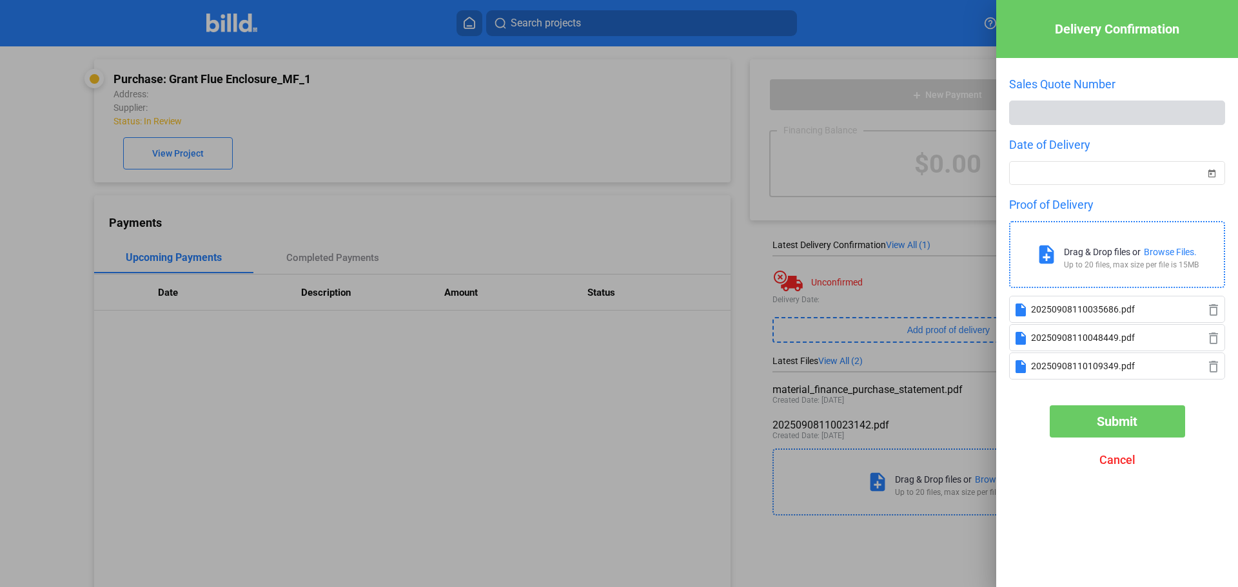
click at [1120, 419] on span "Submit" at bounding box center [1117, 421] width 41 height 15
